Goal: Information Seeking & Learning: Learn about a topic

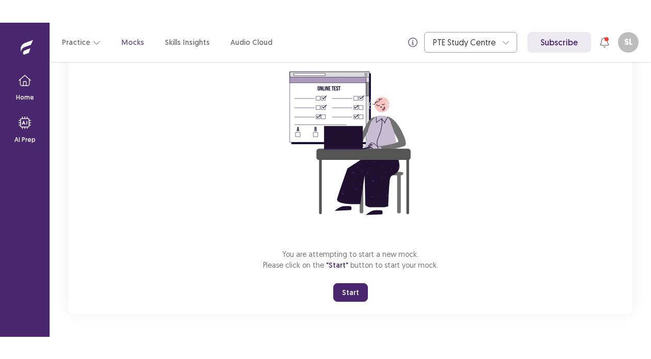
scroll to position [93, 0]
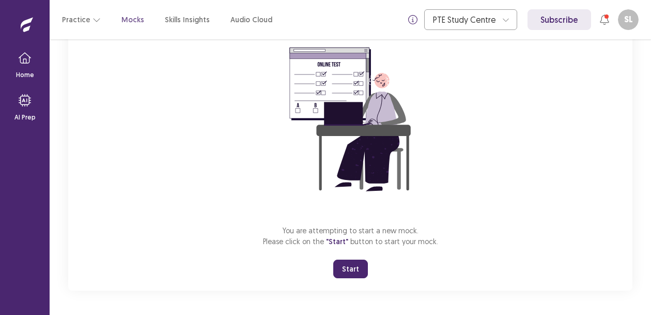
click at [348, 268] on button "Start" at bounding box center [350, 268] width 35 height 19
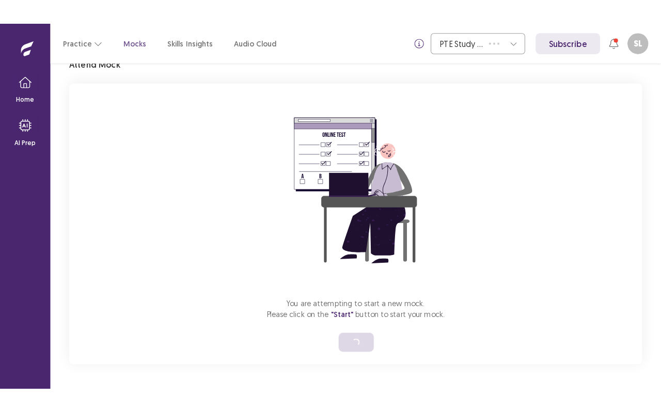
scroll to position [0, 0]
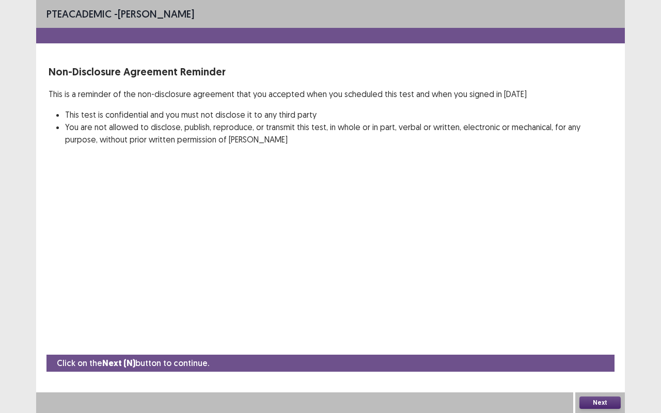
click at [605, 314] on button "Next" at bounding box center [599, 403] width 41 height 12
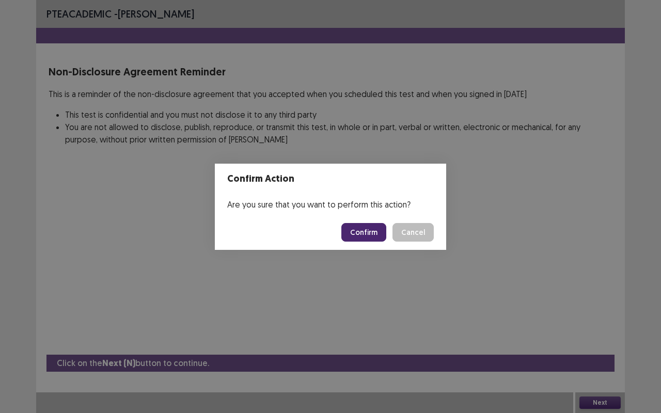
click at [364, 233] on button "Confirm" at bounding box center [363, 232] width 45 height 19
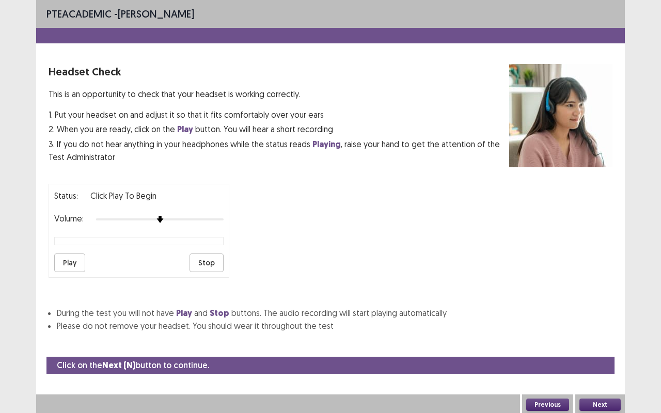
click at [69, 255] on button "Play" at bounding box center [69, 263] width 31 height 19
click at [169, 216] on img at bounding box center [172, 219] width 8 height 8
click at [69, 265] on button "Play" at bounding box center [69, 263] width 31 height 19
click at [178, 216] on div at bounding box center [160, 219] width 128 height 8
click at [181, 216] on div at bounding box center [160, 219] width 128 height 8
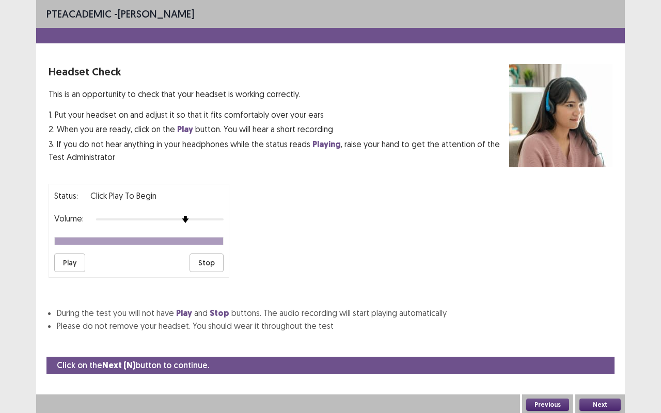
click at [74, 260] on button "Play" at bounding box center [69, 263] width 31 height 19
click at [181, 215] on div at bounding box center [185, 219] width 9 height 9
click at [182, 216] on img at bounding box center [185, 219] width 7 height 7
click at [600, 314] on button "Next" at bounding box center [599, 405] width 41 height 12
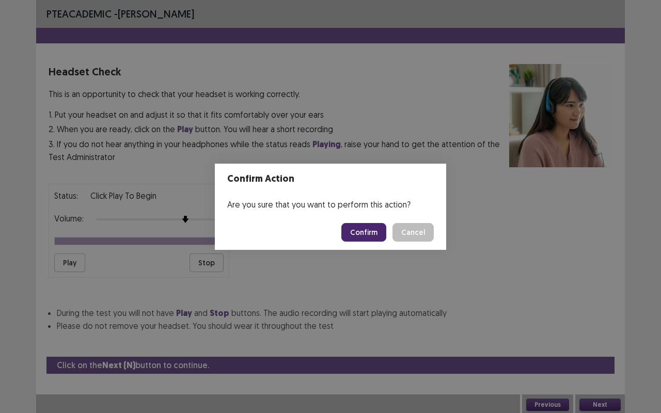
click at [371, 228] on button "Confirm" at bounding box center [363, 232] width 45 height 19
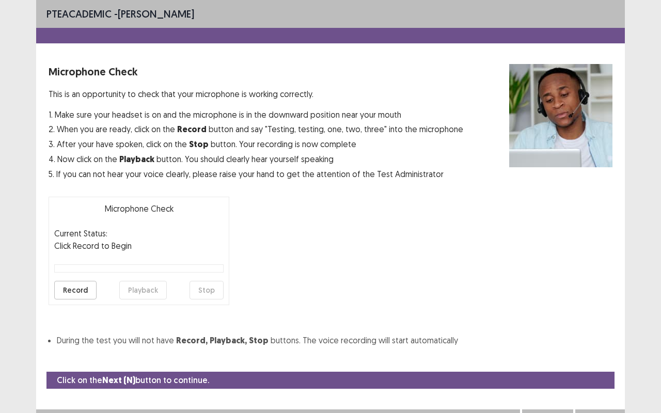
scroll to position [11, 0]
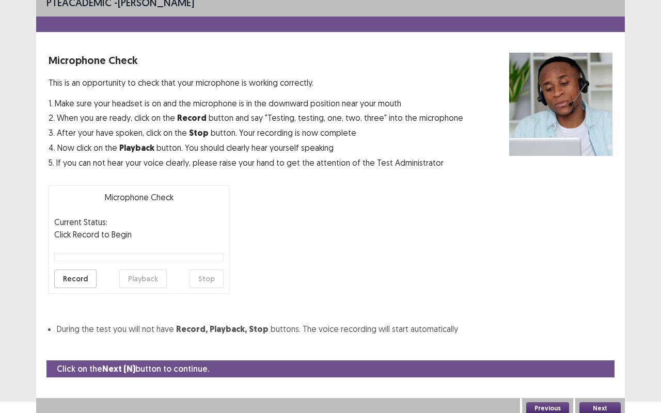
click at [80, 280] on button "Record" at bounding box center [75, 279] width 42 height 19
click at [142, 281] on button "Playback" at bounding box center [143, 279] width 48 height 19
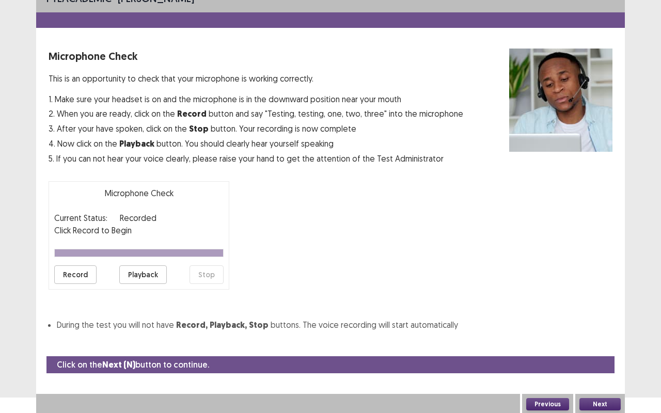
click at [598, 314] on button "Next" at bounding box center [599, 404] width 41 height 12
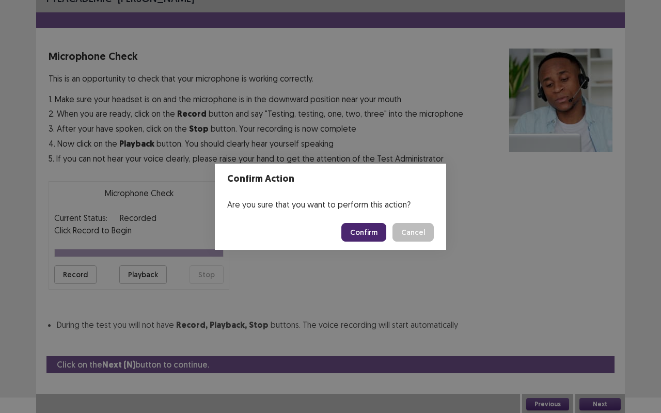
click at [369, 237] on button "Confirm" at bounding box center [363, 232] width 45 height 19
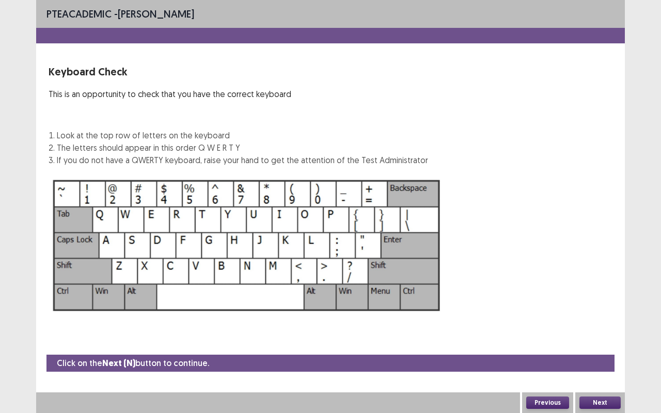
scroll to position [0, 0]
click at [594, 314] on button "Next" at bounding box center [599, 403] width 41 height 12
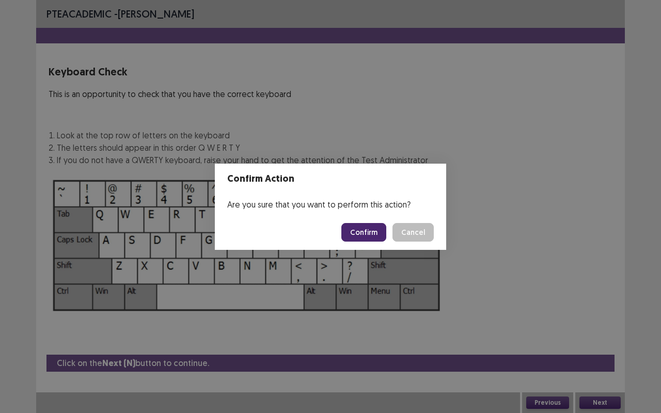
click at [359, 232] on button "Confirm" at bounding box center [363, 232] width 45 height 19
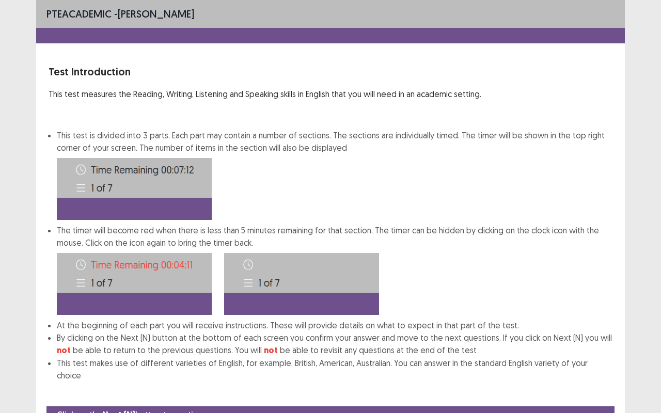
scroll to position [39, 0]
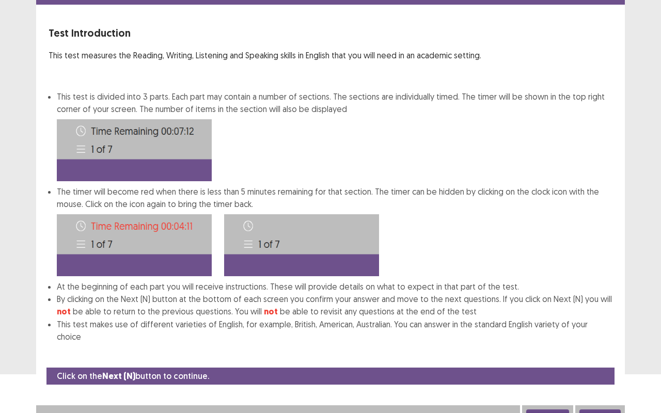
click at [604, 314] on button "Next" at bounding box center [599, 416] width 41 height 12
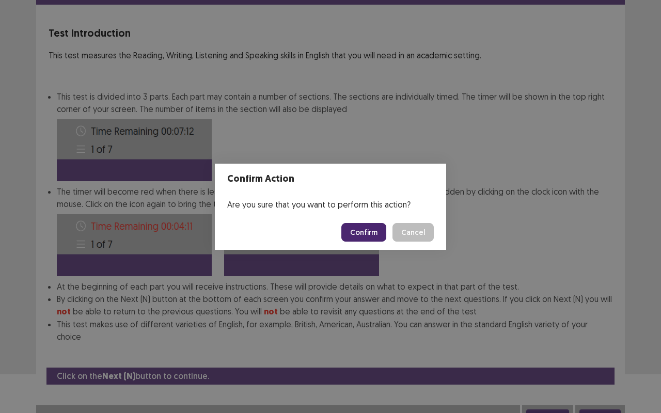
click at [370, 238] on button "Confirm" at bounding box center [363, 232] width 45 height 19
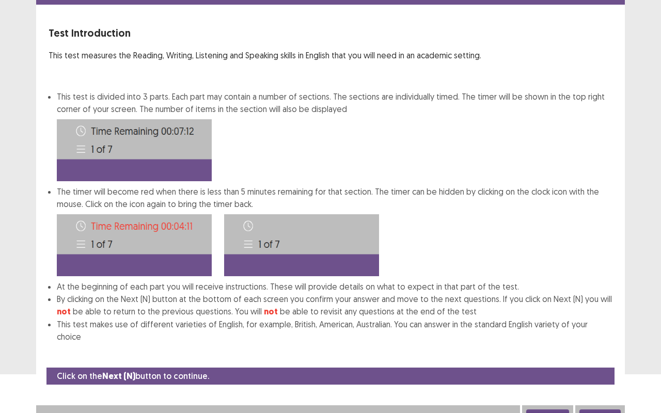
scroll to position [0, 0]
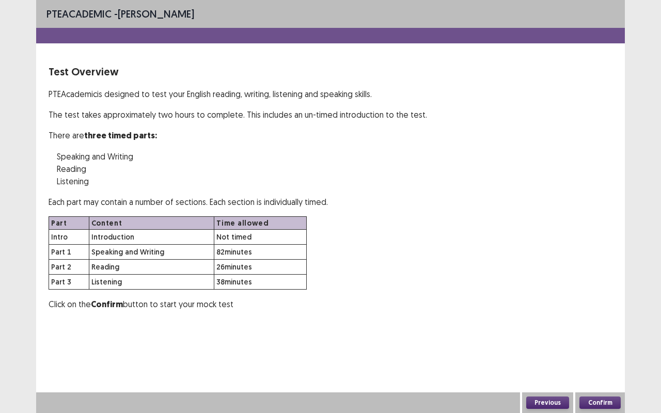
click at [600, 314] on button "Confirm" at bounding box center [599, 403] width 41 height 12
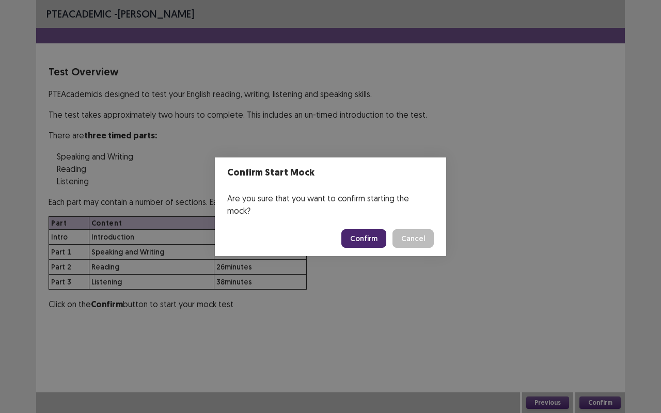
click at [368, 236] on button "Confirm" at bounding box center [363, 238] width 45 height 19
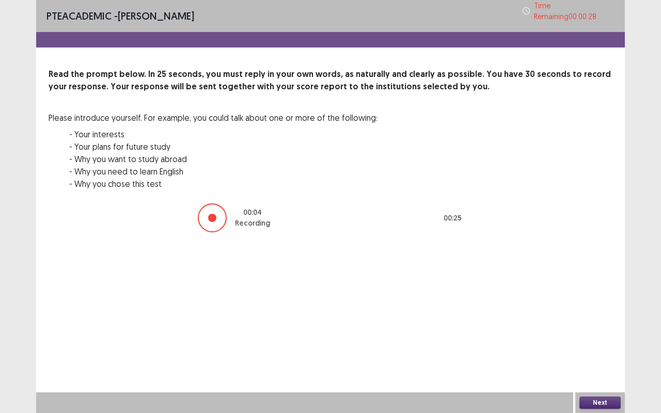
click at [594, 314] on button "Next" at bounding box center [599, 403] width 41 height 12
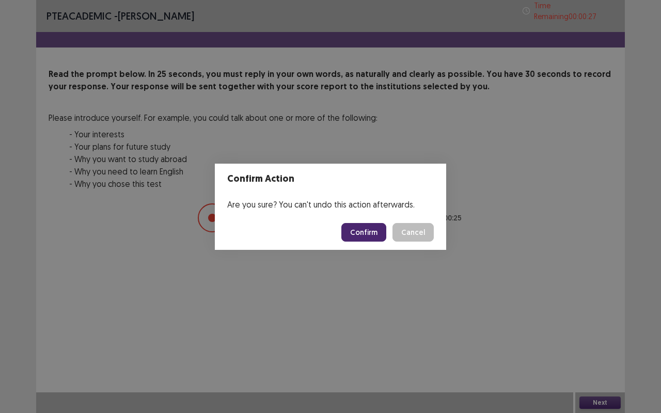
click at [368, 234] on button "Confirm" at bounding box center [363, 232] width 45 height 19
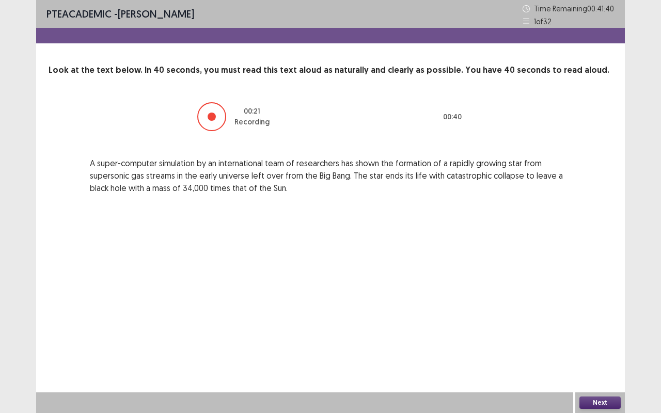
click at [592, 314] on div "Next" at bounding box center [600, 402] width 50 height 21
click at [594, 314] on button "Next" at bounding box center [599, 403] width 41 height 12
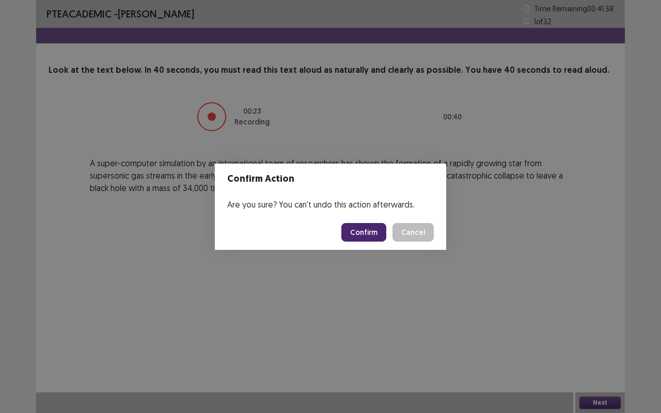
click at [369, 229] on button "Confirm" at bounding box center [363, 232] width 45 height 19
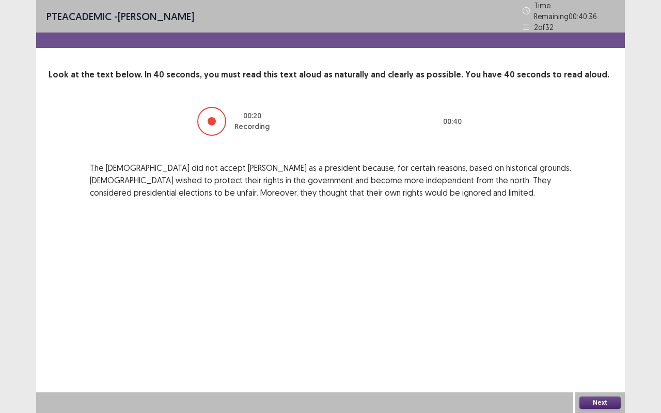
click at [607, 314] on button "Next" at bounding box center [599, 403] width 41 height 12
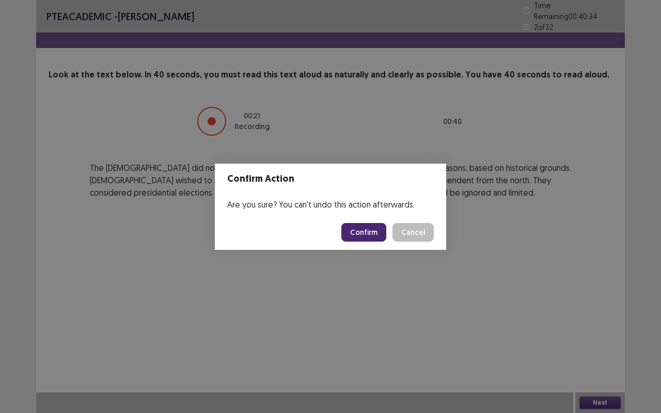
click at [366, 237] on button "Confirm" at bounding box center [363, 232] width 45 height 19
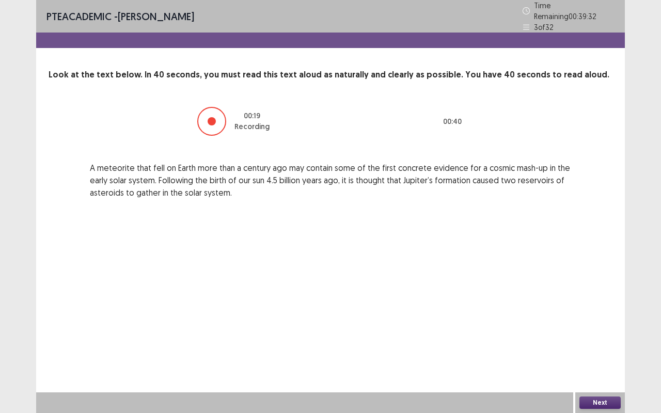
click at [583, 314] on button "Next" at bounding box center [599, 403] width 41 height 12
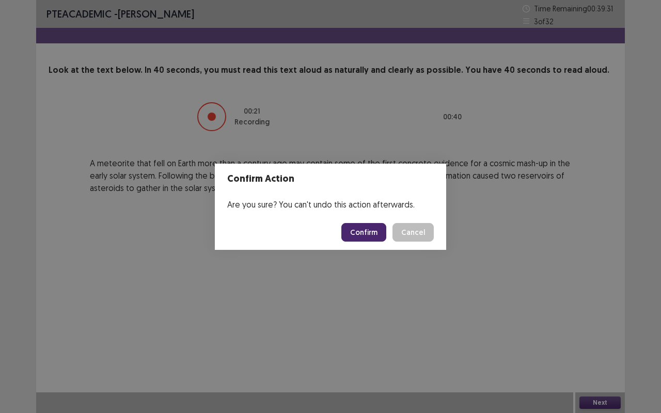
click at [367, 236] on button "Confirm" at bounding box center [363, 232] width 45 height 19
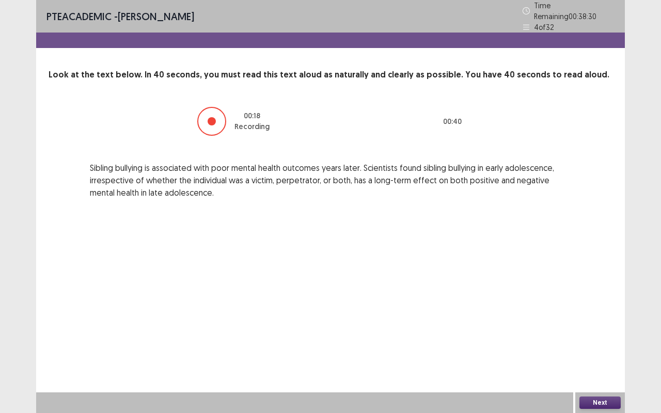
click at [608, 314] on button "Next" at bounding box center [599, 403] width 41 height 12
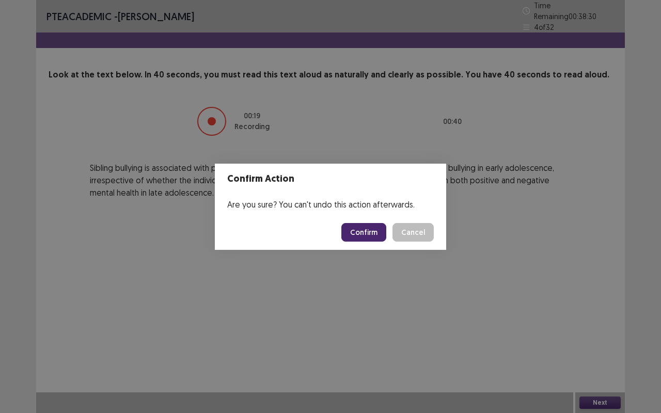
click at [368, 235] on button "Confirm" at bounding box center [363, 232] width 45 height 19
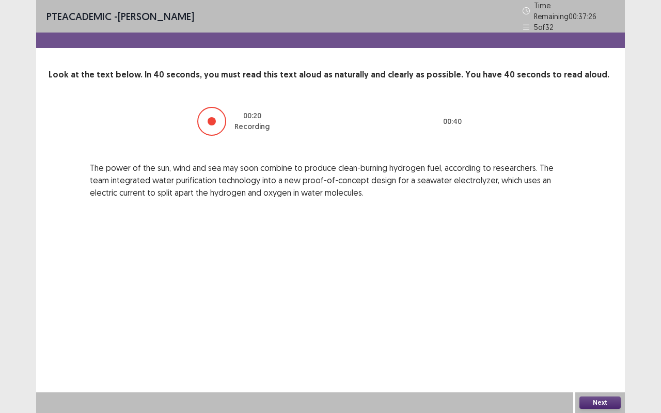
click at [599, 314] on button "Next" at bounding box center [599, 403] width 41 height 12
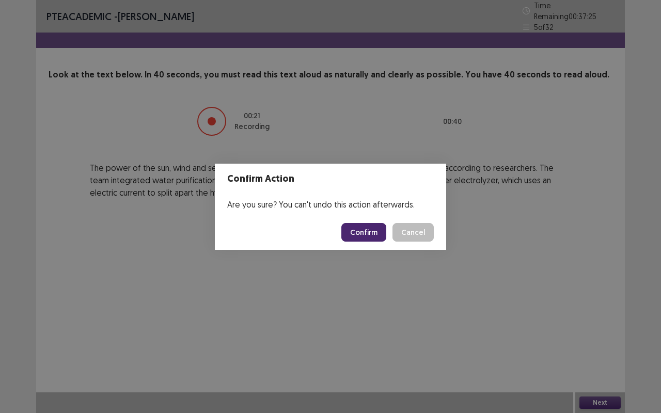
click at [367, 231] on button "Confirm" at bounding box center [363, 232] width 45 height 19
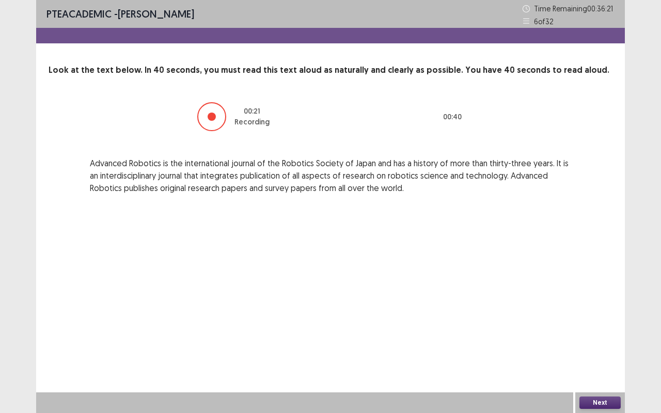
click at [609, 314] on button "Next" at bounding box center [599, 403] width 41 height 12
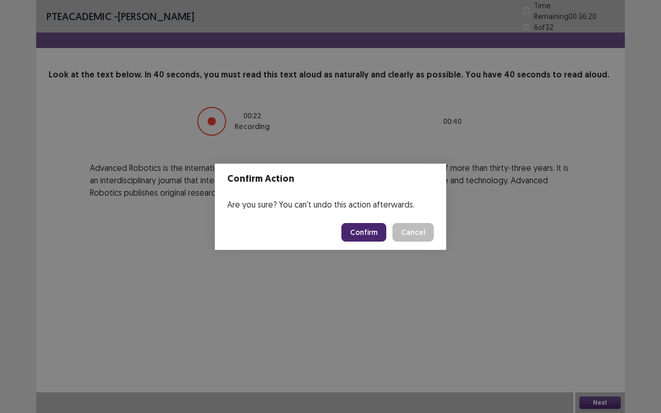
click at [368, 227] on button "Confirm" at bounding box center [363, 232] width 45 height 19
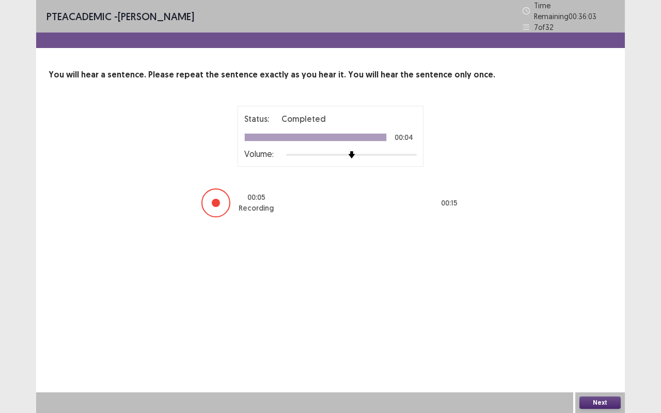
click at [580, 314] on div "Next" at bounding box center [600, 402] width 50 height 21
click at [596, 314] on button "Next" at bounding box center [599, 403] width 41 height 12
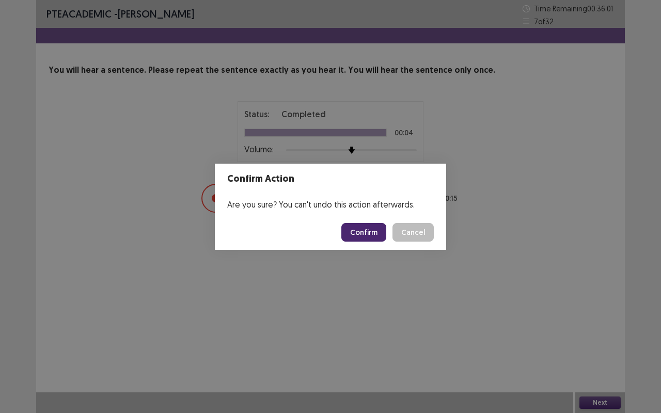
click at [376, 235] on button "Confirm" at bounding box center [363, 232] width 45 height 19
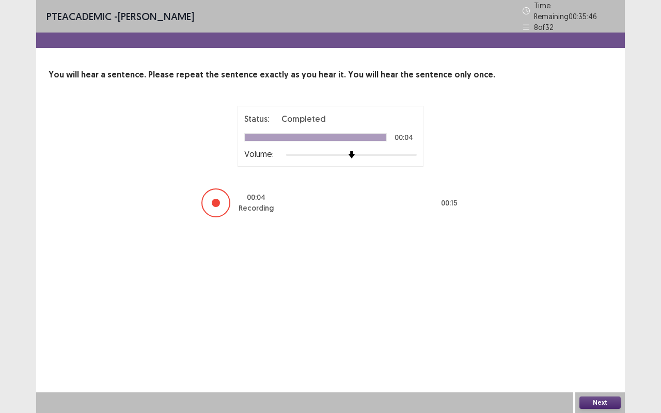
click at [604, 314] on button "Next" at bounding box center [599, 403] width 41 height 12
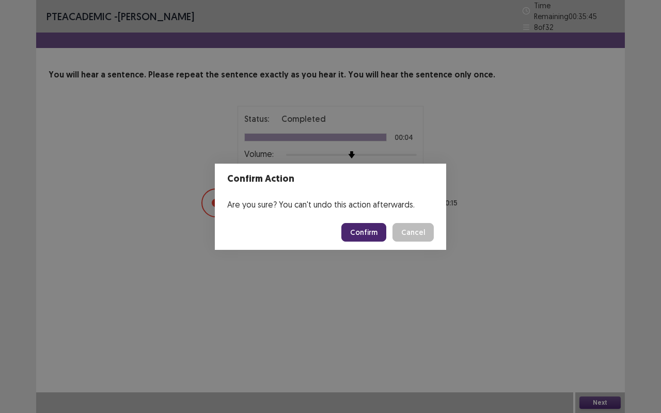
click at [382, 233] on button "Confirm" at bounding box center [363, 232] width 45 height 19
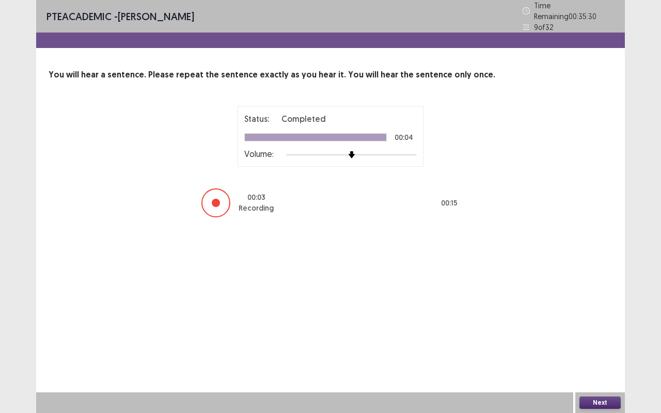
click at [600, 314] on button "Next" at bounding box center [599, 403] width 41 height 12
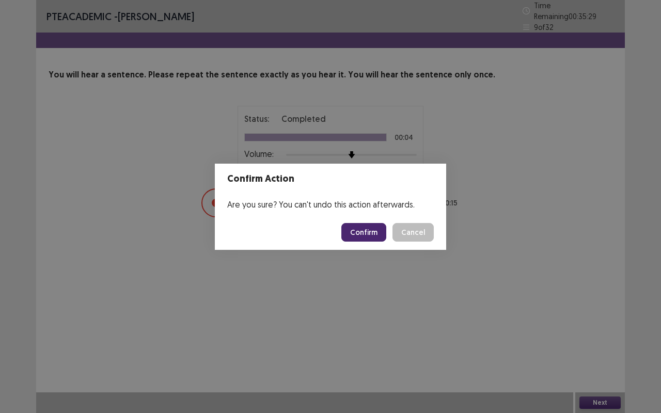
click at [371, 234] on button "Confirm" at bounding box center [363, 232] width 45 height 19
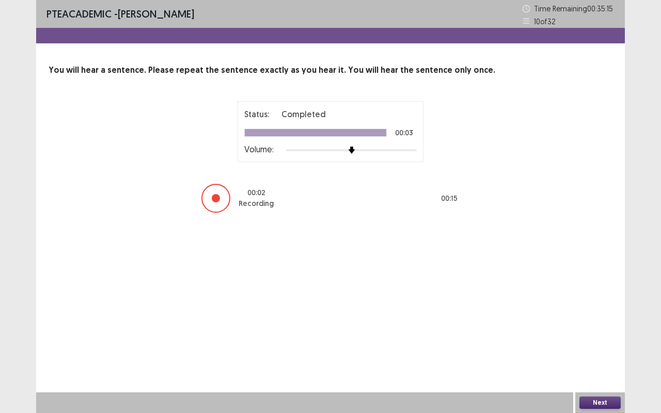
click at [598, 314] on button "Next" at bounding box center [599, 403] width 41 height 12
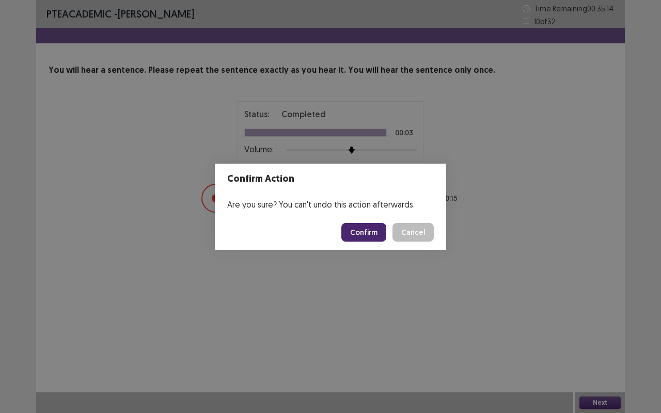
click at [353, 232] on button "Confirm" at bounding box center [363, 232] width 45 height 19
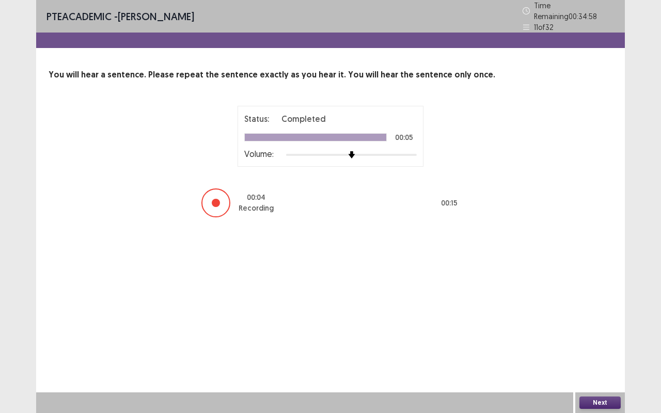
click at [601, 314] on button "Next" at bounding box center [599, 403] width 41 height 12
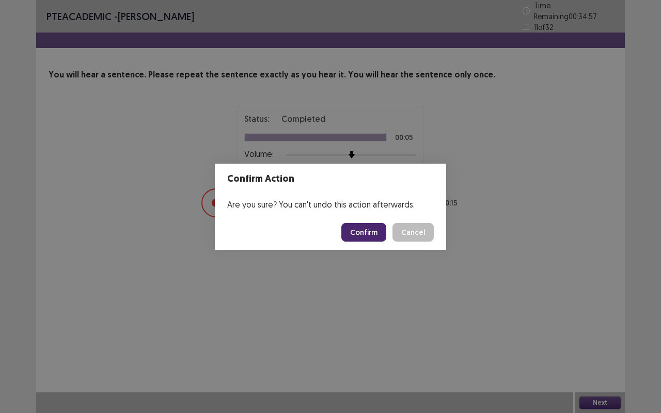
click at [374, 233] on button "Confirm" at bounding box center [363, 232] width 45 height 19
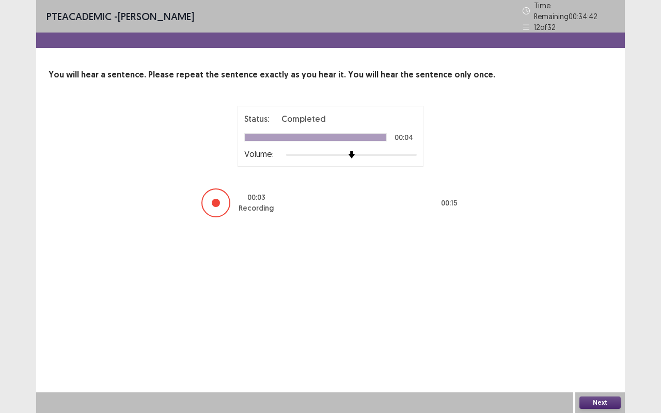
click at [598, 314] on button "Next" at bounding box center [599, 403] width 41 height 12
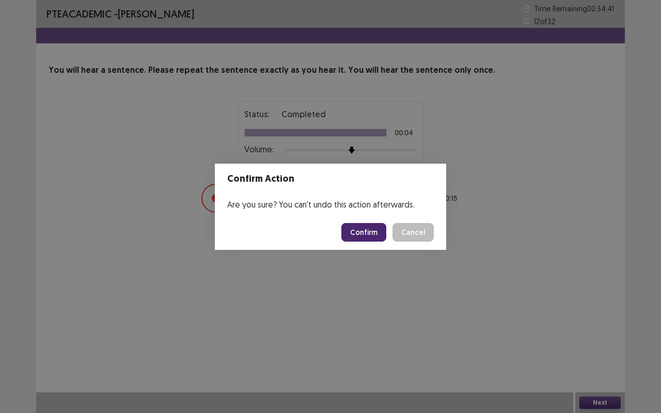
click at [350, 225] on button "Confirm" at bounding box center [363, 232] width 45 height 19
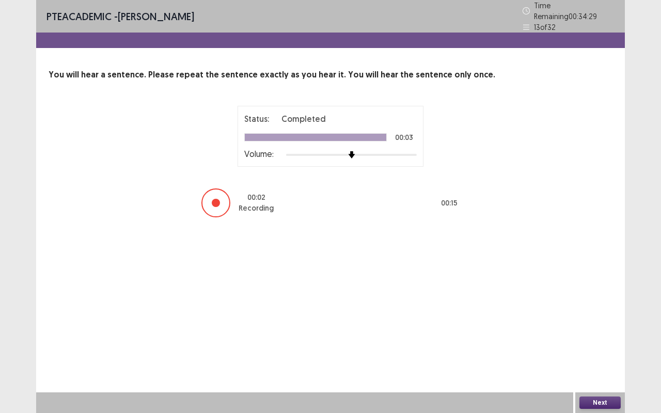
click at [601, 314] on button "Next" at bounding box center [599, 403] width 41 height 12
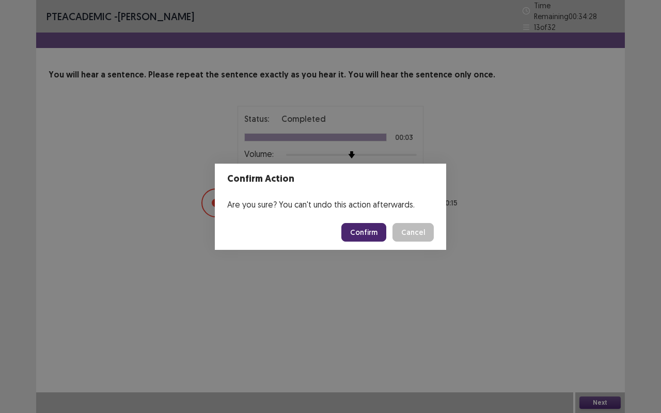
click at [363, 227] on button "Confirm" at bounding box center [363, 232] width 45 height 19
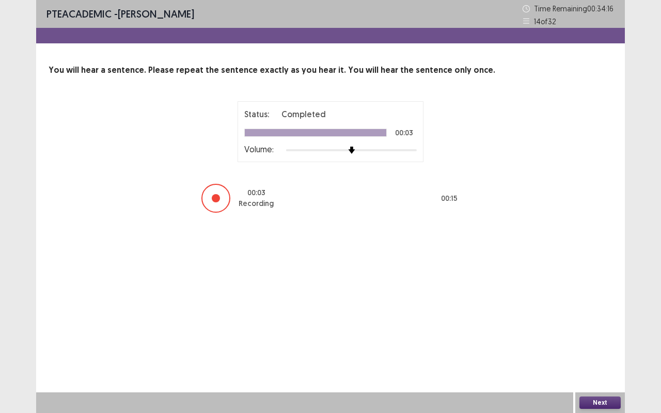
click at [598, 314] on button "Next" at bounding box center [599, 403] width 41 height 12
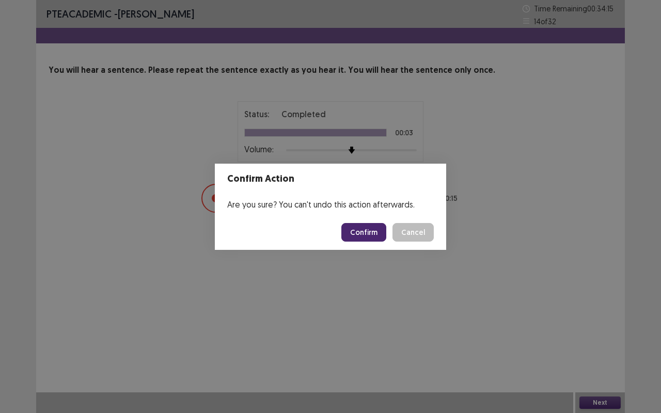
click at [358, 225] on button "Confirm" at bounding box center [363, 232] width 45 height 19
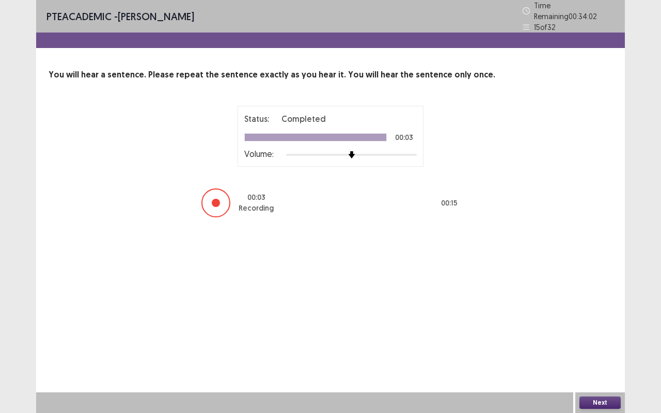
click at [598, 314] on button "Next" at bounding box center [599, 403] width 41 height 12
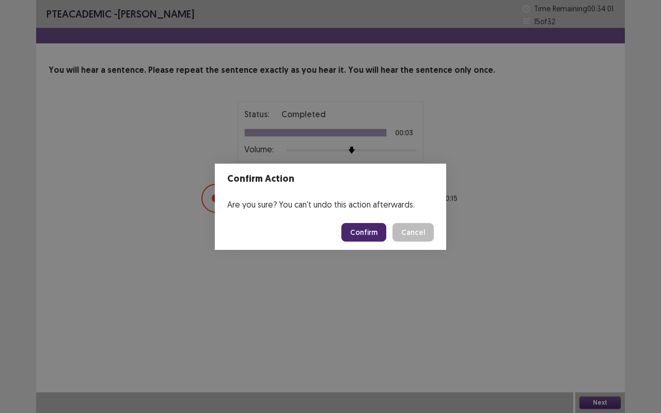
click at [370, 236] on button "Confirm" at bounding box center [363, 232] width 45 height 19
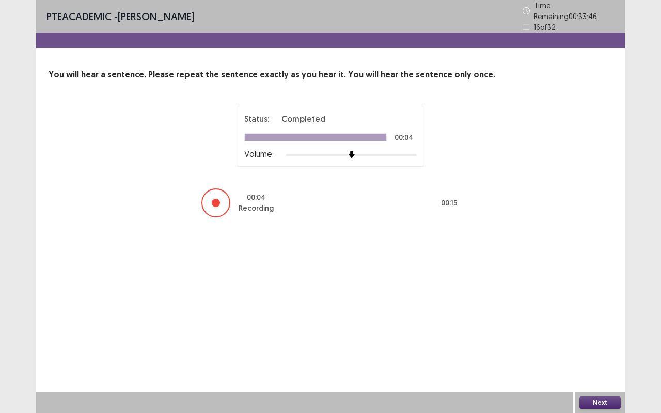
click at [595, 314] on button "Next" at bounding box center [599, 403] width 41 height 12
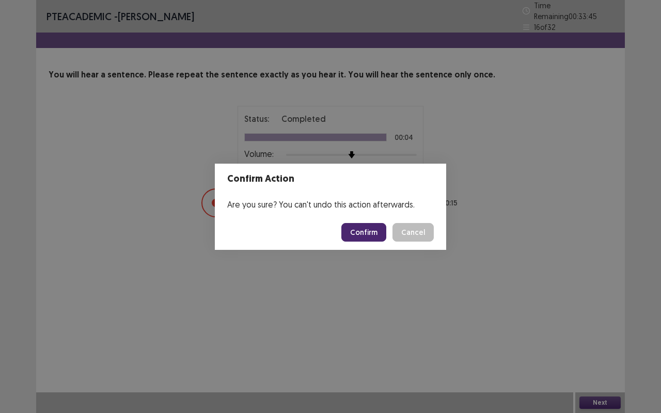
click at [360, 228] on button "Confirm" at bounding box center [363, 232] width 45 height 19
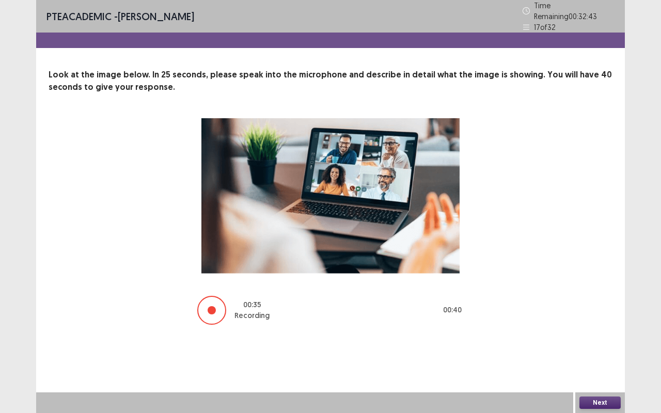
click at [593, 314] on button "Next" at bounding box center [599, 403] width 41 height 12
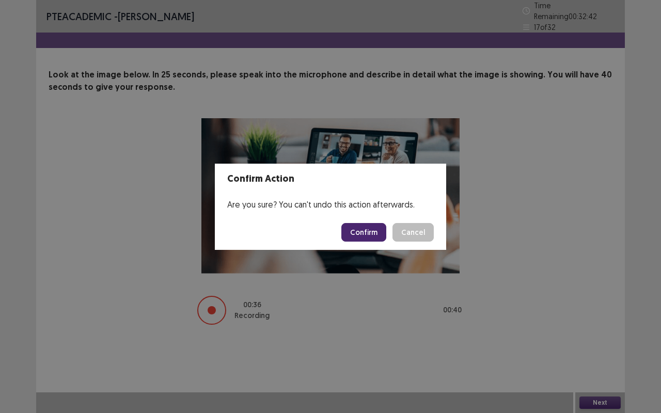
click at [364, 228] on button "Confirm" at bounding box center [363, 232] width 45 height 19
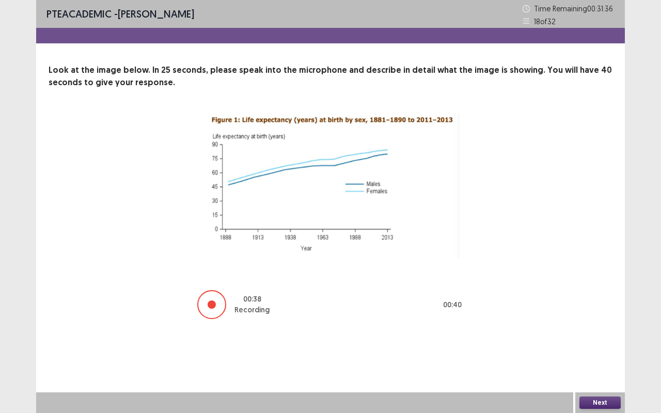
click at [599, 314] on button "Next" at bounding box center [599, 403] width 41 height 12
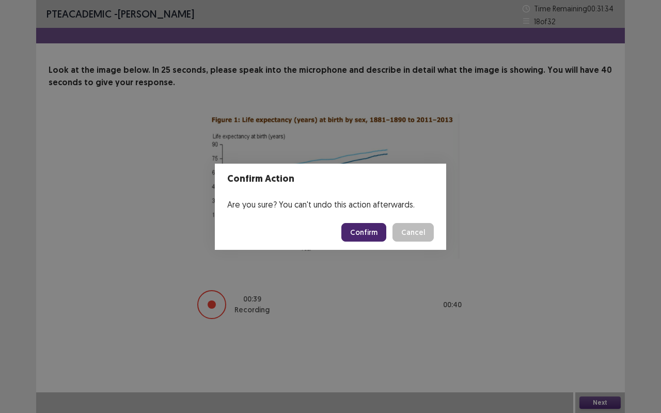
click at [372, 232] on button "Confirm" at bounding box center [363, 232] width 45 height 19
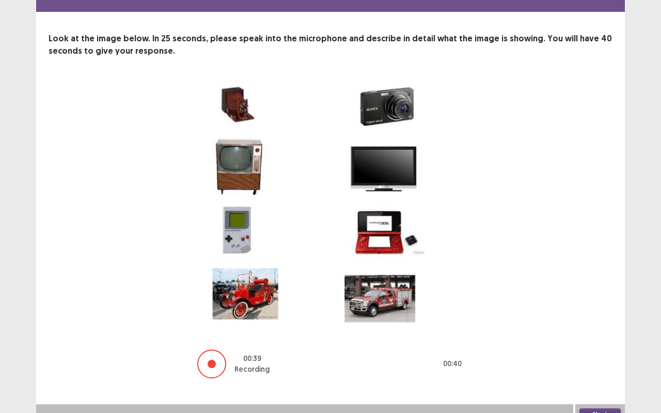
scroll to position [43, 0]
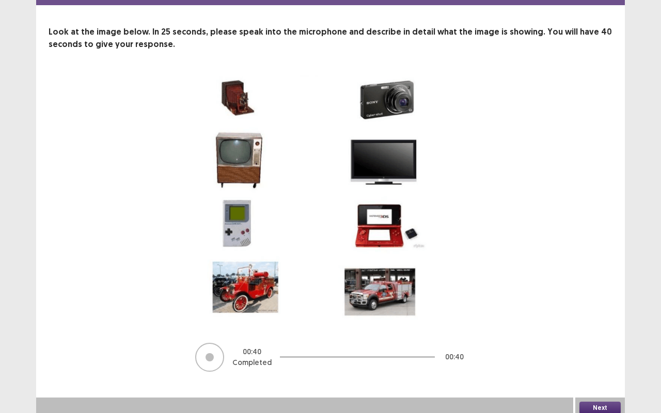
click at [594, 314] on button "Next" at bounding box center [599, 408] width 41 height 12
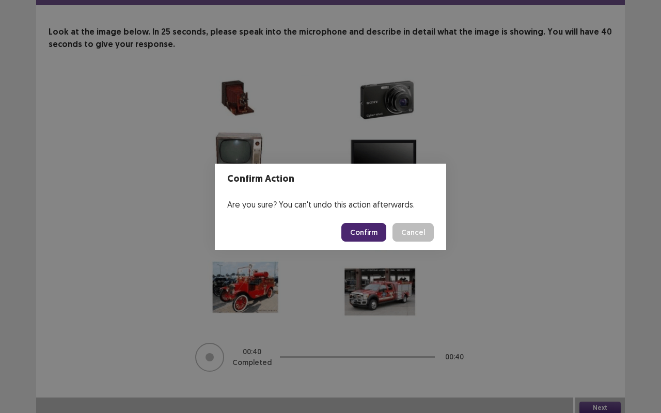
click at [360, 225] on button "Confirm" at bounding box center [363, 232] width 45 height 19
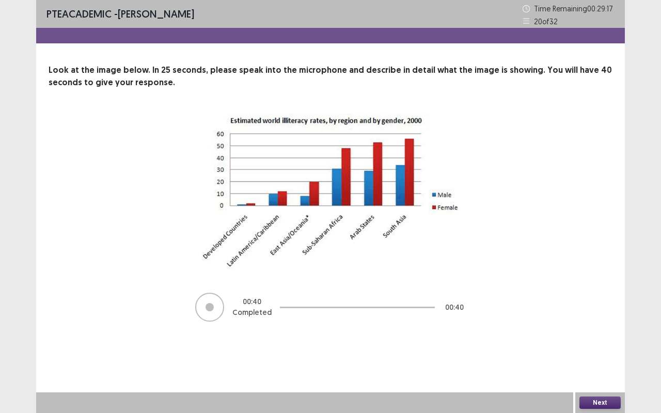
click at [599, 314] on button "Next" at bounding box center [599, 403] width 41 height 12
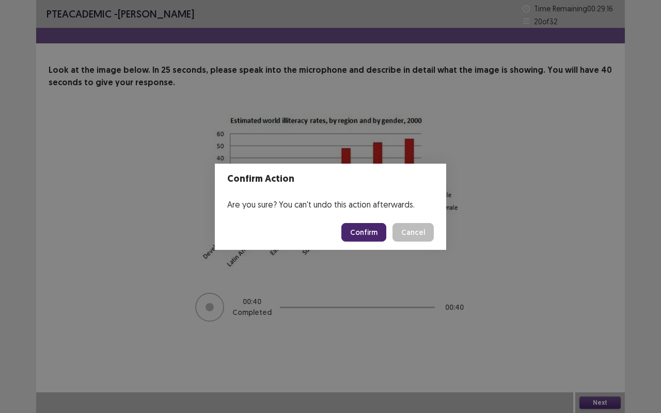
click at [347, 230] on button "Confirm" at bounding box center [363, 232] width 45 height 19
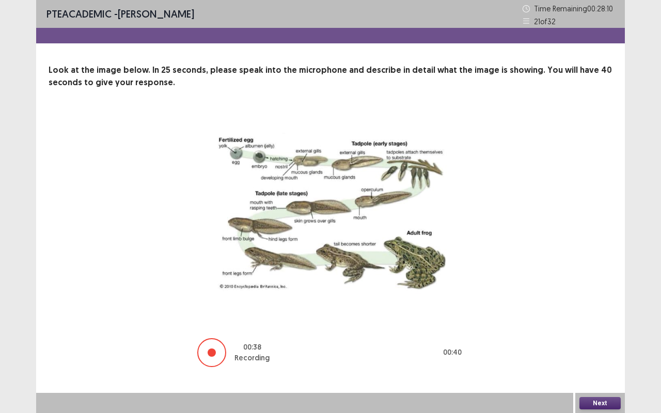
click at [590, 314] on button "Next" at bounding box center [599, 403] width 41 height 12
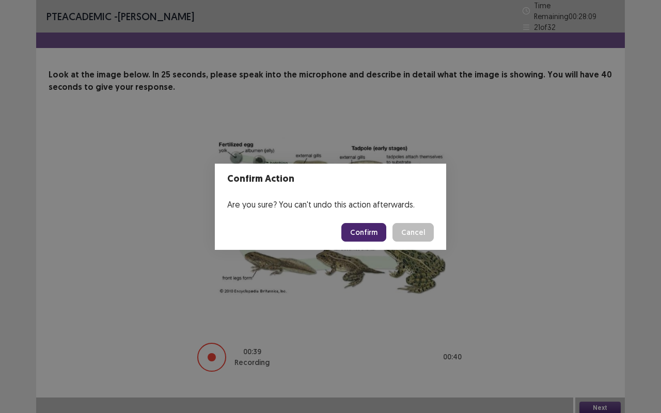
click at [352, 234] on button "Confirm" at bounding box center [363, 232] width 45 height 19
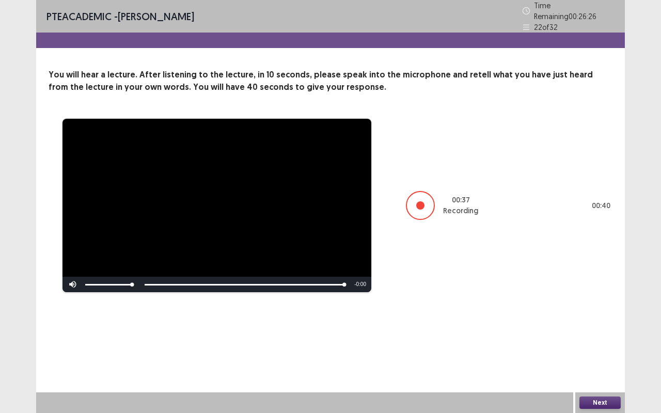
click at [590, 314] on button "Next" at bounding box center [599, 403] width 41 height 12
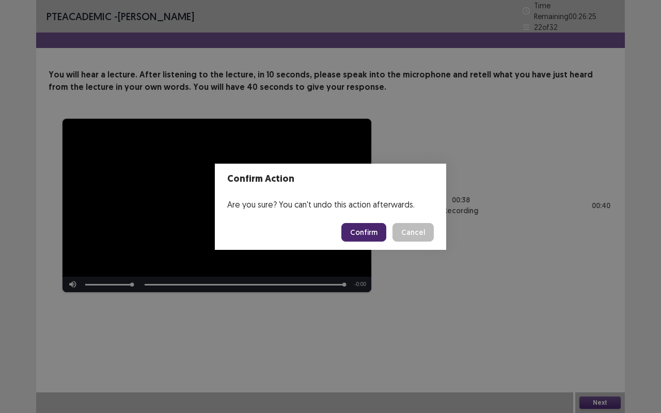
click at [373, 230] on button "Confirm" at bounding box center [363, 232] width 45 height 19
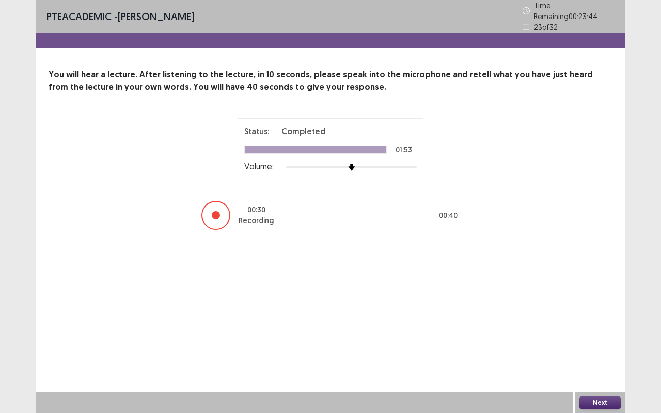
click at [608, 314] on button "Next" at bounding box center [599, 403] width 41 height 12
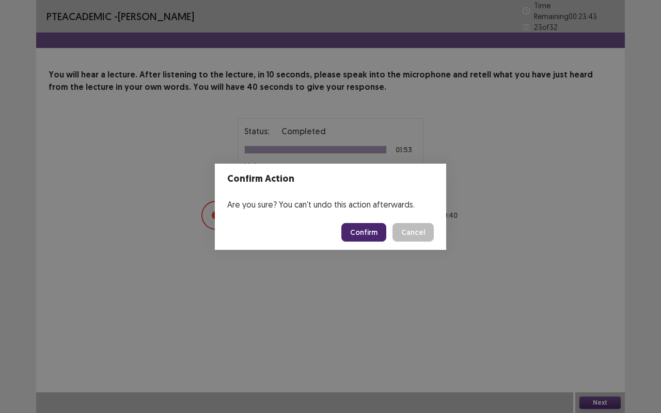
click at [373, 226] on button "Confirm" at bounding box center [363, 232] width 45 height 19
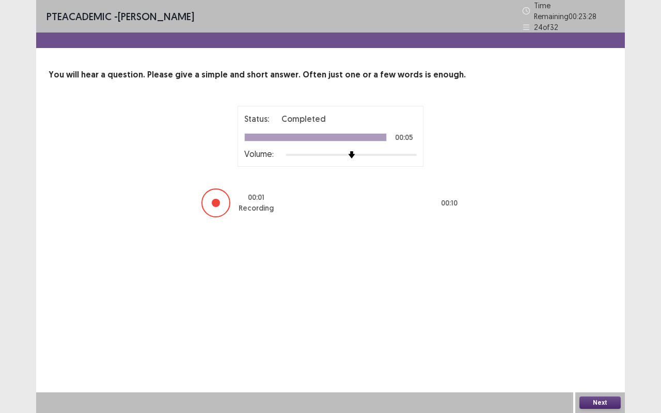
click at [587, 314] on button "Next" at bounding box center [599, 403] width 41 height 12
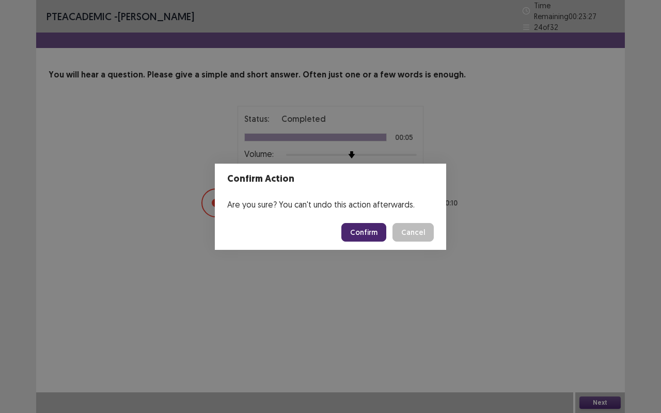
click at [355, 225] on button "Confirm" at bounding box center [363, 232] width 45 height 19
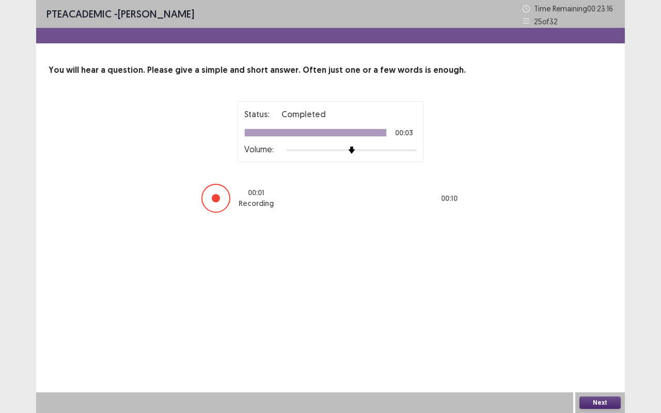
click at [594, 314] on button "Next" at bounding box center [599, 403] width 41 height 12
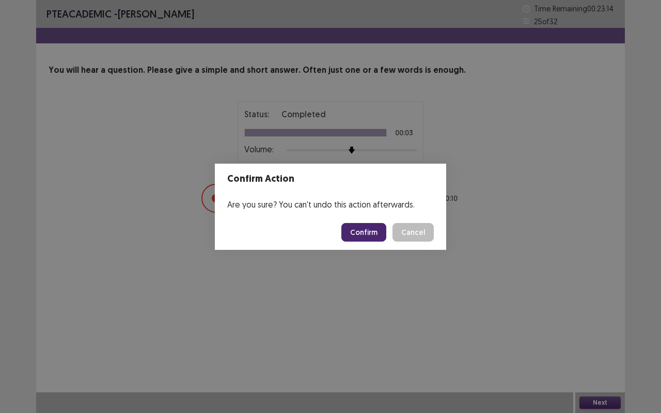
click at [372, 232] on button "Confirm" at bounding box center [363, 232] width 45 height 19
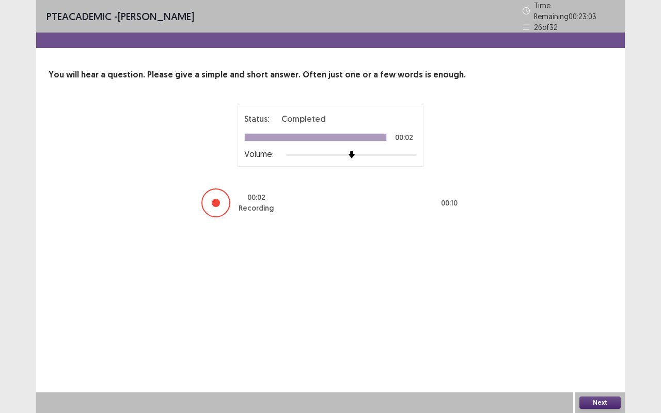
click at [597, 314] on button "Next" at bounding box center [599, 403] width 41 height 12
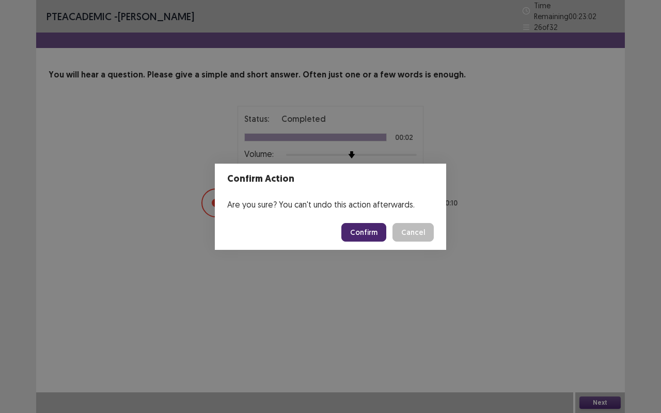
click at [349, 232] on button "Confirm" at bounding box center [363, 232] width 45 height 19
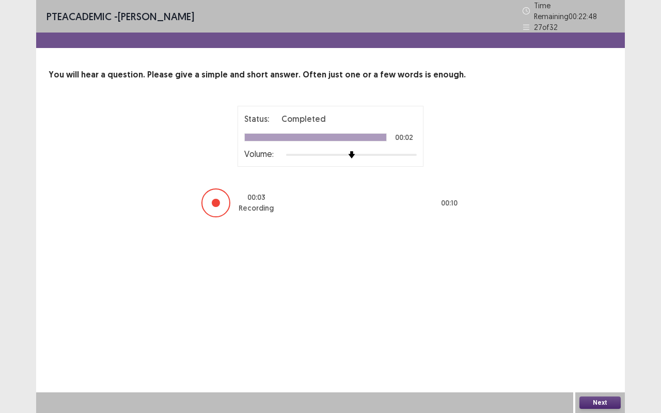
click at [595, 314] on button "Next" at bounding box center [599, 403] width 41 height 12
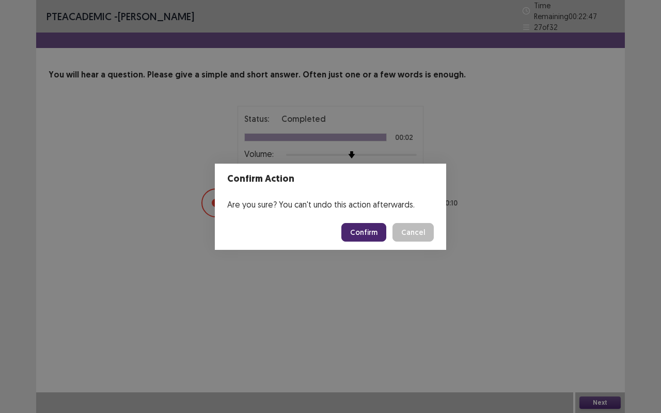
click at [350, 226] on button "Confirm" at bounding box center [363, 232] width 45 height 19
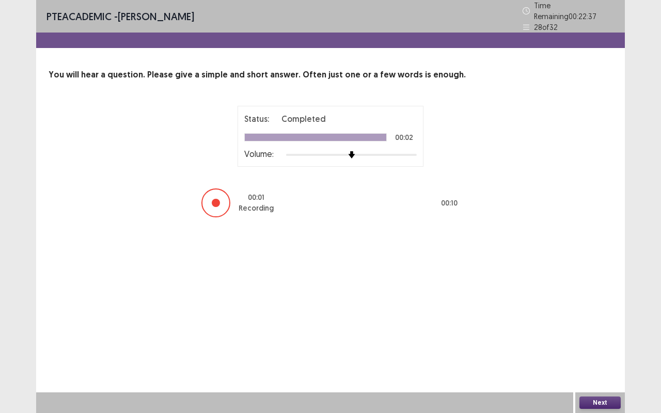
click at [595, 314] on button "Next" at bounding box center [599, 403] width 41 height 12
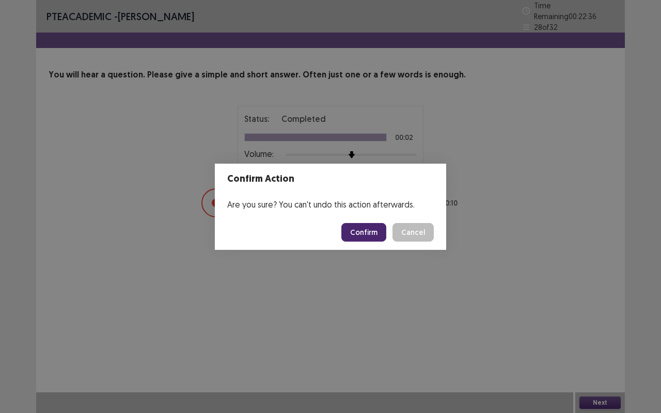
click at [361, 224] on button "Confirm" at bounding box center [363, 232] width 45 height 19
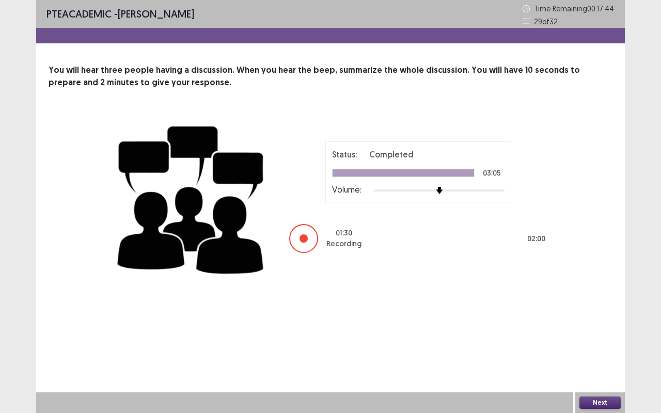
click at [590, 314] on button "Next" at bounding box center [599, 403] width 41 height 12
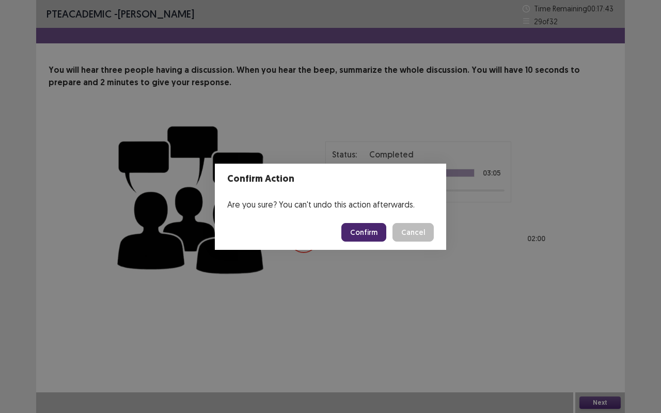
click at [361, 233] on button "Confirm" at bounding box center [363, 232] width 45 height 19
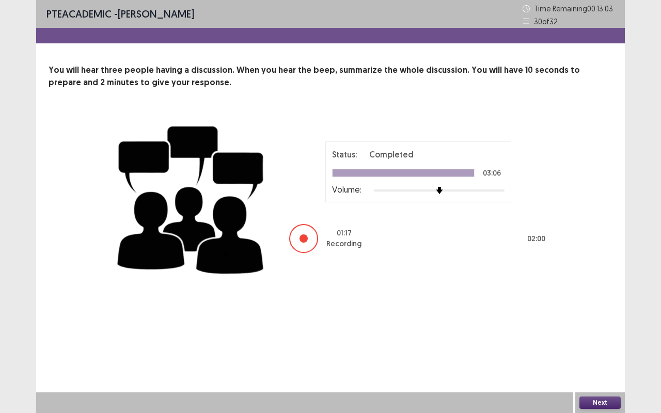
click at [598, 314] on div "Next" at bounding box center [600, 402] width 50 height 21
click at [597, 314] on button "Next" at bounding box center [599, 403] width 41 height 12
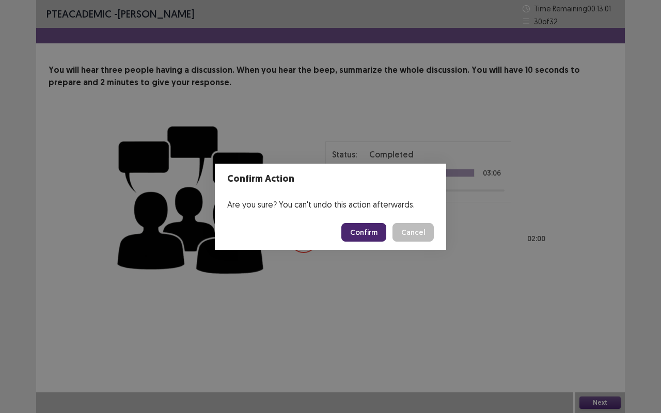
click at [363, 229] on button "Confirm" at bounding box center [363, 232] width 45 height 19
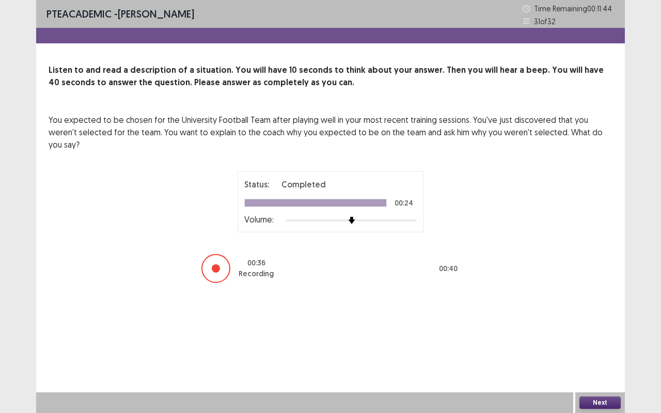
click at [578, 314] on div "Next" at bounding box center [600, 402] width 50 height 21
click at [588, 314] on button "Next" at bounding box center [599, 403] width 41 height 12
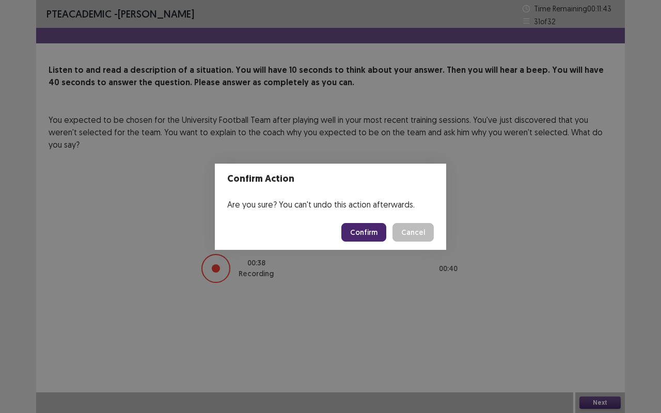
click at [356, 233] on button "Confirm" at bounding box center [363, 232] width 45 height 19
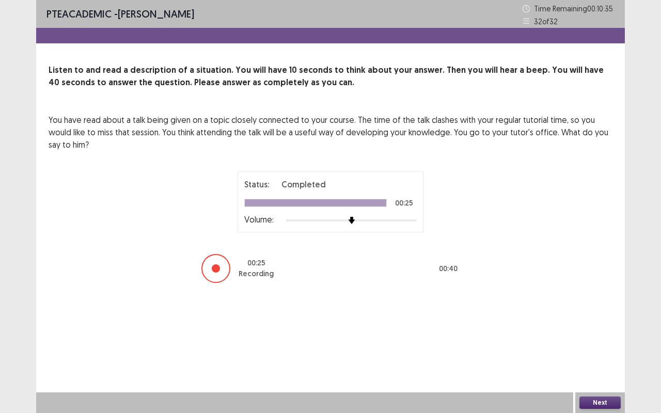
click at [590, 314] on button "Next" at bounding box center [599, 403] width 41 height 12
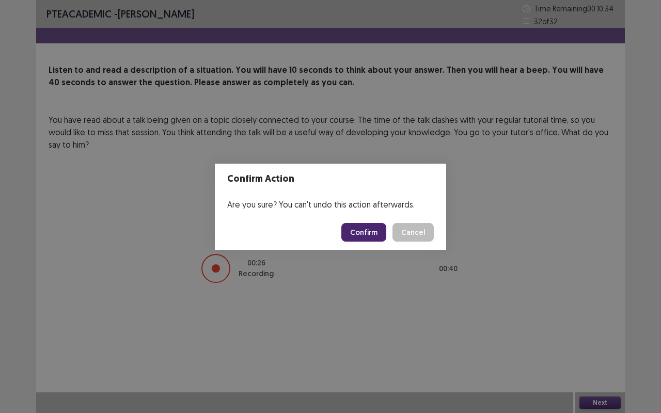
click at [359, 233] on button "Confirm" at bounding box center [363, 232] width 45 height 19
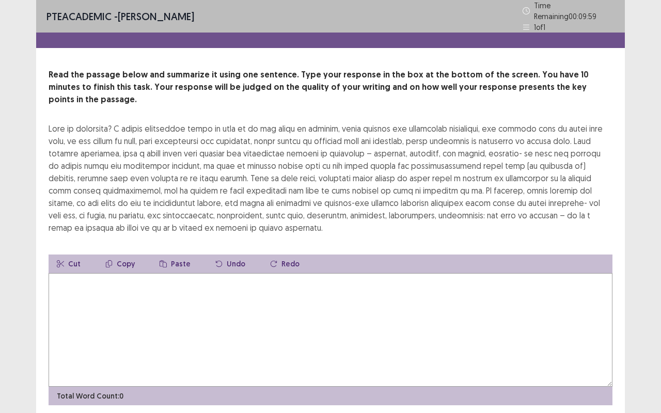
click at [34, 314] on div "PTE academic - [PERSON_NAME] Time Remaining 00 : 09 : 59 1 of 1 Read the passag…" at bounding box center [330, 225] width 661 height 451
click at [93, 314] on textarea at bounding box center [331, 330] width 564 height 114
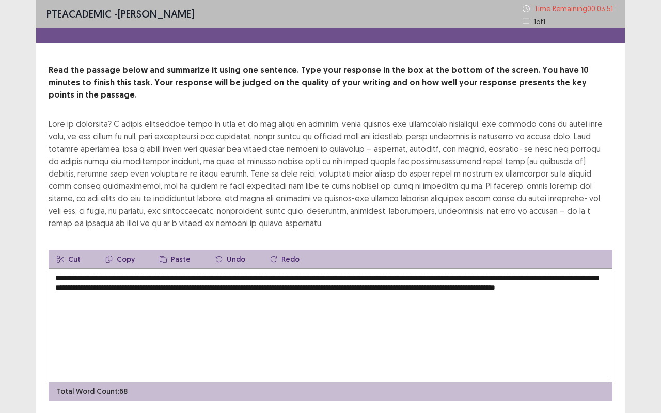
drag, startPoint x: 548, startPoint y: 277, endPoint x: 570, endPoint y: 297, distance: 30.0
click at [570, 297] on textarea "**********" at bounding box center [331, 326] width 564 height 114
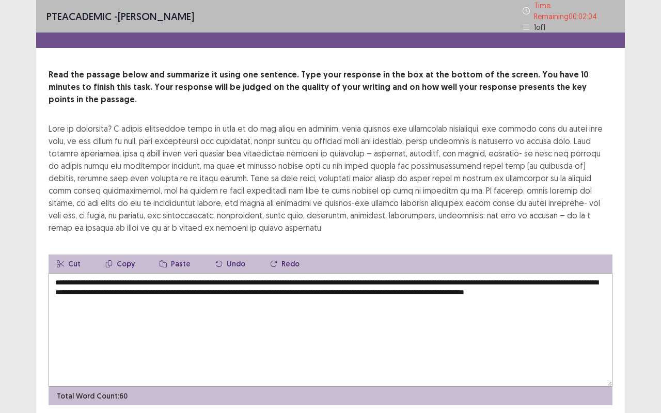
drag, startPoint x: 546, startPoint y: 274, endPoint x: 582, endPoint y: 305, distance: 47.6
click at [582, 305] on textarea "**********" at bounding box center [331, 330] width 564 height 114
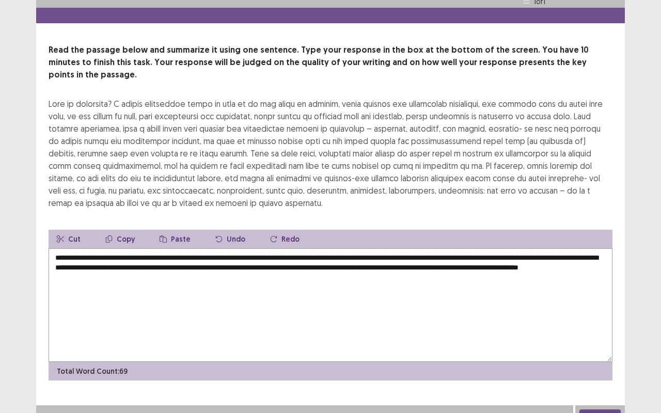
scroll to position [21, 0]
type textarea "**********"
click at [604, 314] on button "Next" at bounding box center [599, 415] width 41 height 12
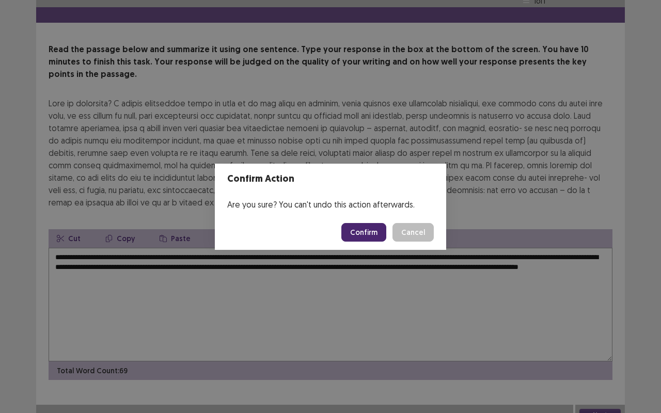
click at [367, 232] on button "Confirm" at bounding box center [363, 232] width 45 height 19
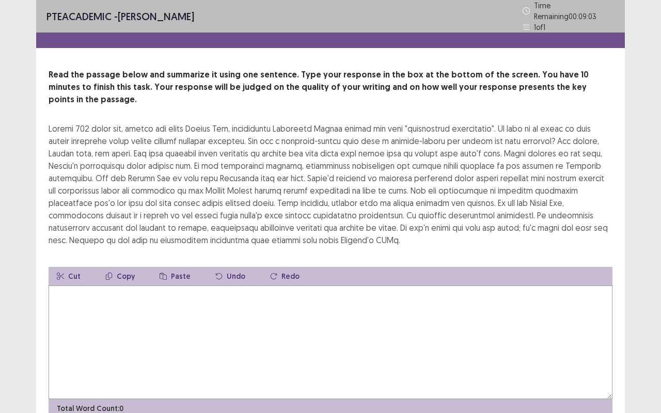
click at [186, 314] on textarea at bounding box center [331, 343] width 564 height 114
type textarea "*"
click at [408, 286] on textarea "**********" at bounding box center [331, 343] width 564 height 114
click at [437, 286] on textarea "**********" at bounding box center [331, 343] width 564 height 114
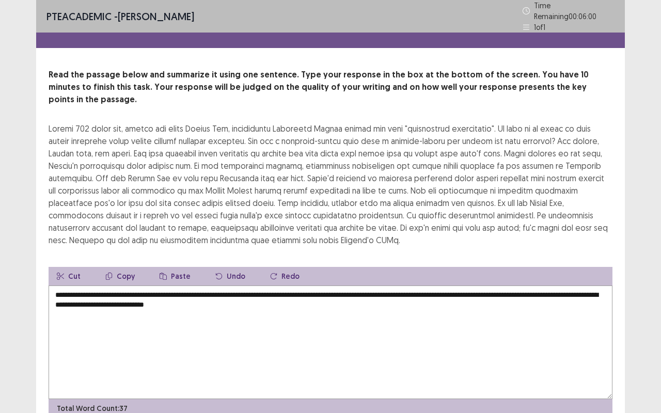
click at [262, 288] on textarea "**********" at bounding box center [331, 343] width 564 height 114
click at [294, 290] on textarea "**********" at bounding box center [331, 343] width 564 height 114
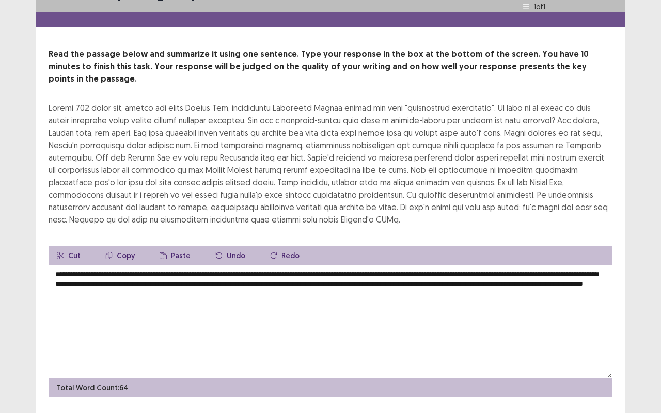
scroll to position [33, 0]
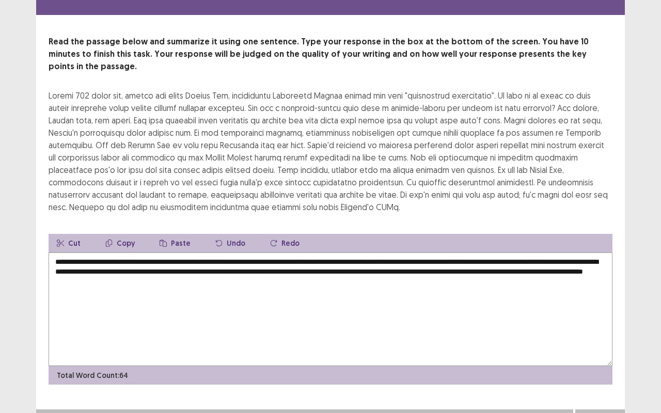
type textarea "**********"
click at [591, 314] on button "Next" at bounding box center [599, 420] width 41 height 12
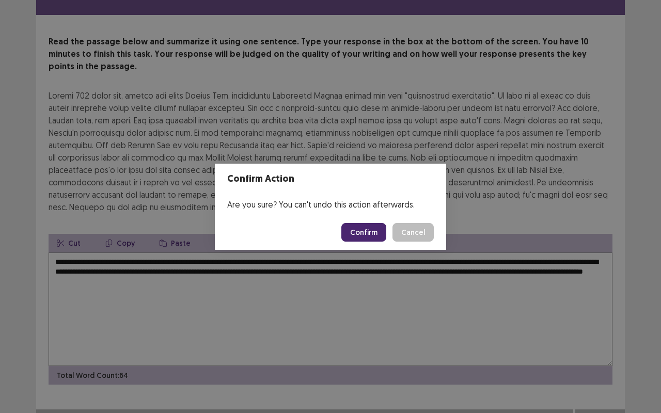
click at [366, 237] on button "Confirm" at bounding box center [363, 232] width 45 height 19
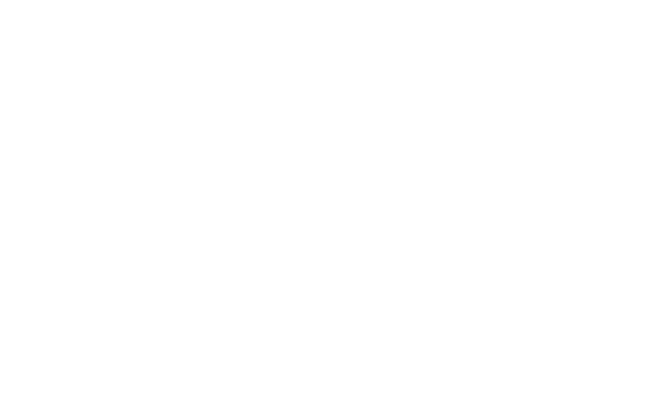
scroll to position [0, 0]
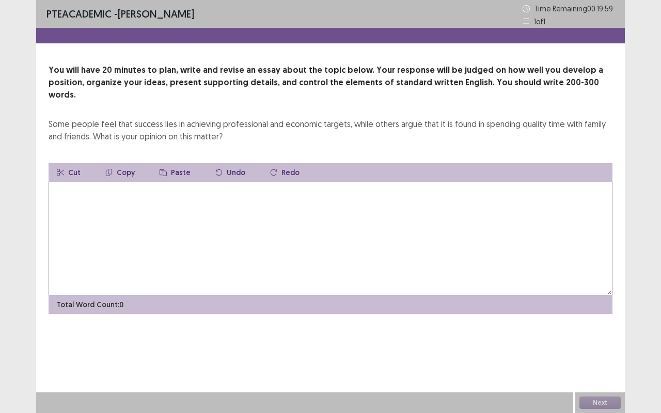
click at [199, 228] on textarea at bounding box center [331, 239] width 564 height 114
type textarea "*"
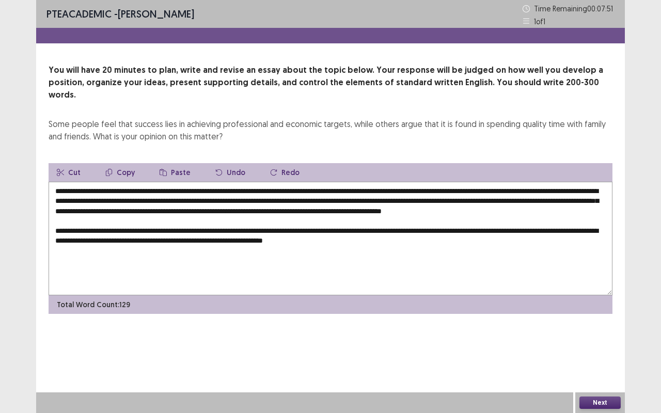
click at [391, 239] on textarea "**********" at bounding box center [331, 239] width 564 height 114
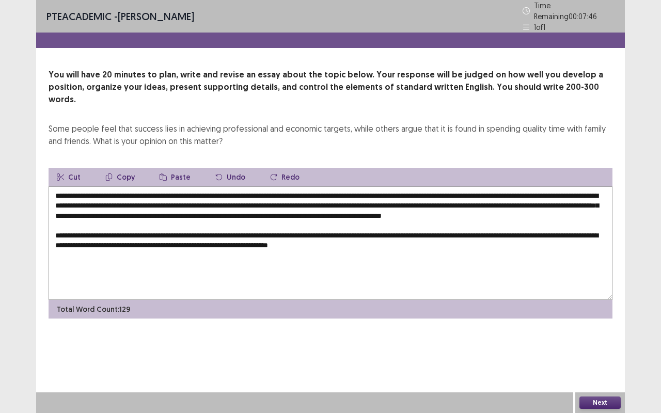
click at [444, 240] on textarea "**********" at bounding box center [331, 243] width 564 height 114
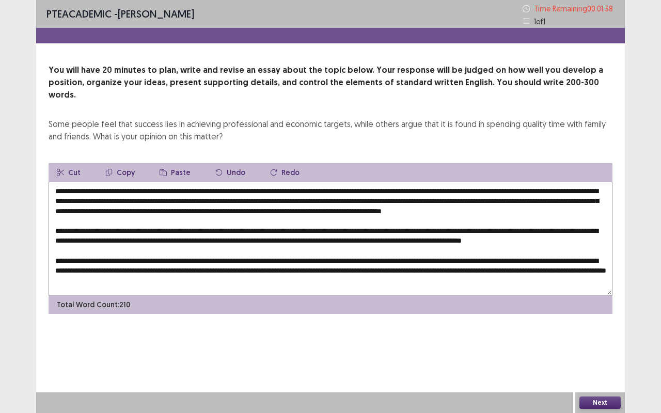
scroll to position [15, 0]
drag, startPoint x: 199, startPoint y: 279, endPoint x: 175, endPoint y: 280, distance: 24.3
click at [175, 280] on textarea at bounding box center [331, 239] width 564 height 114
click at [142, 274] on textarea at bounding box center [331, 239] width 564 height 114
click at [322, 271] on textarea at bounding box center [331, 239] width 564 height 114
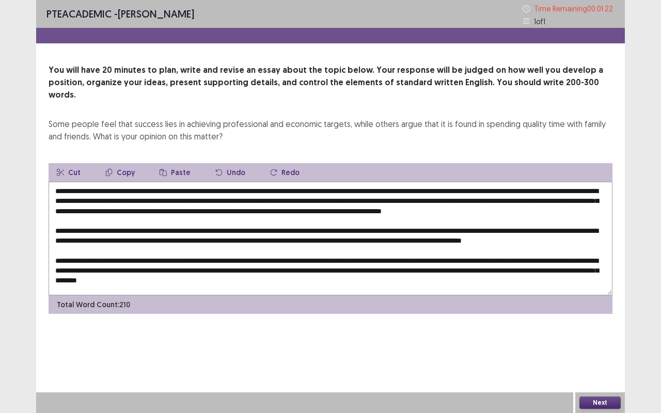
click at [230, 274] on textarea at bounding box center [331, 239] width 564 height 114
click at [320, 275] on textarea at bounding box center [331, 239] width 564 height 114
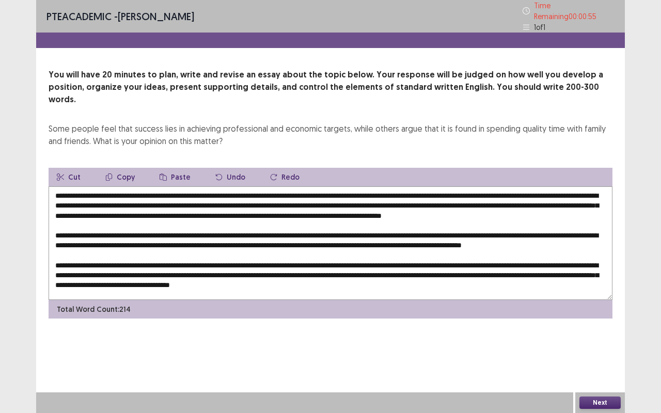
scroll to position [30, 0]
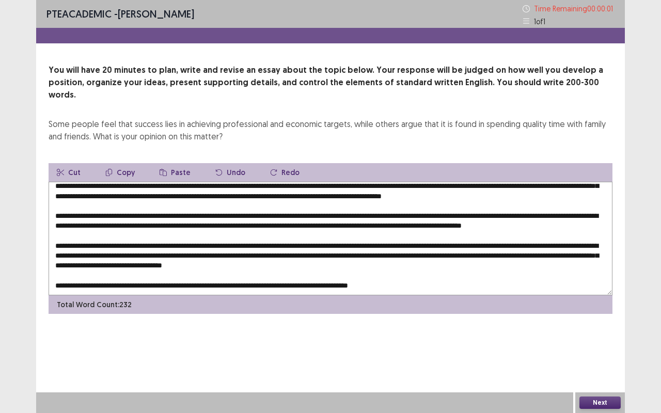
type textarea "**********"
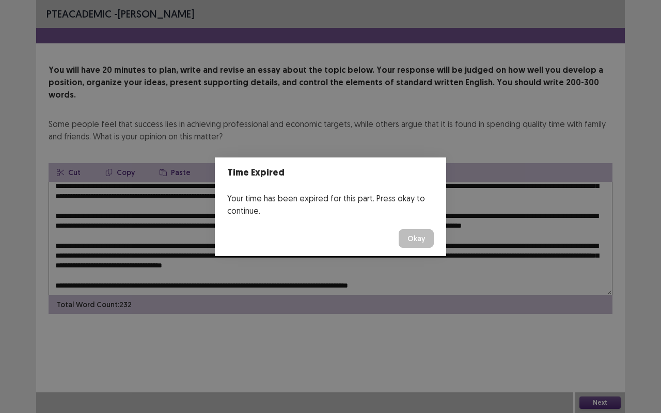
click at [419, 247] on button "Okay" at bounding box center [416, 238] width 35 height 19
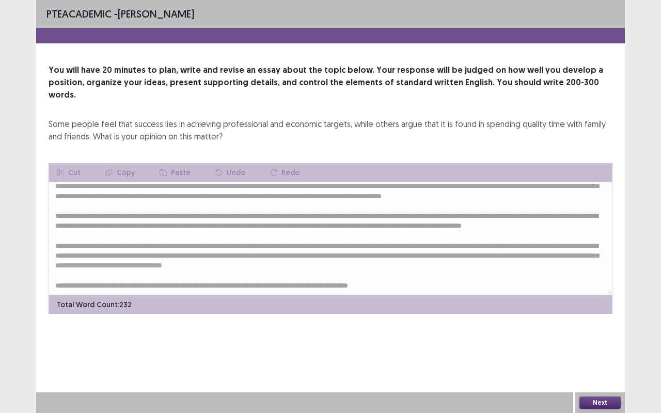
click at [593, 314] on button "Next" at bounding box center [599, 403] width 41 height 12
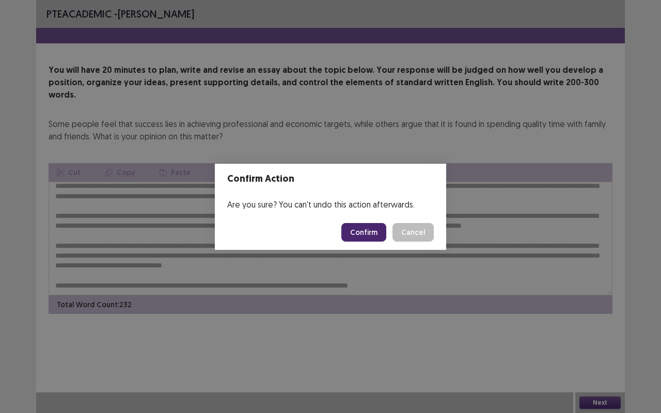
click at [354, 238] on button "Confirm" at bounding box center [363, 232] width 45 height 19
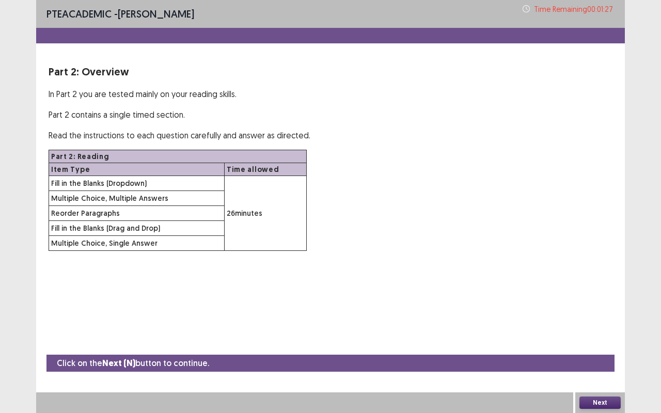
click at [605, 314] on button "Next" at bounding box center [599, 403] width 41 height 12
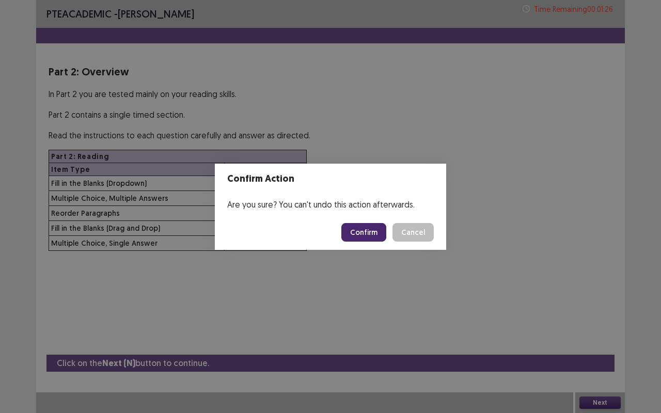
click at [367, 233] on button "Confirm" at bounding box center [363, 232] width 45 height 19
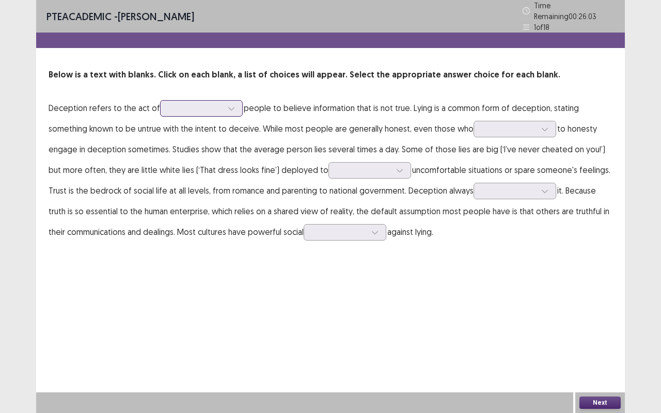
click at [228, 106] on icon at bounding box center [231, 108] width 7 height 7
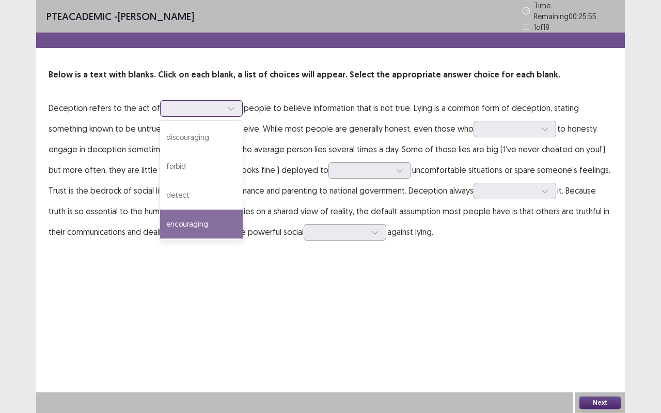
click at [197, 214] on div "encouraging" at bounding box center [201, 224] width 83 height 29
click at [216, 101] on div "encouraging" at bounding box center [196, 108] width 54 height 15
click at [144, 263] on div "PTE academic - [PERSON_NAME] Time Remaining 00 : 25 : 39 1 of 18 Below is a tex…" at bounding box center [330, 206] width 589 height 413
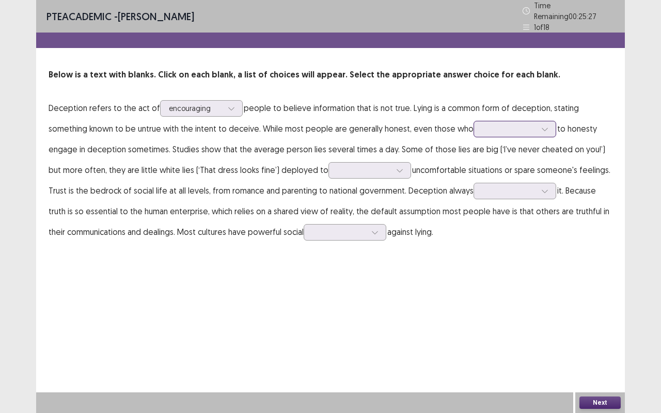
click at [541, 125] on icon at bounding box center [544, 128] width 7 height 7
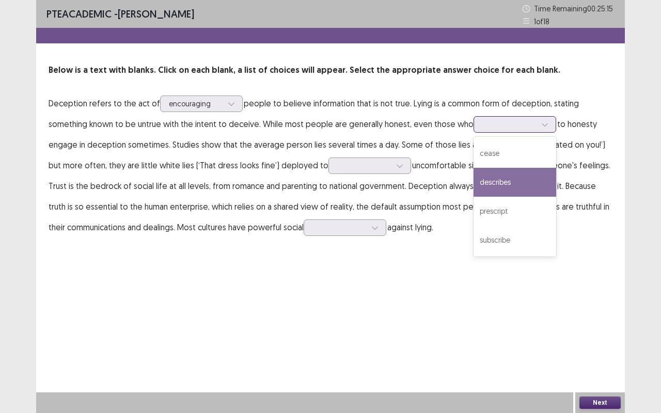
click at [474, 183] on div "describes" at bounding box center [515, 182] width 83 height 29
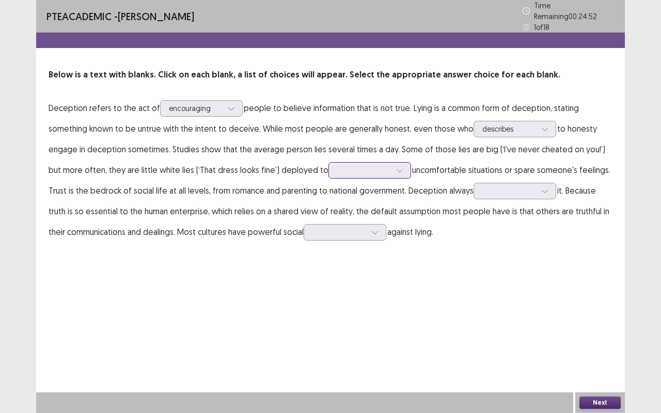
click at [392, 167] on div at bounding box center [399, 170] width 15 height 15
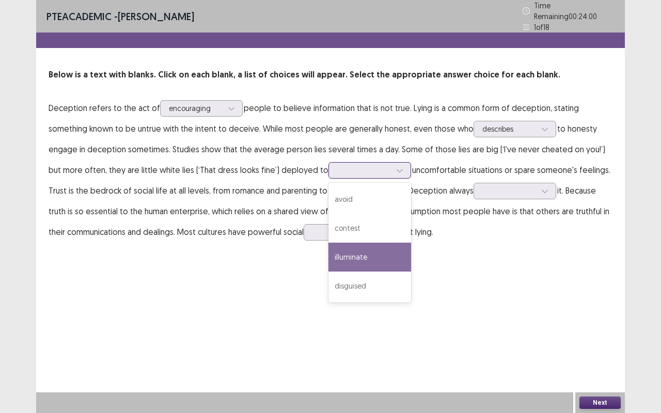
click at [334, 244] on div "illuminate" at bounding box center [369, 257] width 83 height 29
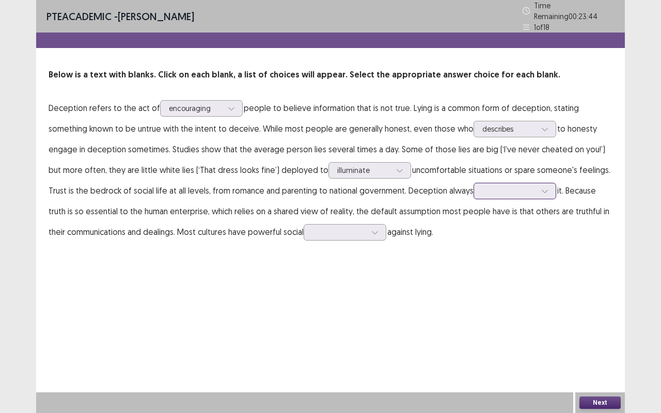
click at [541, 188] on icon at bounding box center [544, 190] width 7 height 7
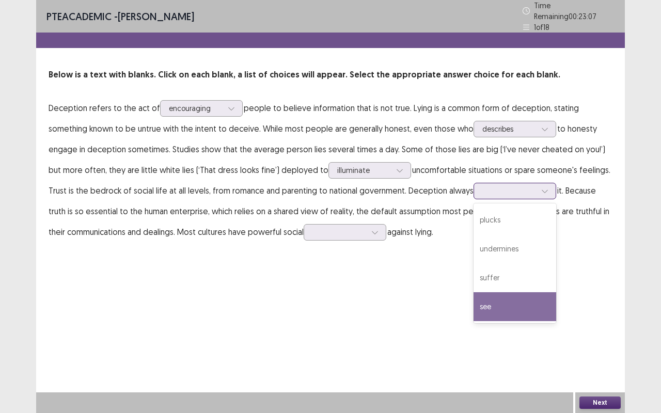
click at [474, 305] on div "see" at bounding box center [515, 306] width 83 height 29
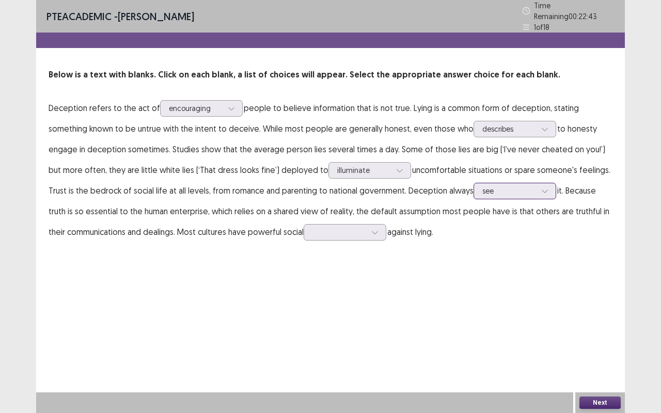
click at [483, 187] on div at bounding box center [509, 191] width 54 height 10
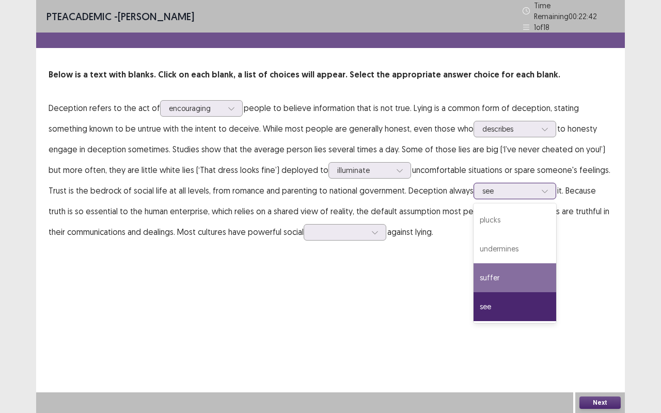
click at [474, 276] on div "suffer" at bounding box center [515, 277] width 83 height 29
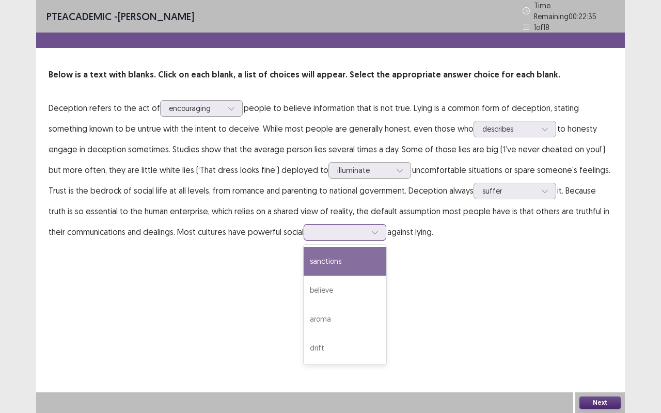
click at [371, 230] on icon at bounding box center [374, 232] width 7 height 7
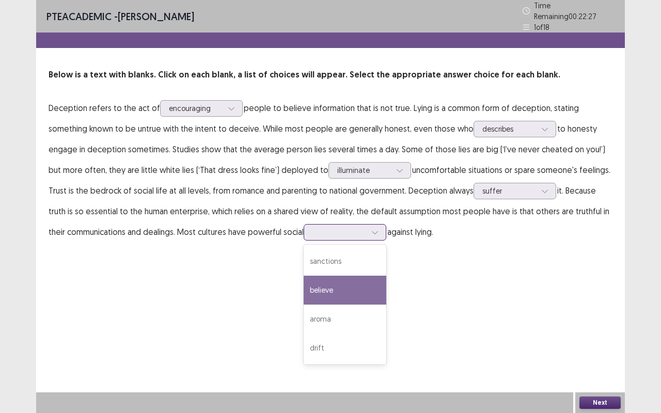
click at [327, 284] on div "believe" at bounding box center [345, 290] width 83 height 29
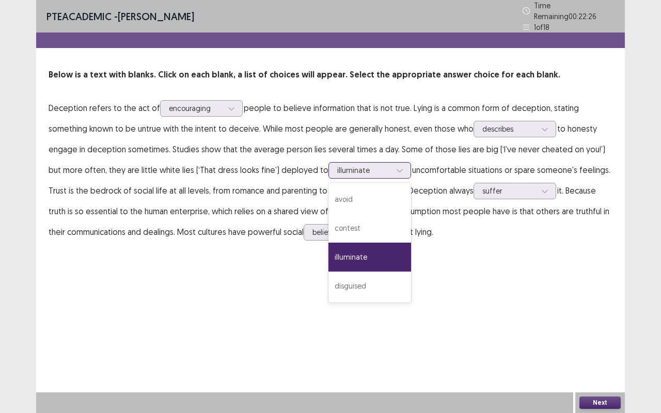
click at [396, 167] on icon at bounding box center [399, 170] width 7 height 7
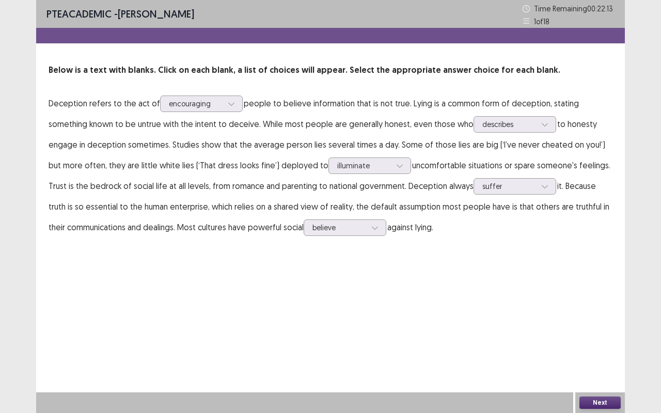
click at [436, 308] on div "PTE academic - [PERSON_NAME] Time Remaining 00 : 22 : 13 1 of 18 Below is a tex…" at bounding box center [330, 206] width 589 height 413
click at [607, 314] on button "Next" at bounding box center [599, 403] width 41 height 12
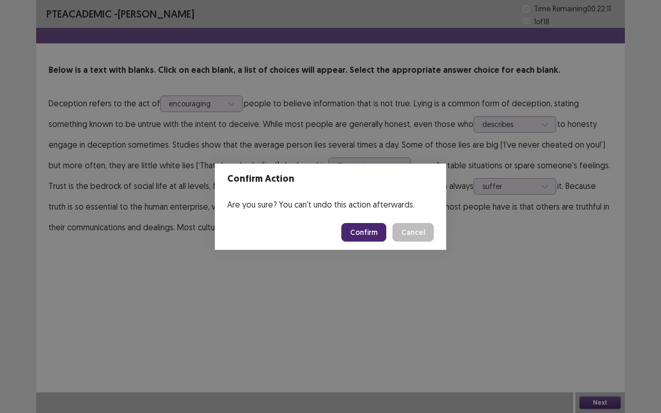
click at [371, 237] on button "Confirm" at bounding box center [363, 232] width 45 height 19
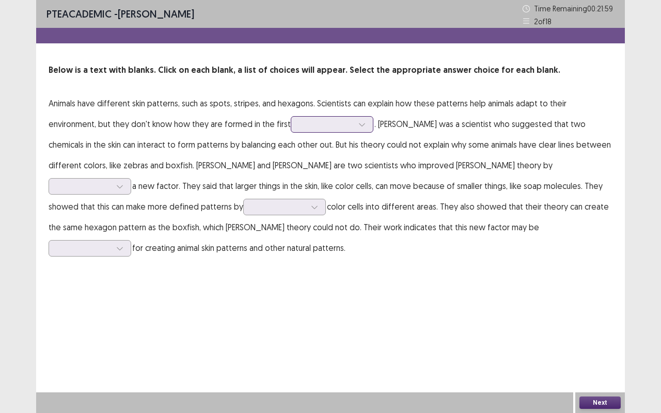
click at [354, 120] on div at bounding box center [361, 124] width 15 height 15
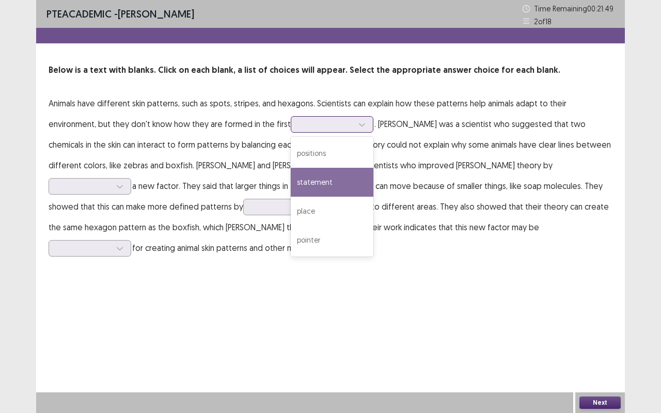
click at [291, 190] on div "statement" at bounding box center [332, 182] width 83 height 29
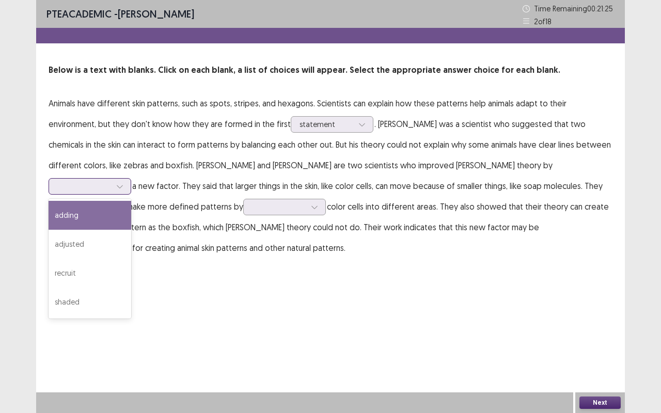
click at [128, 179] on div at bounding box center [119, 186] width 15 height 15
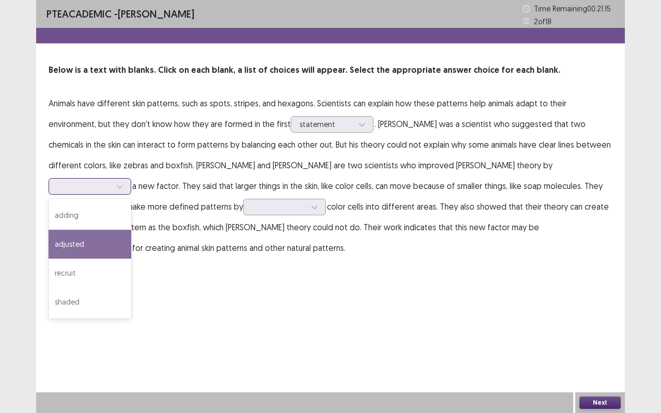
click at [131, 230] on div "adjusted" at bounding box center [90, 244] width 83 height 29
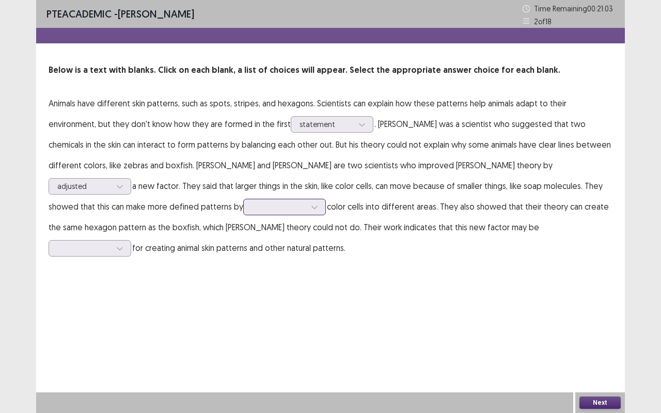
click at [311, 209] on icon at bounding box center [314, 206] width 7 height 7
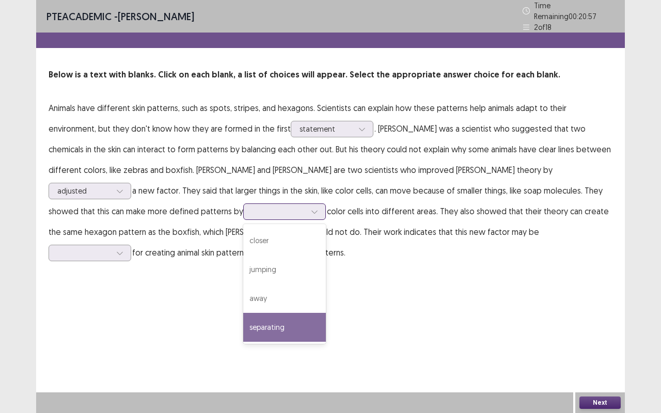
click at [243, 313] on div "separating" at bounding box center [284, 327] width 83 height 29
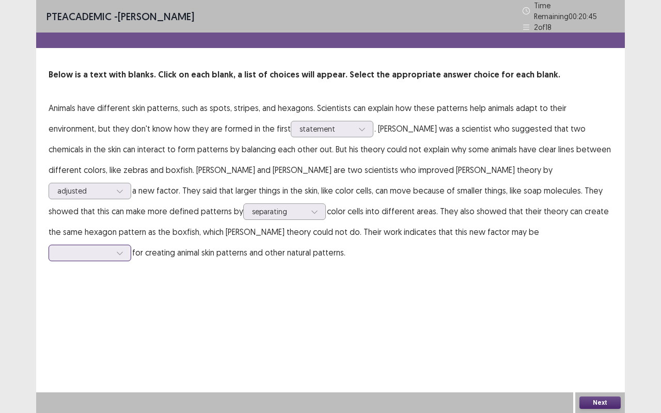
click at [123, 249] on icon at bounding box center [119, 252] width 7 height 7
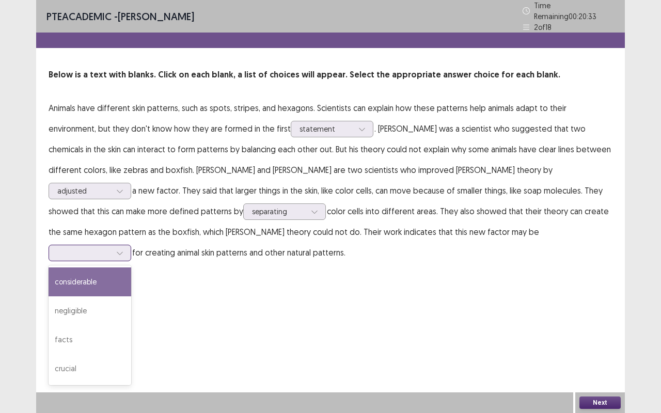
click at [131, 268] on div "considerable" at bounding box center [90, 282] width 83 height 29
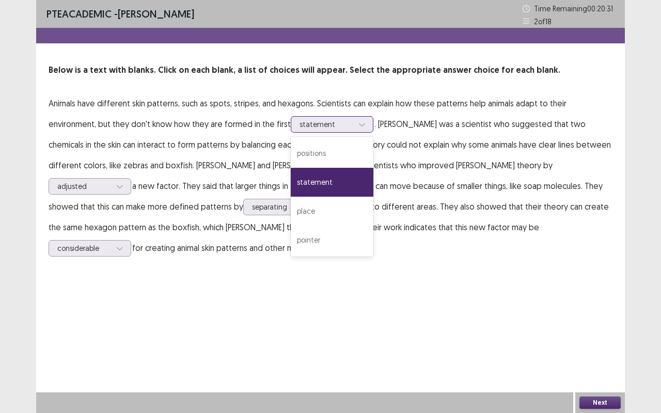
click at [358, 127] on icon at bounding box center [361, 124] width 7 height 7
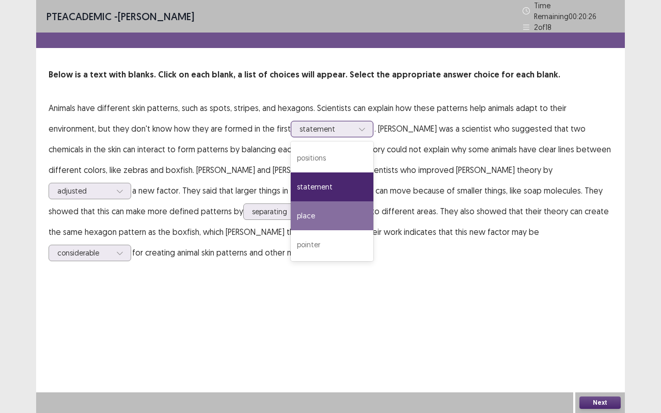
click at [291, 217] on div "place" at bounding box center [332, 215] width 83 height 29
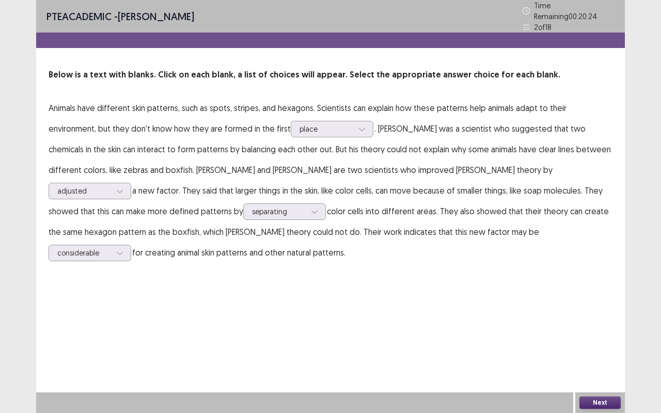
click at [587, 314] on div "Next" at bounding box center [600, 402] width 50 height 21
click at [593, 314] on button "Next" at bounding box center [599, 403] width 41 height 12
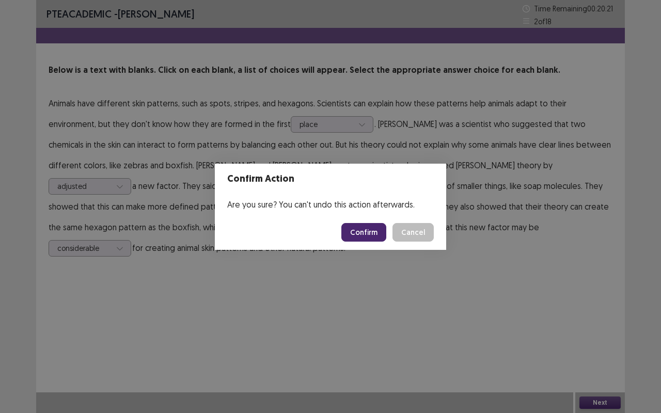
click at [362, 228] on button "Confirm" at bounding box center [363, 232] width 45 height 19
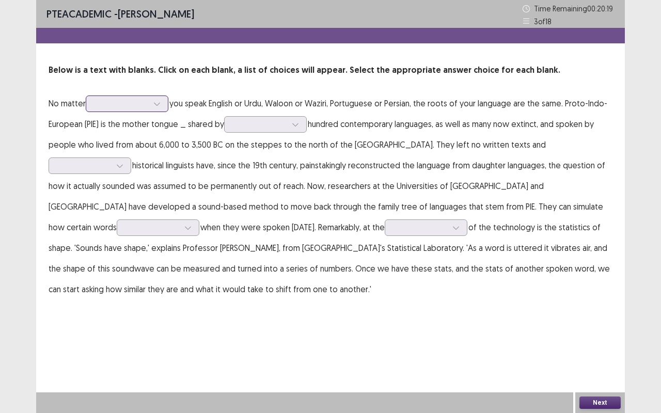
click at [159, 105] on icon at bounding box center [157, 104] width 6 height 3
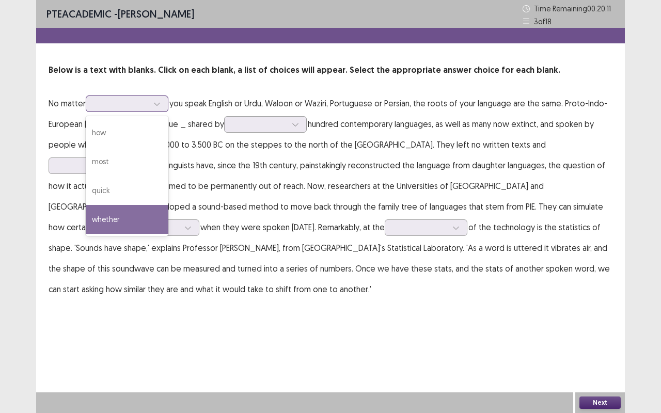
click at [112, 212] on div "whether" at bounding box center [127, 219] width 83 height 29
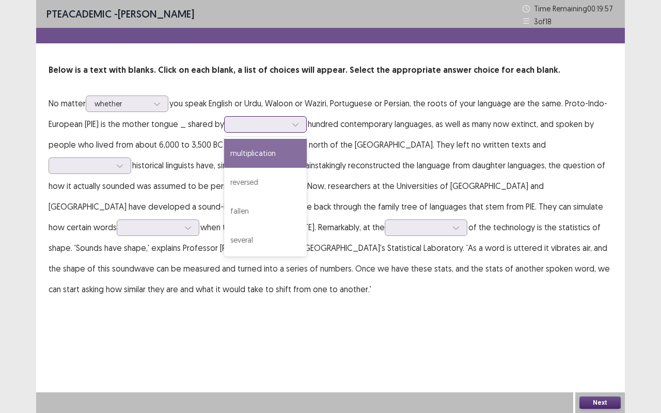
click at [298, 123] on icon at bounding box center [295, 124] width 6 height 3
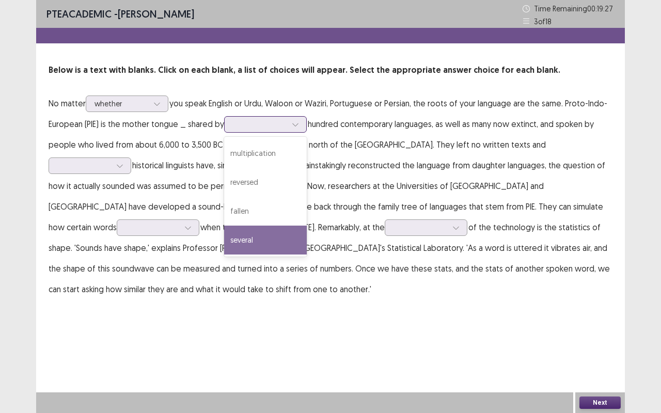
click at [261, 235] on div "several" at bounding box center [265, 240] width 83 height 29
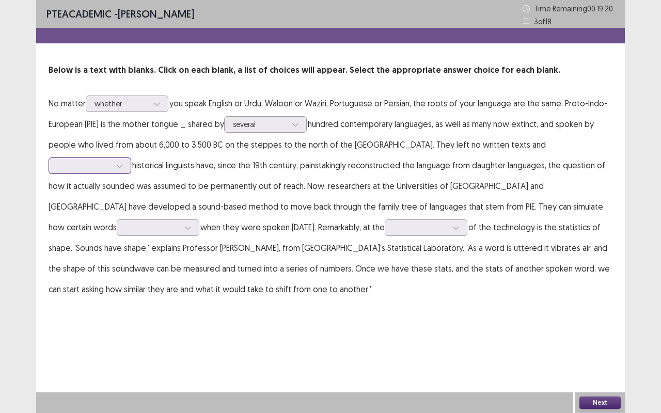
click at [111, 161] on div at bounding box center [84, 166] width 54 height 10
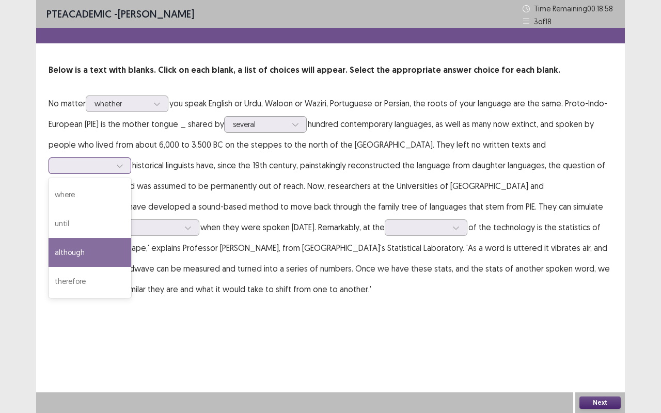
click at [131, 238] on div "although" at bounding box center [90, 252] width 83 height 29
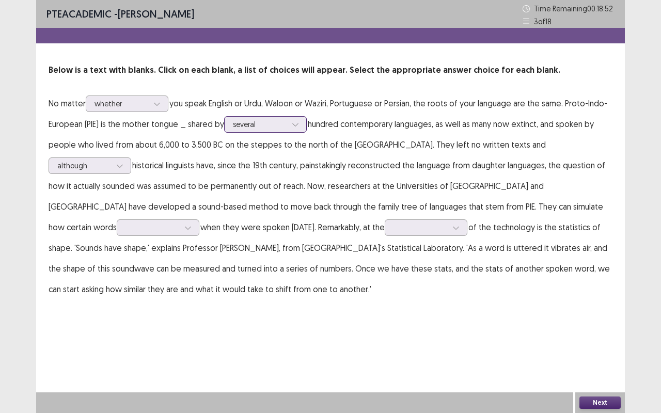
click at [293, 121] on icon at bounding box center [295, 124] width 7 height 7
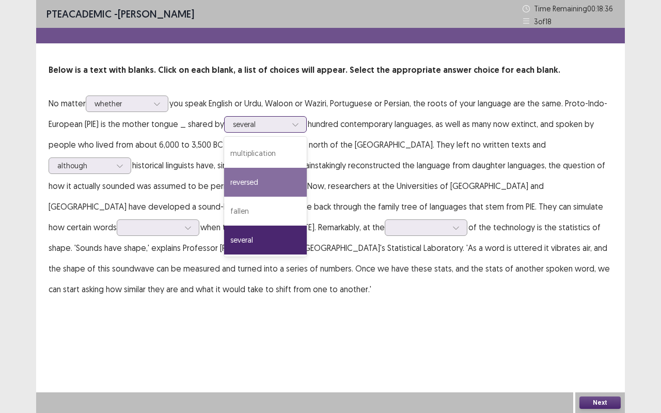
click at [271, 179] on div "reversed" at bounding box center [265, 182] width 83 height 29
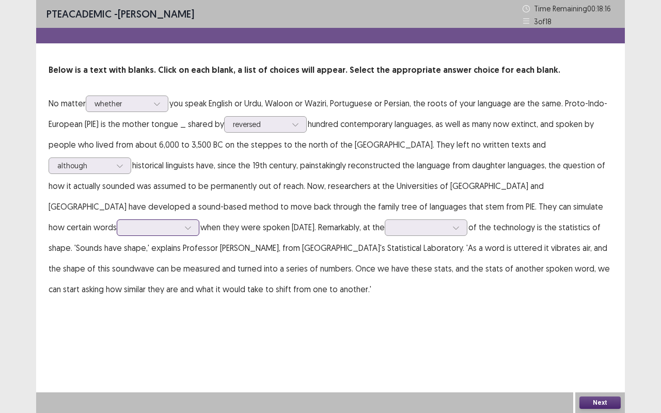
click at [192, 224] on icon at bounding box center [187, 227] width 7 height 7
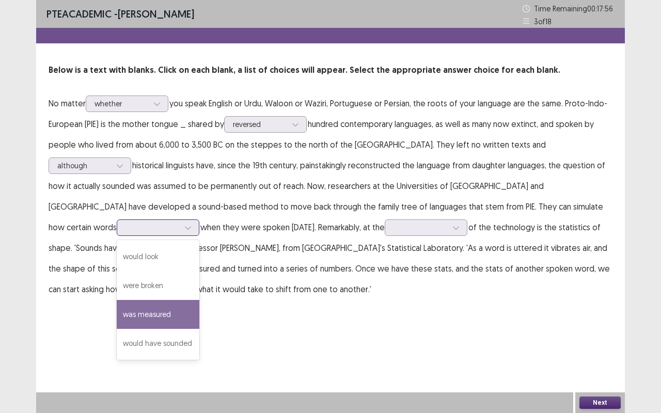
click at [199, 304] on div "was measured" at bounding box center [158, 314] width 83 height 29
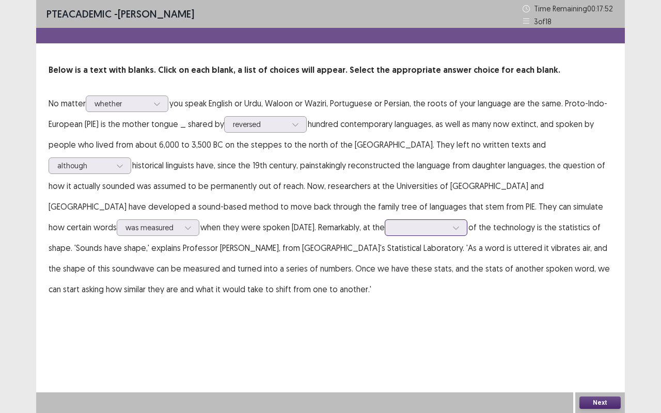
click at [452, 230] on icon at bounding box center [455, 227] width 7 height 7
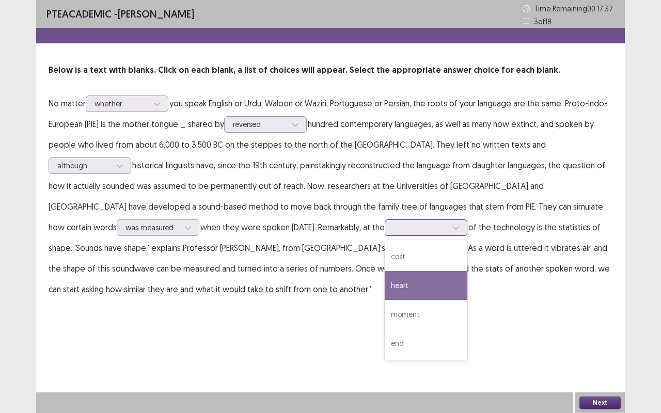
click at [385, 291] on div "heart" at bounding box center [426, 285] width 83 height 29
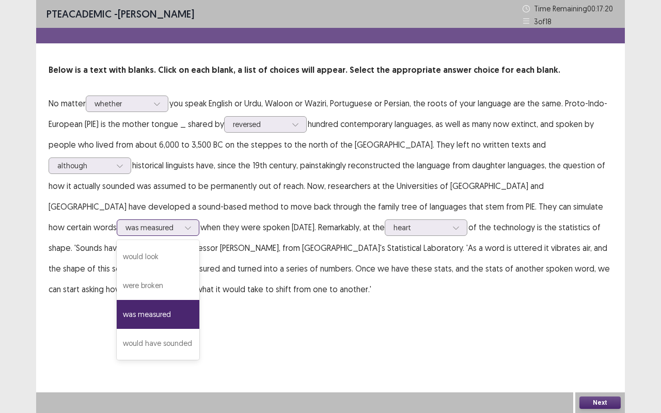
click at [196, 220] on div at bounding box center [187, 227] width 15 height 15
click at [199, 314] on div "would have sounded" at bounding box center [158, 343] width 83 height 29
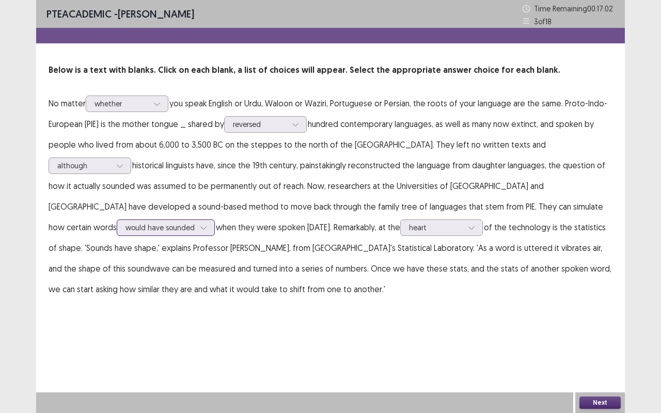
click at [211, 220] on div at bounding box center [203, 227] width 15 height 15
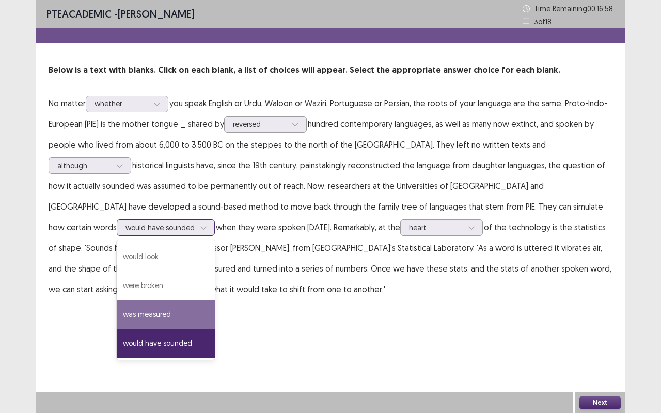
click at [215, 300] on div "was measured" at bounding box center [166, 314] width 98 height 29
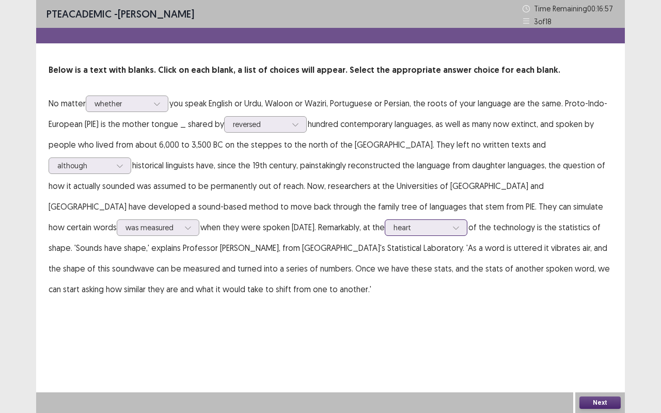
click at [452, 231] on icon at bounding box center [455, 227] width 7 height 7
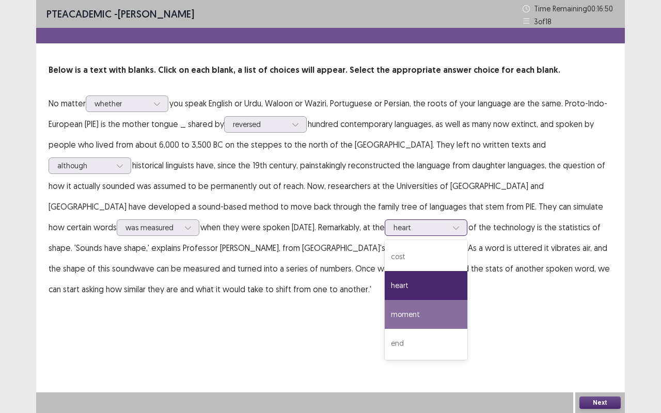
click at [385, 313] on div "moment" at bounding box center [426, 314] width 83 height 29
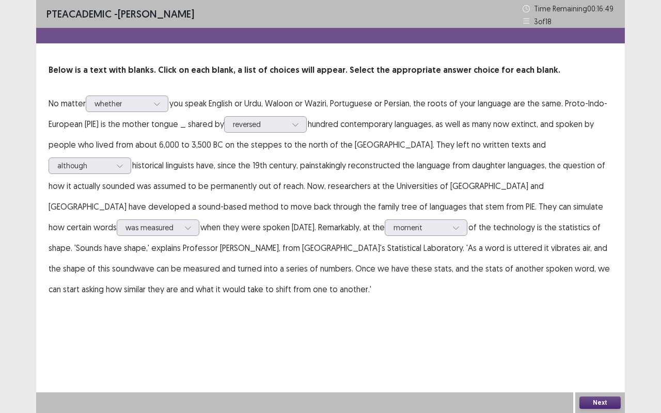
click at [601, 314] on button "Next" at bounding box center [599, 403] width 41 height 12
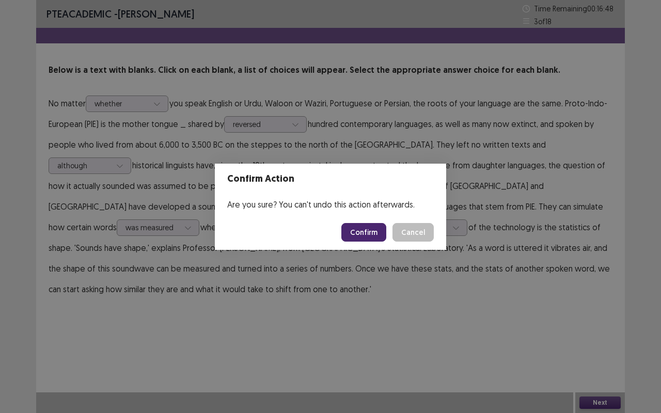
click at [366, 243] on footer "Confirm Cancel" at bounding box center [330, 232] width 231 height 35
click at [364, 229] on button "Confirm" at bounding box center [363, 232] width 45 height 19
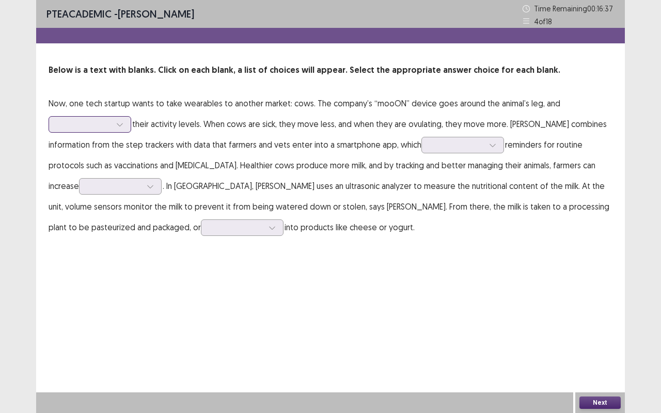
click at [105, 125] on div at bounding box center [84, 124] width 54 height 10
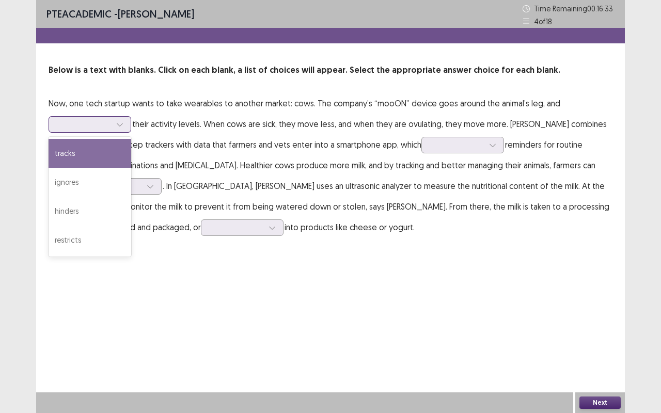
click at [73, 148] on div "tracks" at bounding box center [90, 153] width 83 height 29
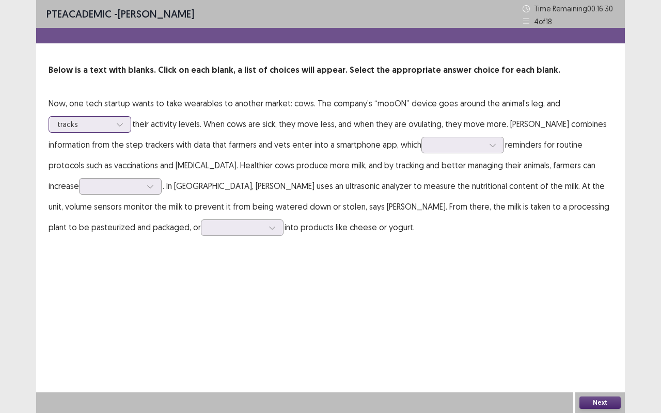
click at [124, 125] on div at bounding box center [119, 124] width 15 height 15
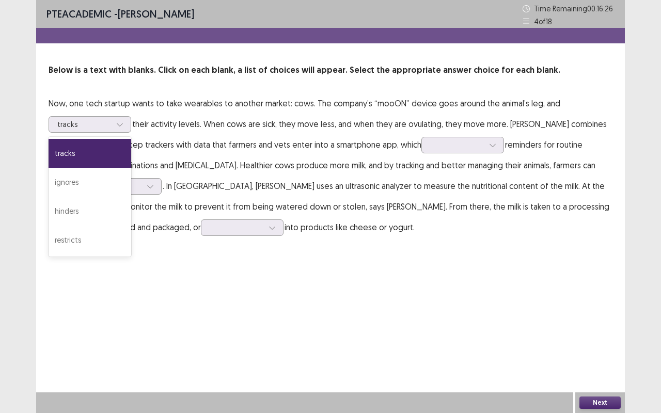
click at [211, 291] on div "PTE academic - [PERSON_NAME] Time Remaining 00 : 16 : 26 4 of 18 Below is a tex…" at bounding box center [330, 206] width 589 height 413
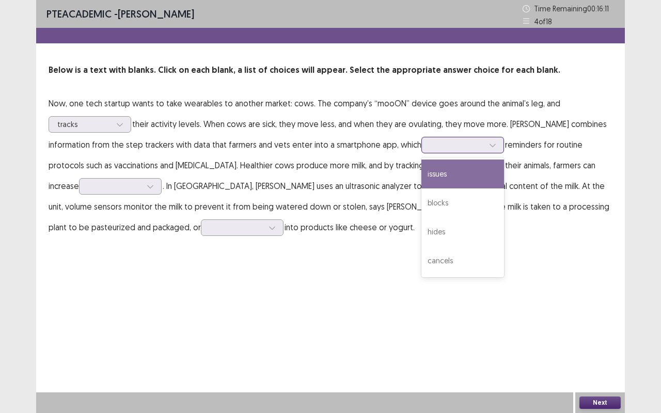
click at [490, 145] on icon at bounding box center [493, 145] width 6 height 3
click at [455, 169] on div "issues" at bounding box center [462, 174] width 83 height 29
click at [478, 141] on div at bounding box center [457, 145] width 54 height 10
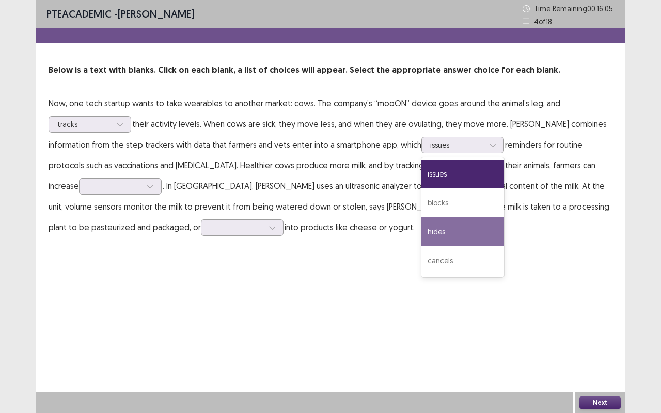
click at [385, 267] on div "PTE academic - [PERSON_NAME] Time Remaining 00 : 16 : 05 4 of 18 Below is a tex…" at bounding box center [330, 206] width 589 height 413
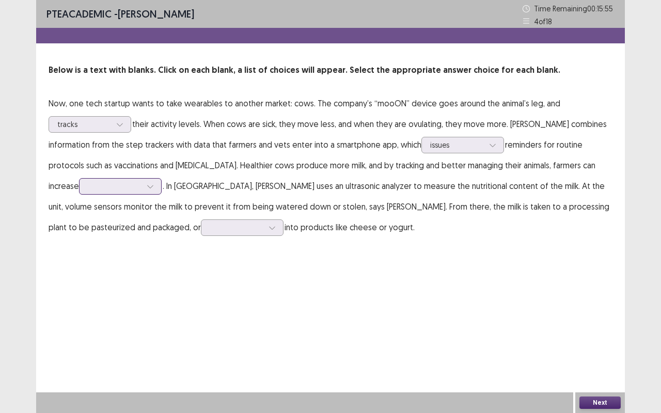
click at [149, 186] on icon at bounding box center [150, 186] width 7 height 7
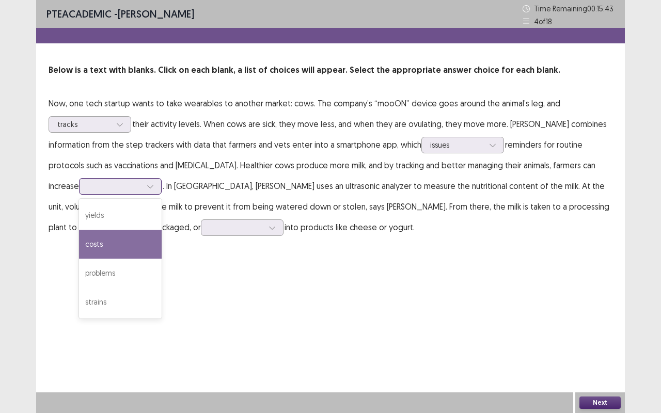
click at [121, 240] on div "costs" at bounding box center [120, 244] width 83 height 29
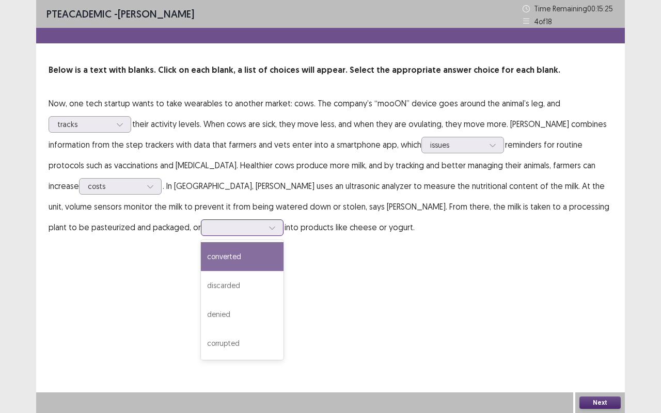
click at [269, 229] on icon at bounding box center [272, 227] width 7 height 7
click at [201, 259] on div "converted" at bounding box center [242, 256] width 83 height 29
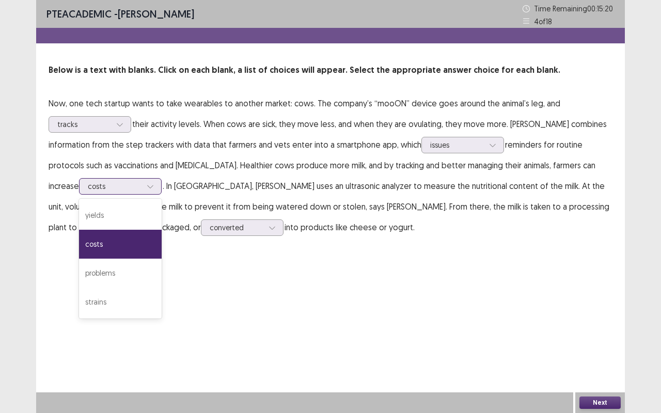
click at [149, 186] on icon at bounding box center [150, 186] width 7 height 7
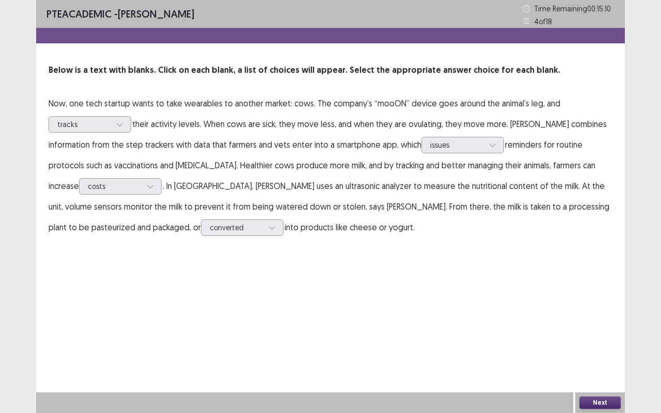
click at [281, 314] on div "PTE academic - [PERSON_NAME] Time Remaining 00 : 15 : 10 4 of 18 Below is a tex…" at bounding box center [330, 206] width 589 height 413
click at [592, 314] on button "Next" at bounding box center [599, 403] width 41 height 12
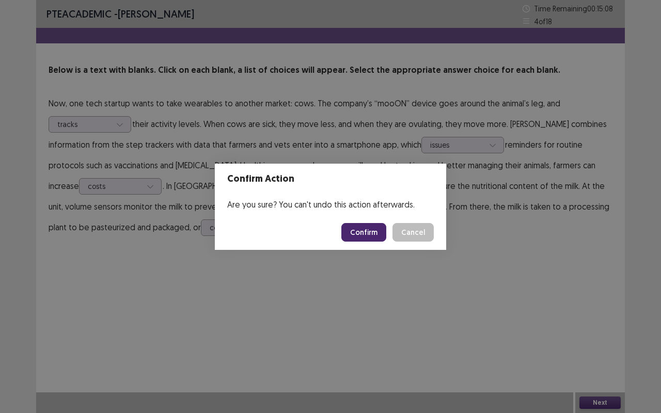
click at [367, 237] on button "Confirm" at bounding box center [363, 232] width 45 height 19
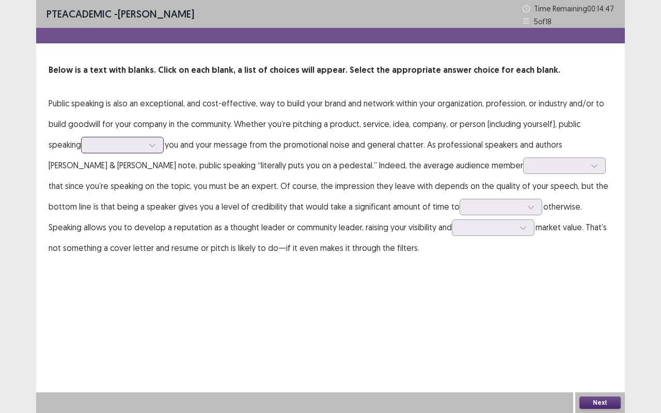
click at [155, 147] on icon at bounding box center [152, 145] width 7 height 7
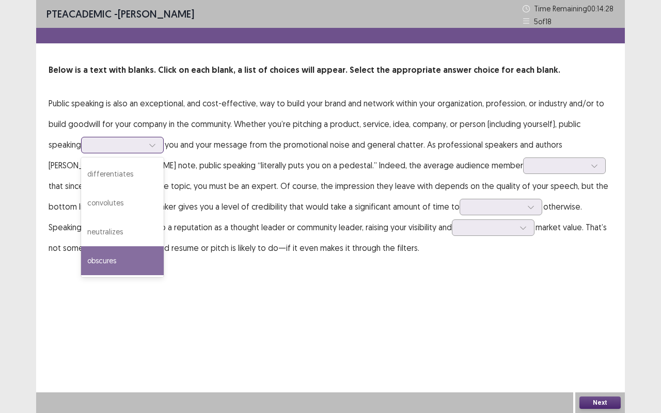
click at [123, 254] on div "obscures" at bounding box center [122, 260] width 83 height 29
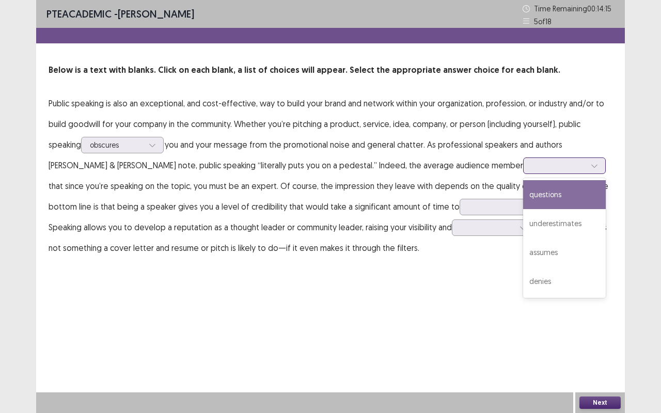
click at [591, 167] on icon at bounding box center [594, 165] width 7 height 7
click at [523, 188] on div "questions" at bounding box center [564, 194] width 83 height 29
click at [587, 163] on div at bounding box center [594, 165] width 15 height 15
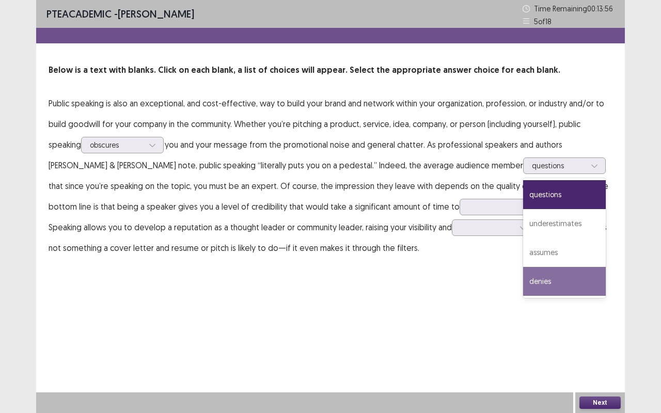
click at [532, 314] on div "PTE academic - [PERSON_NAME] Time Remaining 00 : 13 : 56 5 of 18 Below is a tex…" at bounding box center [330, 206] width 589 height 413
click at [587, 161] on div at bounding box center [594, 165] width 15 height 15
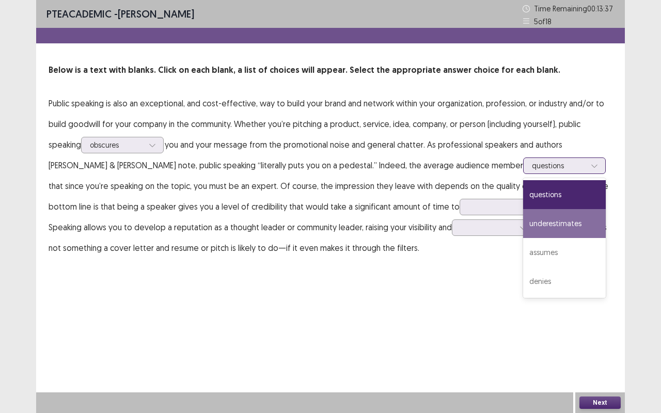
click at [523, 226] on div "underestimates" at bounding box center [564, 223] width 83 height 29
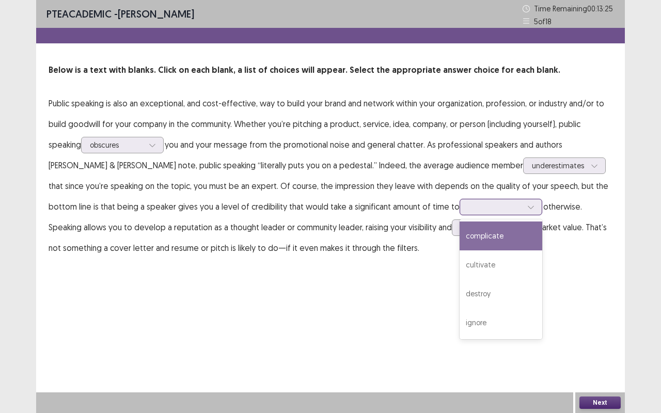
click at [527, 205] on icon at bounding box center [530, 206] width 7 height 7
click at [460, 239] on div "complicate" at bounding box center [501, 236] width 83 height 29
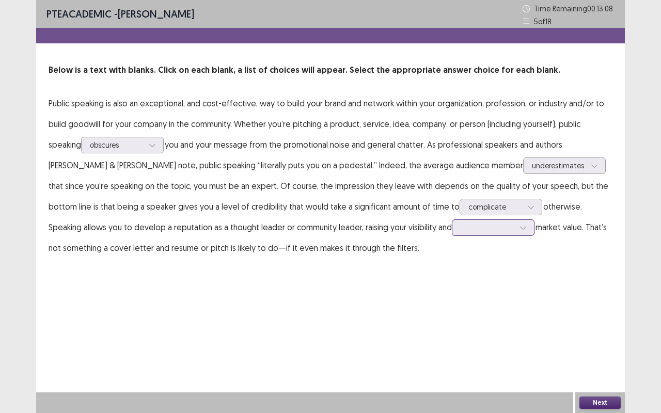
click at [520, 230] on icon at bounding box center [523, 227] width 7 height 7
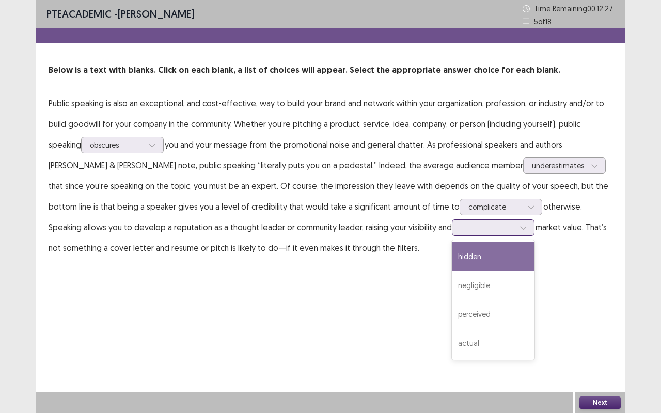
click at [452, 265] on div "hidden" at bounding box center [493, 256] width 83 height 29
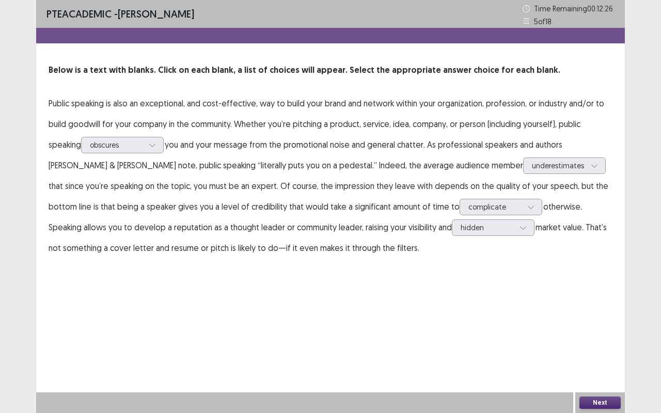
click at [591, 314] on button "Next" at bounding box center [599, 403] width 41 height 12
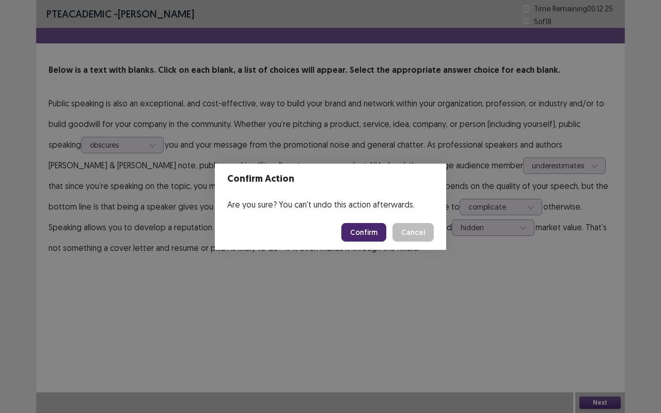
click at [363, 232] on button "Confirm" at bounding box center [363, 232] width 45 height 19
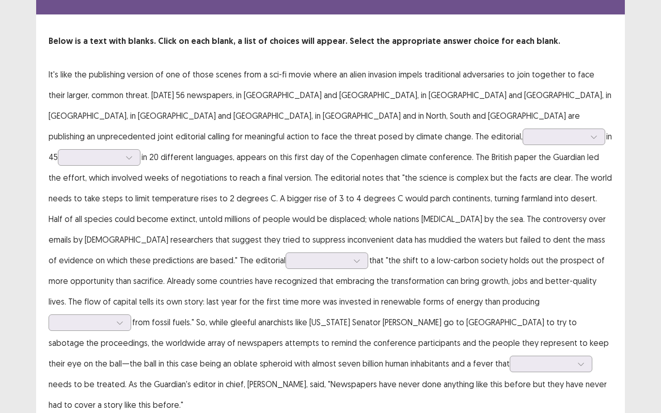
scroll to position [35, 0]
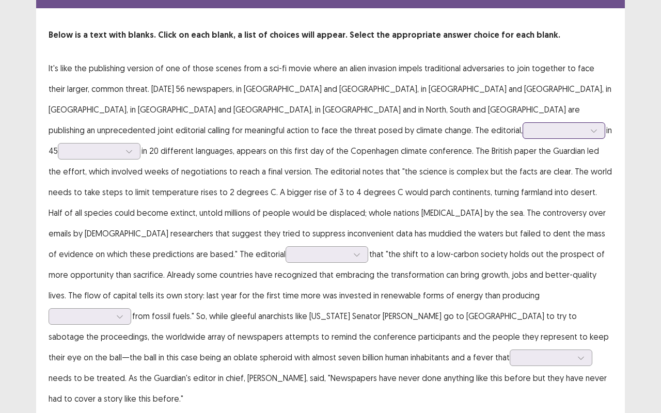
click at [590, 130] on icon at bounding box center [593, 130] width 7 height 7
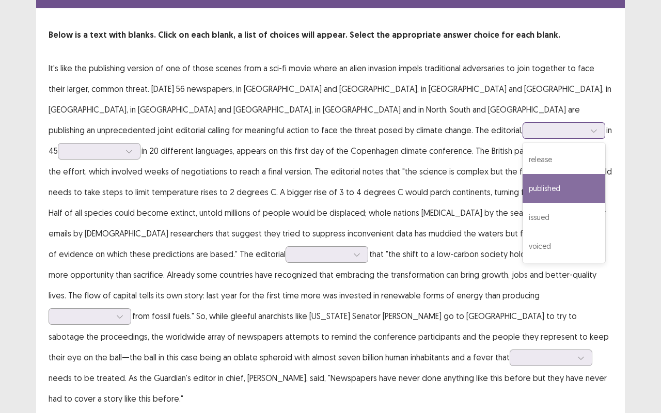
click at [523, 182] on div "published" at bounding box center [564, 188] width 83 height 29
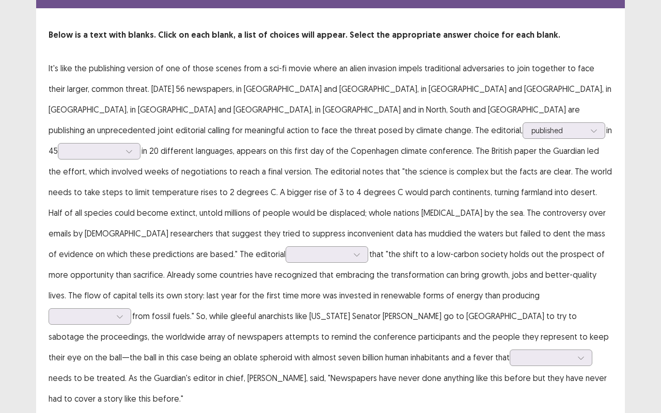
click at [205, 121] on p "It's like the publishing version of one of those scenes from a sci-fi movie whe…" at bounding box center [331, 233] width 564 height 351
click at [121, 145] on div at bounding box center [94, 151] width 56 height 12
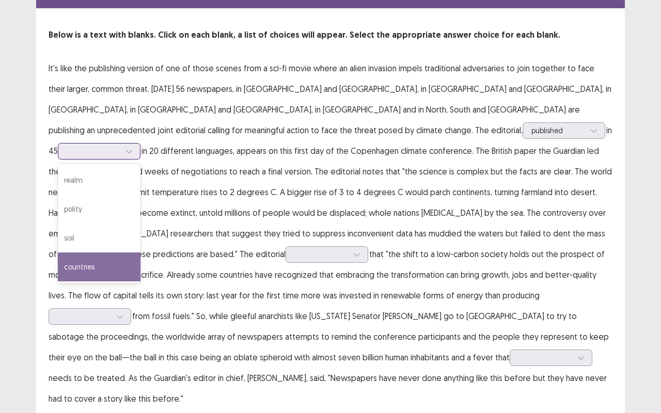
click at [140, 253] on div "countries" at bounding box center [99, 267] width 83 height 29
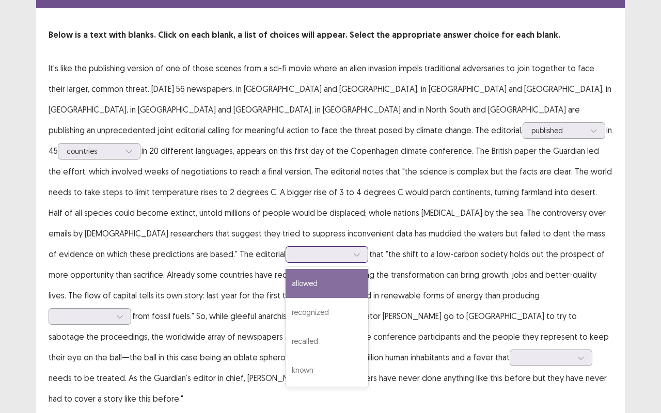
click at [349, 247] on div at bounding box center [356, 254] width 15 height 15
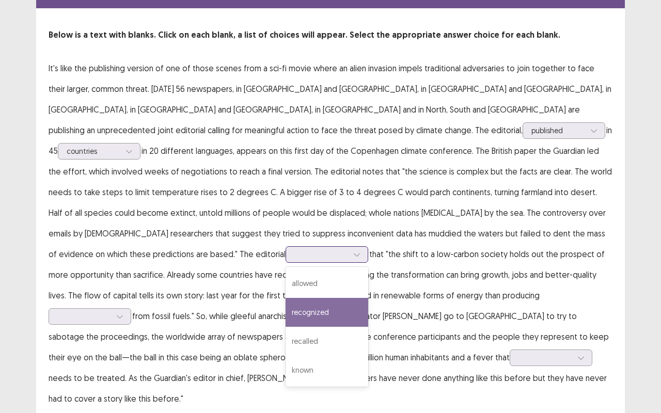
click at [323, 298] on div "recognized" at bounding box center [327, 312] width 83 height 29
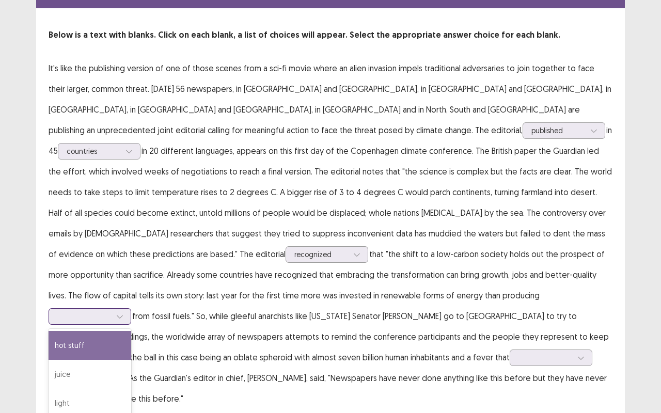
click at [123, 313] on icon at bounding box center [119, 316] width 7 height 7
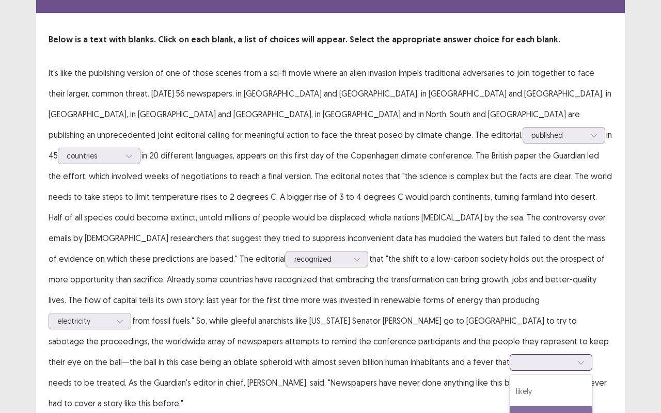
scroll to position [91, 0]
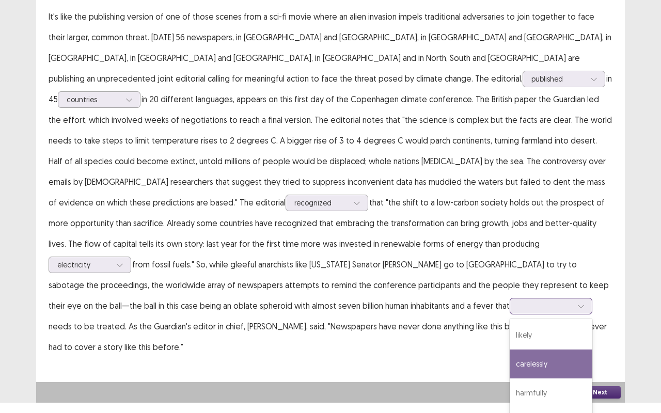
click at [510, 314] on div "carelessly, 2 of 4. 4 results available. Use Up and Down to choose options, pre…" at bounding box center [551, 306] width 83 height 17
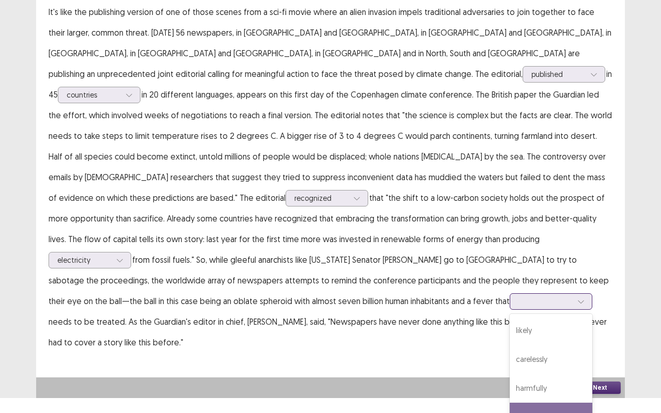
click at [510, 314] on div "desperately" at bounding box center [551, 417] width 83 height 29
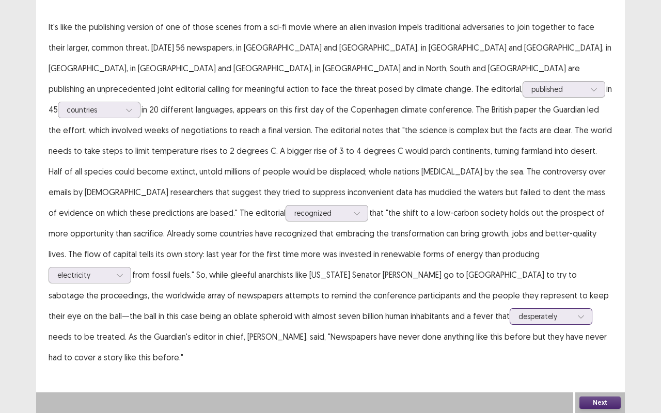
scroll to position [35, 0]
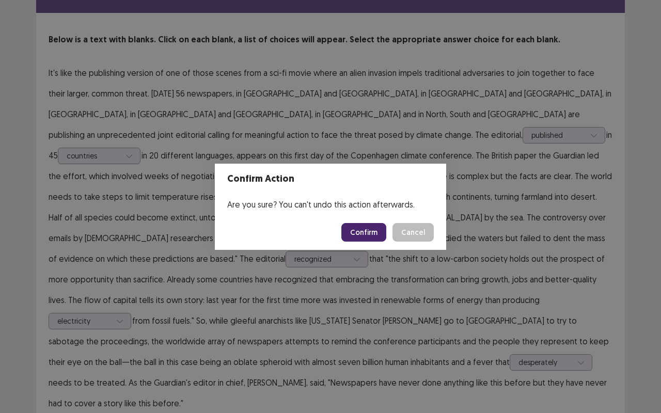
click at [376, 228] on button "Confirm" at bounding box center [363, 232] width 45 height 19
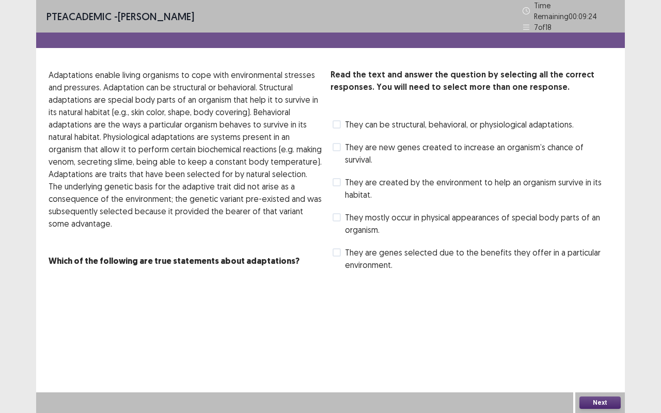
click at [334, 176] on label "They are created by the environment to help an organism survive in its habitat." at bounding box center [473, 188] width 280 height 25
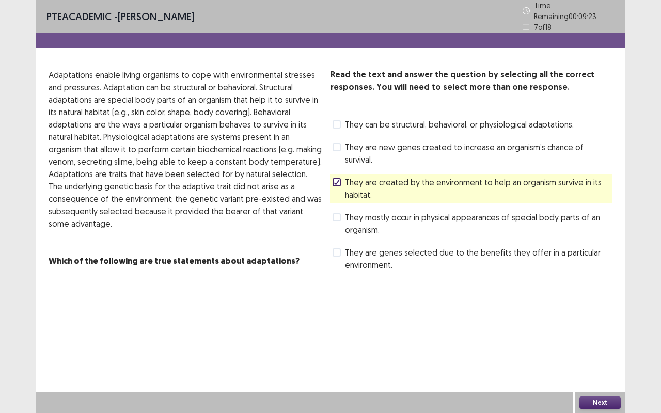
click at [592, 314] on button "Next" at bounding box center [599, 403] width 41 height 12
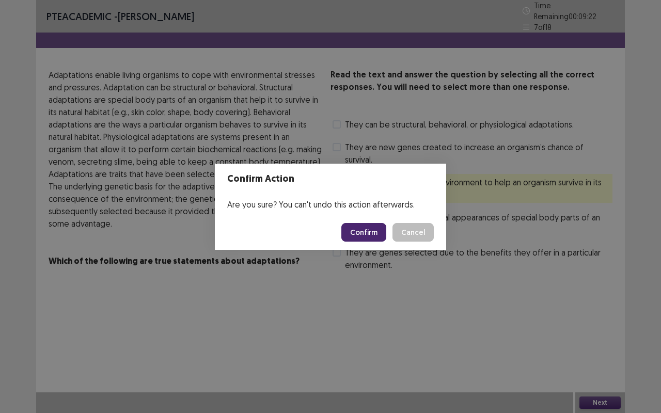
click at [371, 234] on button "Confirm" at bounding box center [363, 232] width 45 height 19
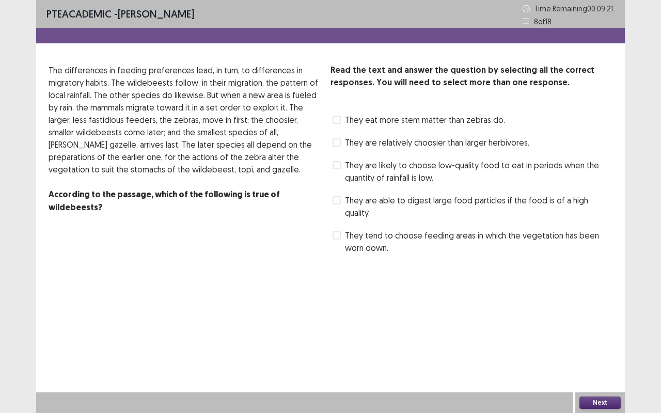
click at [338, 165] on span at bounding box center [337, 165] width 8 height 8
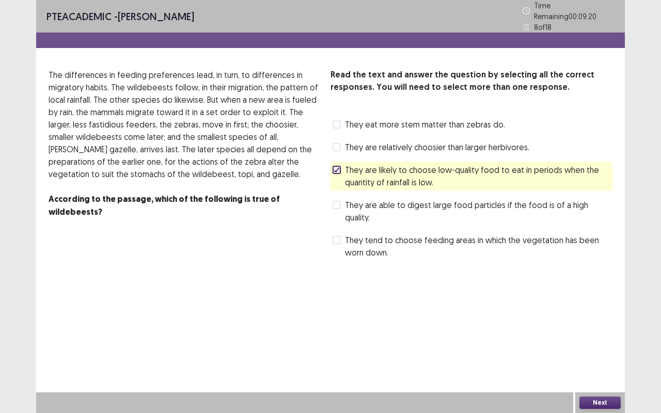
click at [590, 314] on div "Next" at bounding box center [600, 402] width 50 height 21
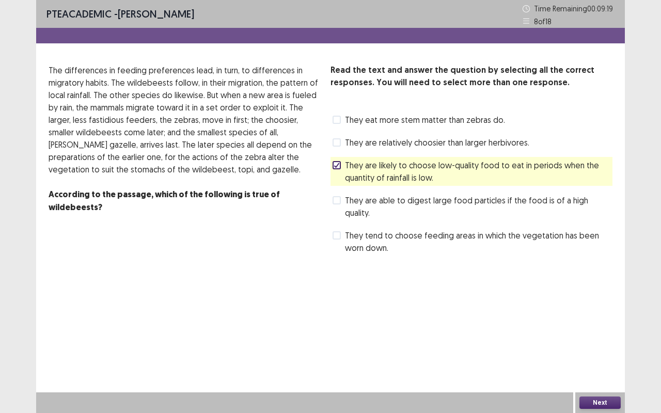
click at [600, 314] on button "Next" at bounding box center [599, 403] width 41 height 12
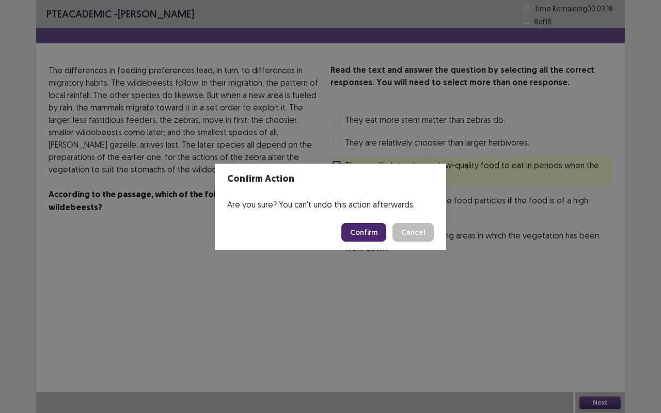
click at [362, 232] on button "Confirm" at bounding box center [363, 232] width 45 height 19
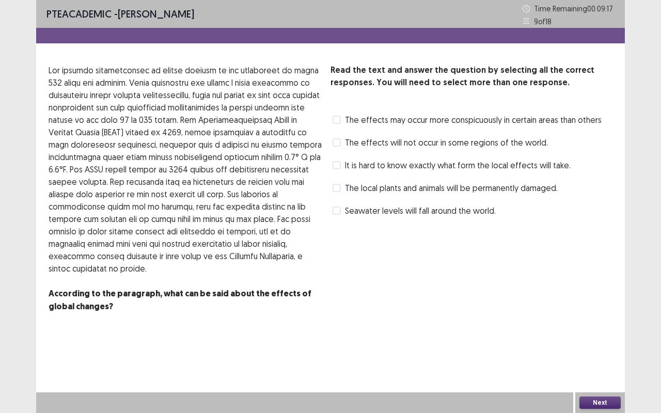
click at [336, 170] on label "It is hard to know exactly what form the local effects will take." at bounding box center [452, 165] width 238 height 12
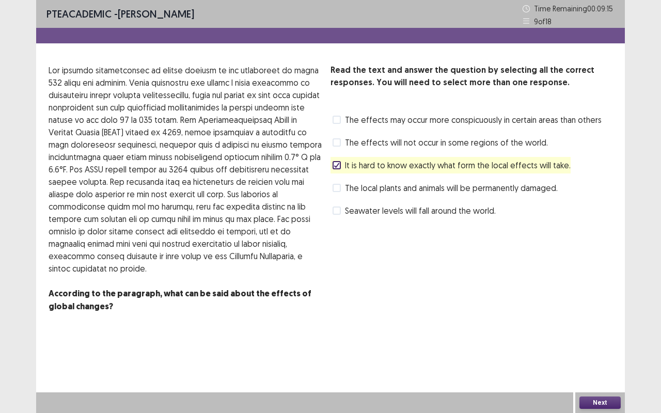
click at [604, 314] on button "Next" at bounding box center [599, 403] width 41 height 12
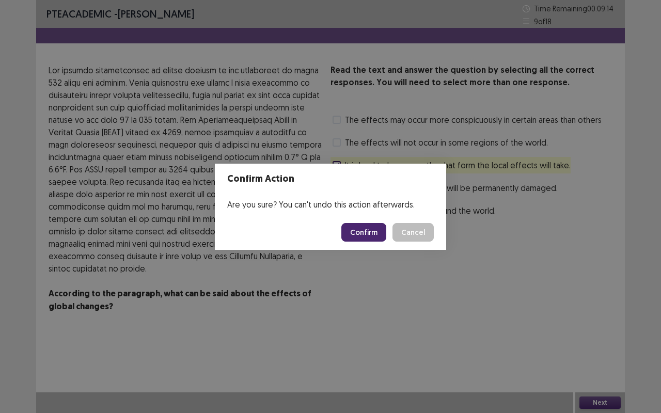
click at [369, 230] on button "Confirm" at bounding box center [363, 232] width 45 height 19
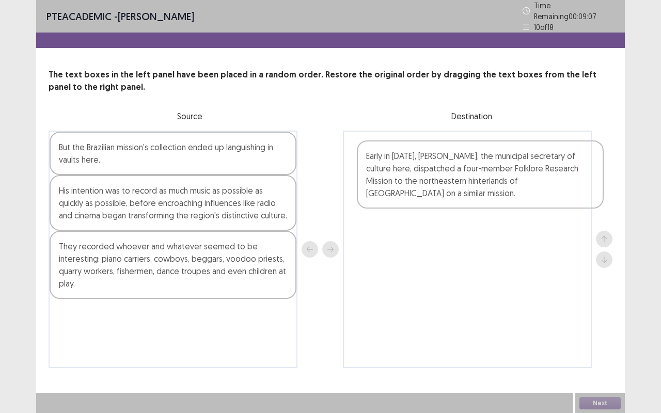
drag, startPoint x: 191, startPoint y: 175, endPoint x: 501, endPoint y: 187, distance: 310.6
click at [501, 187] on div "Early in [DATE], [PERSON_NAME], the municipal secretary of culture here, dispat…" at bounding box center [331, 250] width 564 height 238
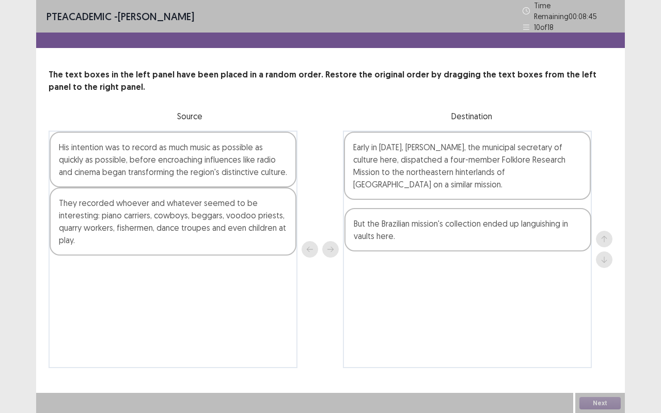
drag, startPoint x: 182, startPoint y: 150, endPoint x: 499, endPoint y: 221, distance: 325.3
click at [499, 221] on div "But the Brazilian mission's collection ended up languishing in vaults here. His…" at bounding box center [331, 250] width 564 height 238
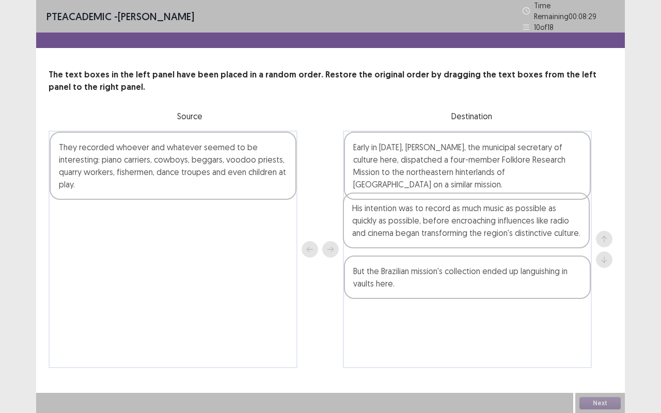
drag, startPoint x: 184, startPoint y: 164, endPoint x: 481, endPoint y: 233, distance: 304.9
click at [481, 233] on div "His intention was to record as much music as possible as quickly as possible, b…" at bounding box center [331, 250] width 564 height 238
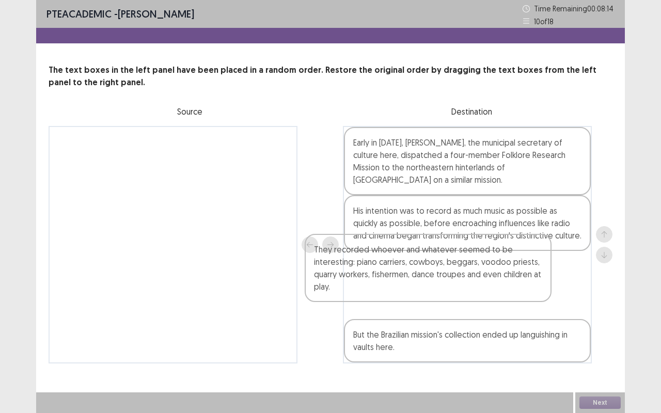
drag, startPoint x: 225, startPoint y: 169, endPoint x: 480, endPoint y: 280, distance: 278.9
click at [480, 280] on div "They recorded whoever and whatever seemed to be interesting: piano carriers, co…" at bounding box center [331, 245] width 564 height 238
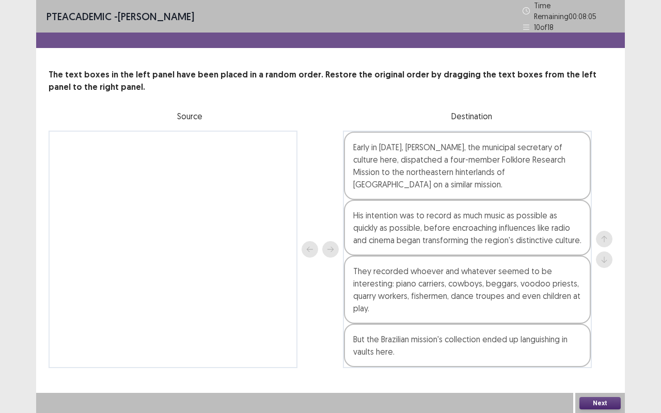
click at [603, 314] on button "Next" at bounding box center [599, 403] width 41 height 12
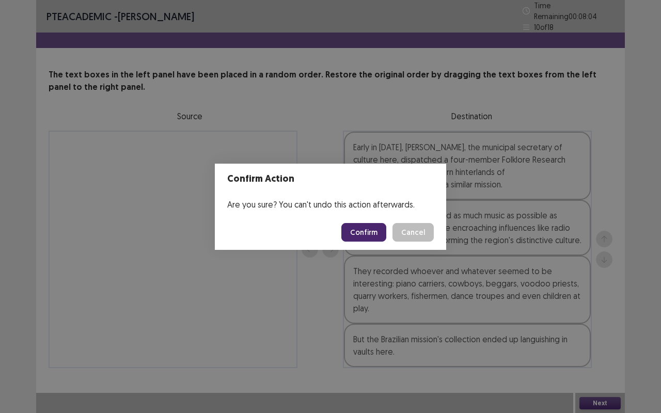
click at [372, 234] on button "Confirm" at bounding box center [363, 232] width 45 height 19
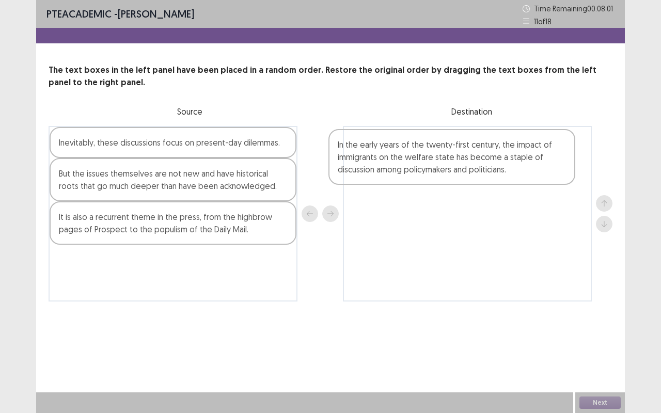
drag, startPoint x: 138, startPoint y: 226, endPoint x: 423, endPoint y: 153, distance: 293.7
click at [423, 153] on div "Inevitably, these discussions focus on present-day dilemmas. But the issues the…" at bounding box center [331, 214] width 564 height 176
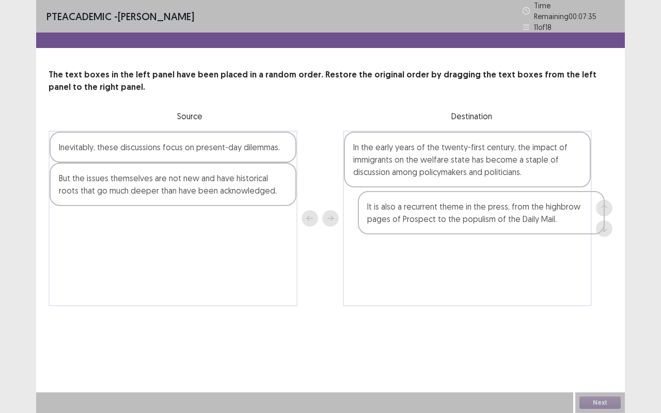
drag, startPoint x: 207, startPoint y: 237, endPoint x: 520, endPoint y: 221, distance: 313.9
click at [520, 221] on div "Inevitably, these discussions focus on present-day dilemmas. But the issues the…" at bounding box center [331, 219] width 564 height 176
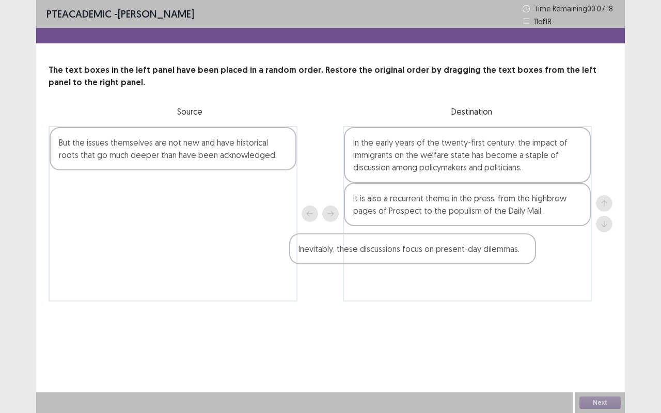
drag, startPoint x: 181, startPoint y: 151, endPoint x: 459, endPoint y: 247, distance: 293.8
click at [459, 247] on div "Inevitably, these discussions focus on present-day dilemmas. But the issues the…" at bounding box center [331, 214] width 564 height 176
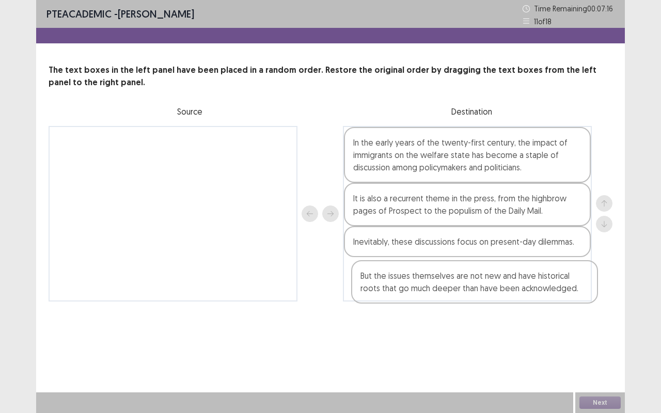
drag, startPoint x: 238, startPoint y: 151, endPoint x: 542, endPoint y: 283, distance: 332.1
click at [542, 283] on div "But the issues themselves are not new and have historical roots that go much de…" at bounding box center [331, 214] width 564 height 176
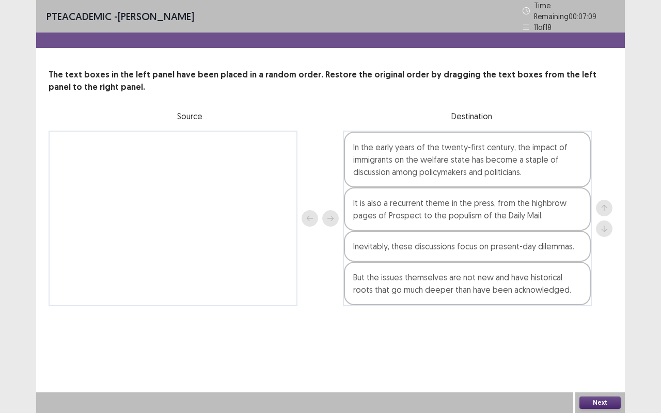
click at [607, 314] on button "Next" at bounding box center [599, 403] width 41 height 12
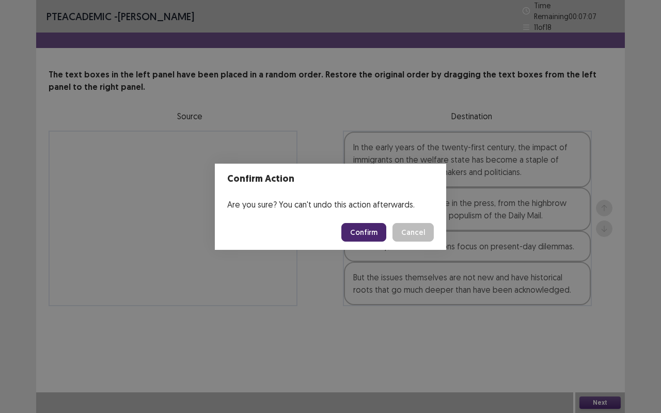
click at [368, 231] on button "Confirm" at bounding box center [363, 232] width 45 height 19
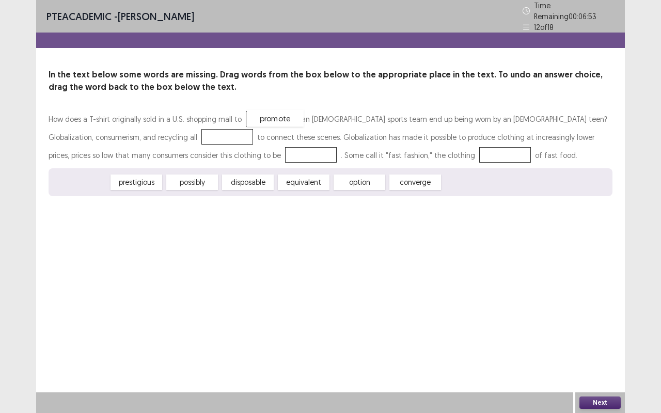
drag, startPoint x: 87, startPoint y: 177, endPoint x: 280, endPoint y: 113, distance: 203.0
drag, startPoint x: 299, startPoint y: 182, endPoint x: 116, endPoint y: 131, distance: 189.2
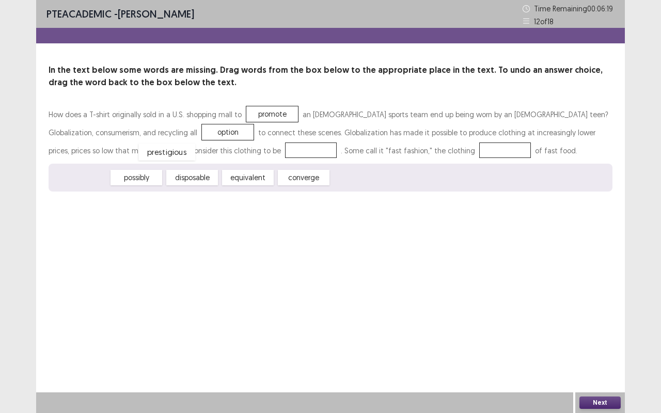
drag, startPoint x: 85, startPoint y: 180, endPoint x: 171, endPoint y: 154, distance: 90.0
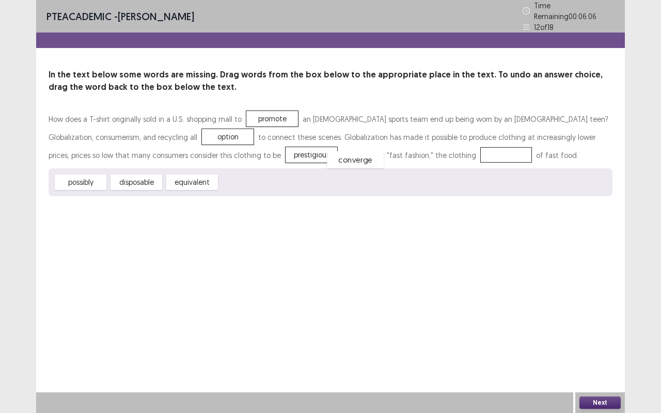
drag, startPoint x: 240, startPoint y: 180, endPoint x: 348, endPoint y: 156, distance: 110.6
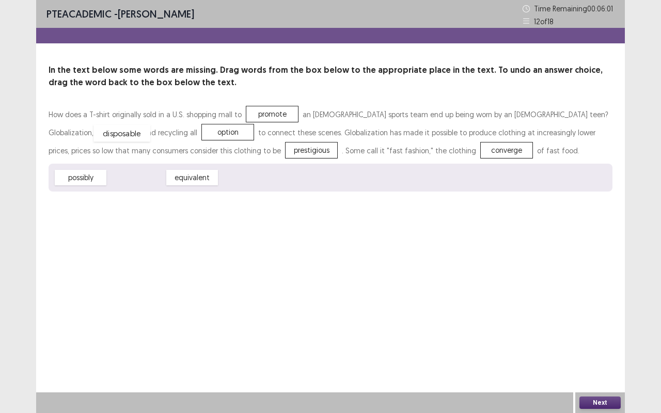
drag, startPoint x: 150, startPoint y: 182, endPoint x: 135, endPoint y: 137, distance: 46.7
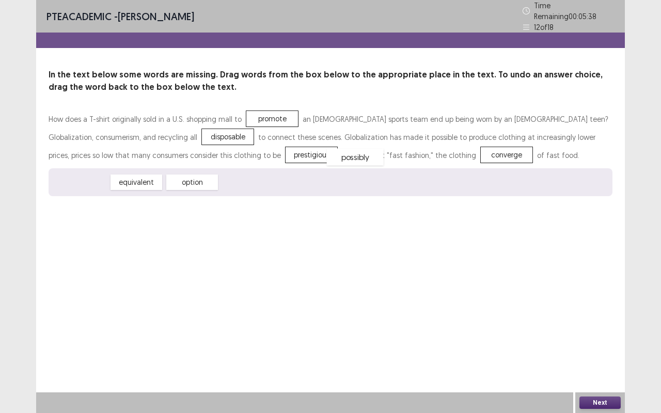
drag, startPoint x: 82, startPoint y: 176, endPoint x: 356, endPoint y: 150, distance: 275.4
click at [596, 314] on button "Next" at bounding box center [599, 403] width 41 height 12
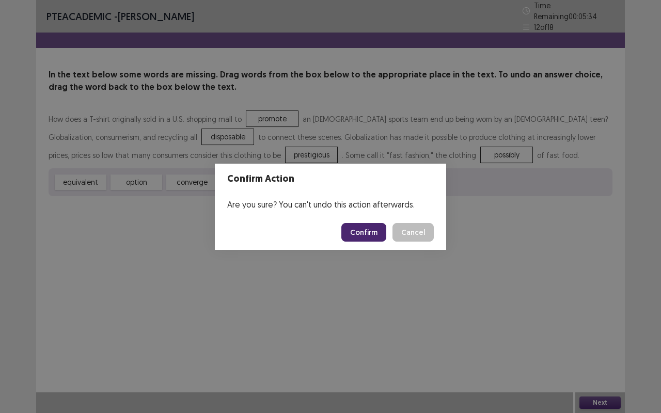
click at [361, 237] on button "Confirm" at bounding box center [363, 232] width 45 height 19
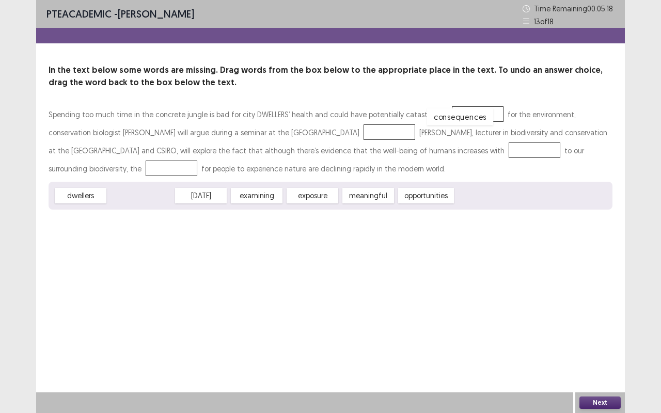
drag, startPoint x: 137, startPoint y: 198, endPoint x: 457, endPoint y: 120, distance: 329.2
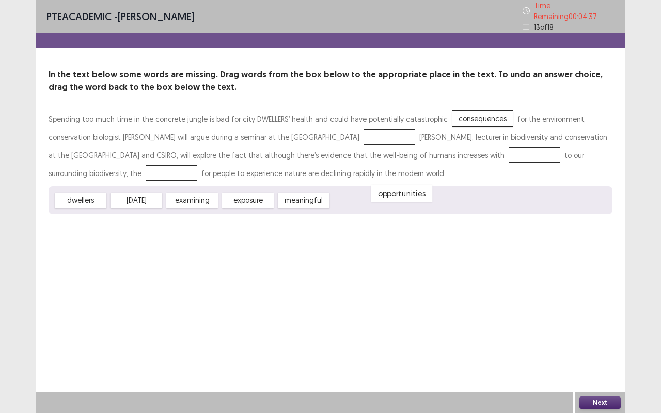
drag, startPoint x: 365, startPoint y: 197, endPoint x: 405, endPoint y: 190, distance: 40.9
click at [405, 190] on div "opportunities" at bounding box center [401, 193] width 61 height 17
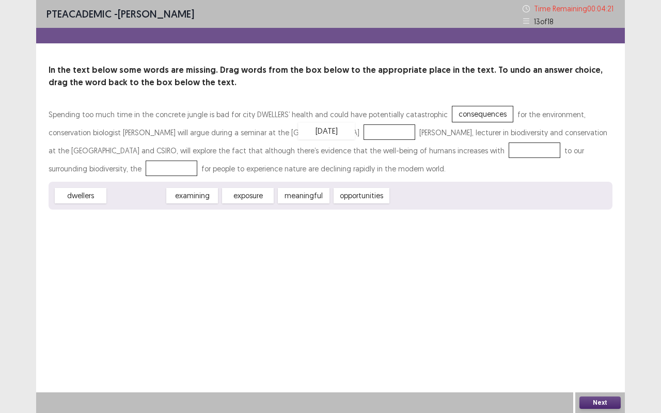
drag, startPoint x: 132, startPoint y: 199, endPoint x: 327, endPoint y: 134, distance: 205.6
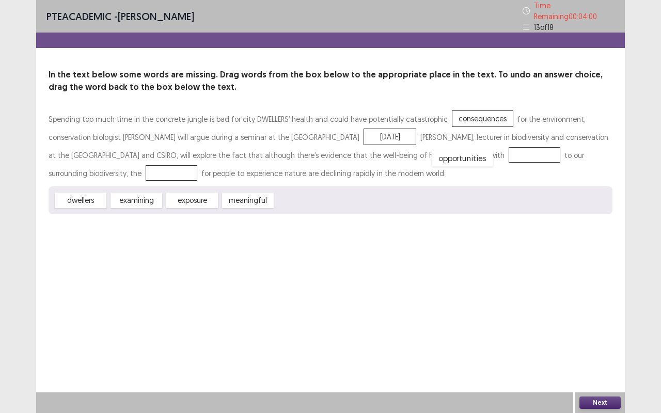
drag, startPoint x: 305, startPoint y: 197, endPoint x: 462, endPoint y: 155, distance: 162.8
drag, startPoint x: 246, startPoint y: 194, endPoint x: 85, endPoint y: 168, distance: 163.2
click at [597, 314] on button "Next" at bounding box center [599, 403] width 41 height 12
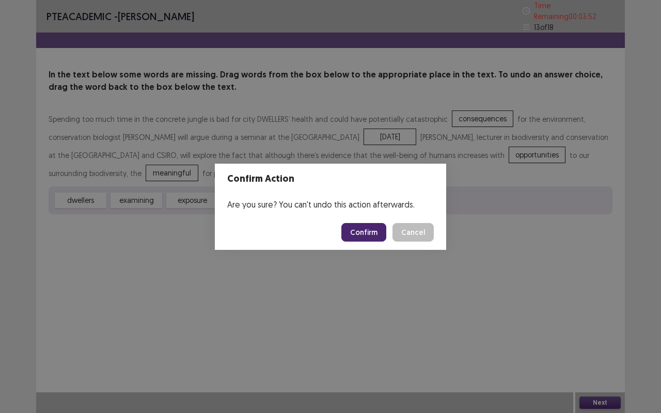
click at [370, 233] on button "Confirm" at bounding box center [363, 232] width 45 height 19
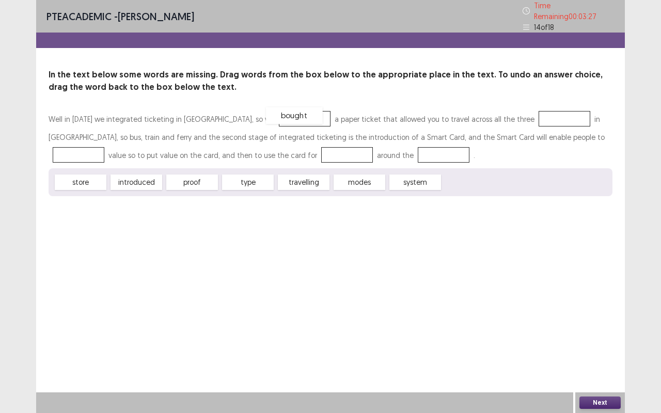
drag, startPoint x: 457, startPoint y: 179, endPoint x: 282, endPoint y: 115, distance: 185.4
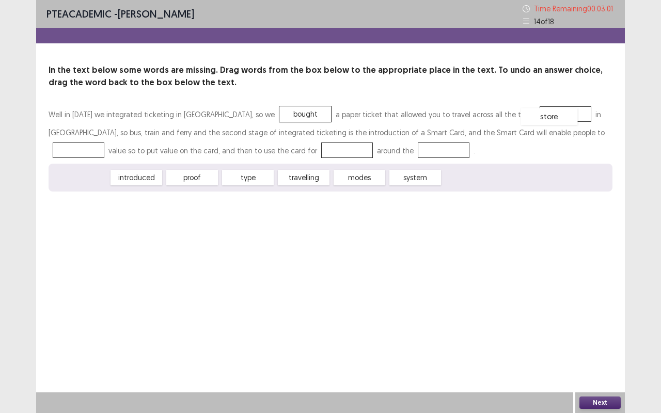
drag, startPoint x: 91, startPoint y: 181, endPoint x: 560, endPoint y: 120, distance: 472.9
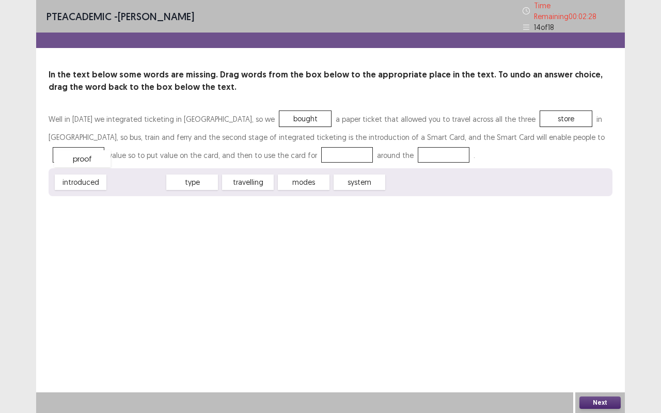
drag, startPoint x: 134, startPoint y: 182, endPoint x: 80, endPoint y: 158, distance: 59.2
drag, startPoint x: 85, startPoint y: 149, endPoint x: 378, endPoint y: 182, distance: 294.7
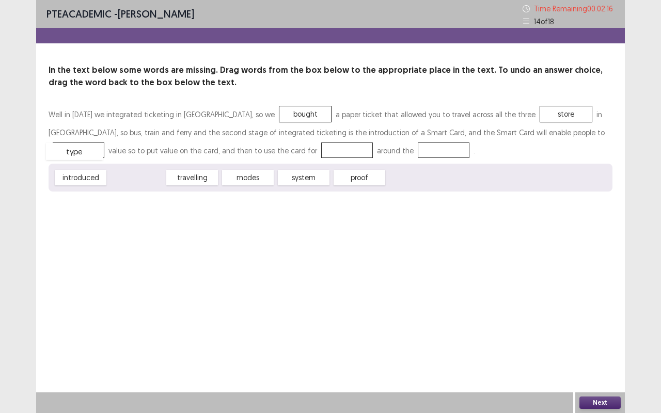
drag, startPoint x: 146, startPoint y: 180, endPoint x: 85, endPoint y: 154, distance: 66.2
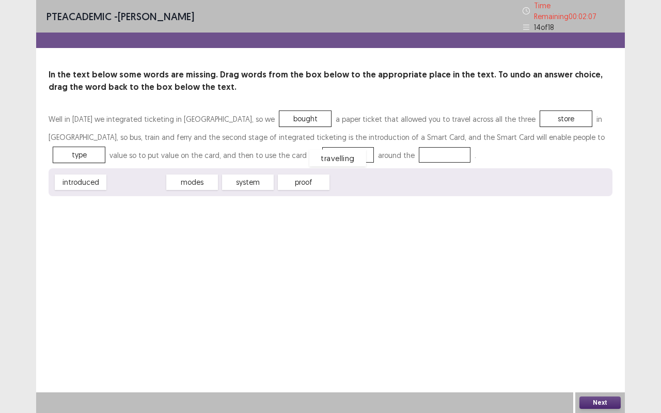
drag, startPoint x: 143, startPoint y: 178, endPoint x: 342, endPoint y: 153, distance: 200.9
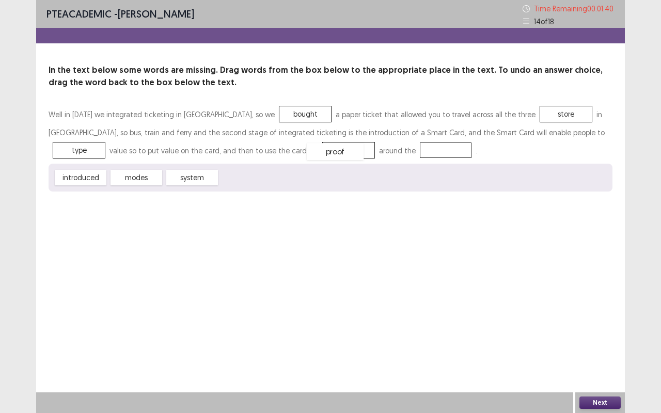
drag, startPoint x: 240, startPoint y: 183, endPoint x: 328, endPoint y: 158, distance: 91.7
drag, startPoint x: 248, startPoint y: 182, endPoint x: 439, endPoint y: 156, distance: 192.3
click at [604, 314] on button "Next" at bounding box center [599, 403] width 41 height 12
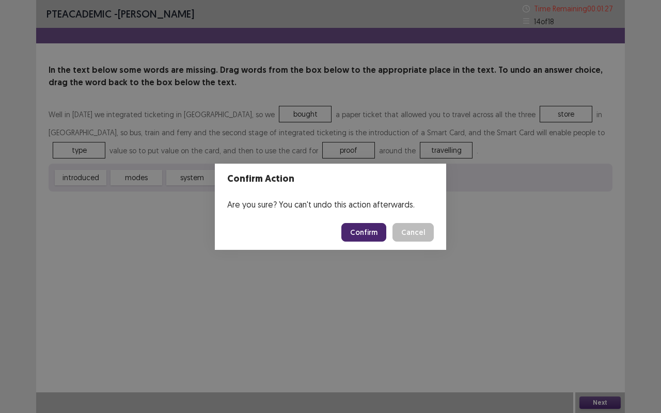
click at [372, 236] on button "Confirm" at bounding box center [363, 232] width 45 height 19
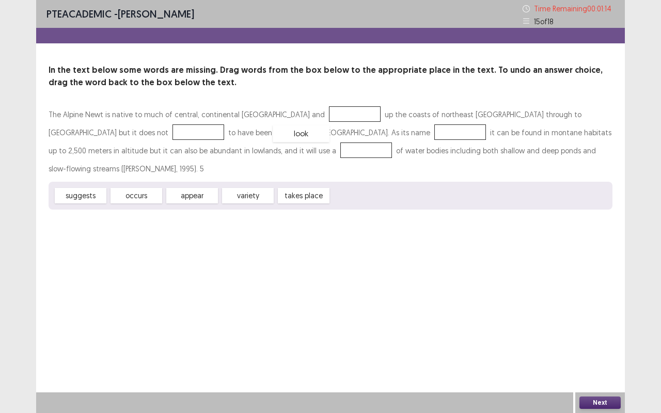
drag, startPoint x: 350, startPoint y: 181, endPoint x: 292, endPoint y: 117, distance: 86.3
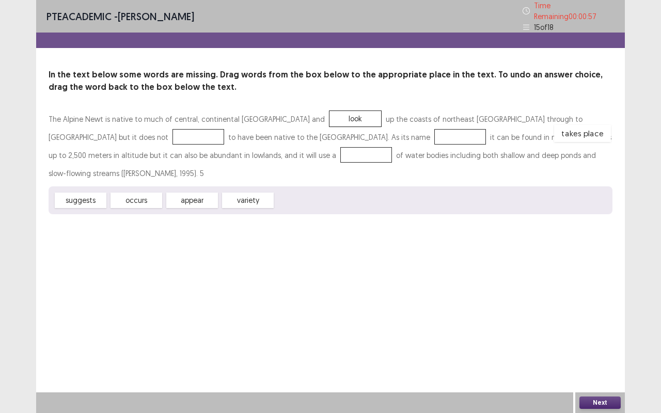
drag, startPoint x: 305, startPoint y: 179, endPoint x: 584, endPoint y: 112, distance: 286.8
click at [191, 192] on div "appear" at bounding box center [192, 200] width 57 height 17
